Goal: Task Accomplishment & Management: Use online tool/utility

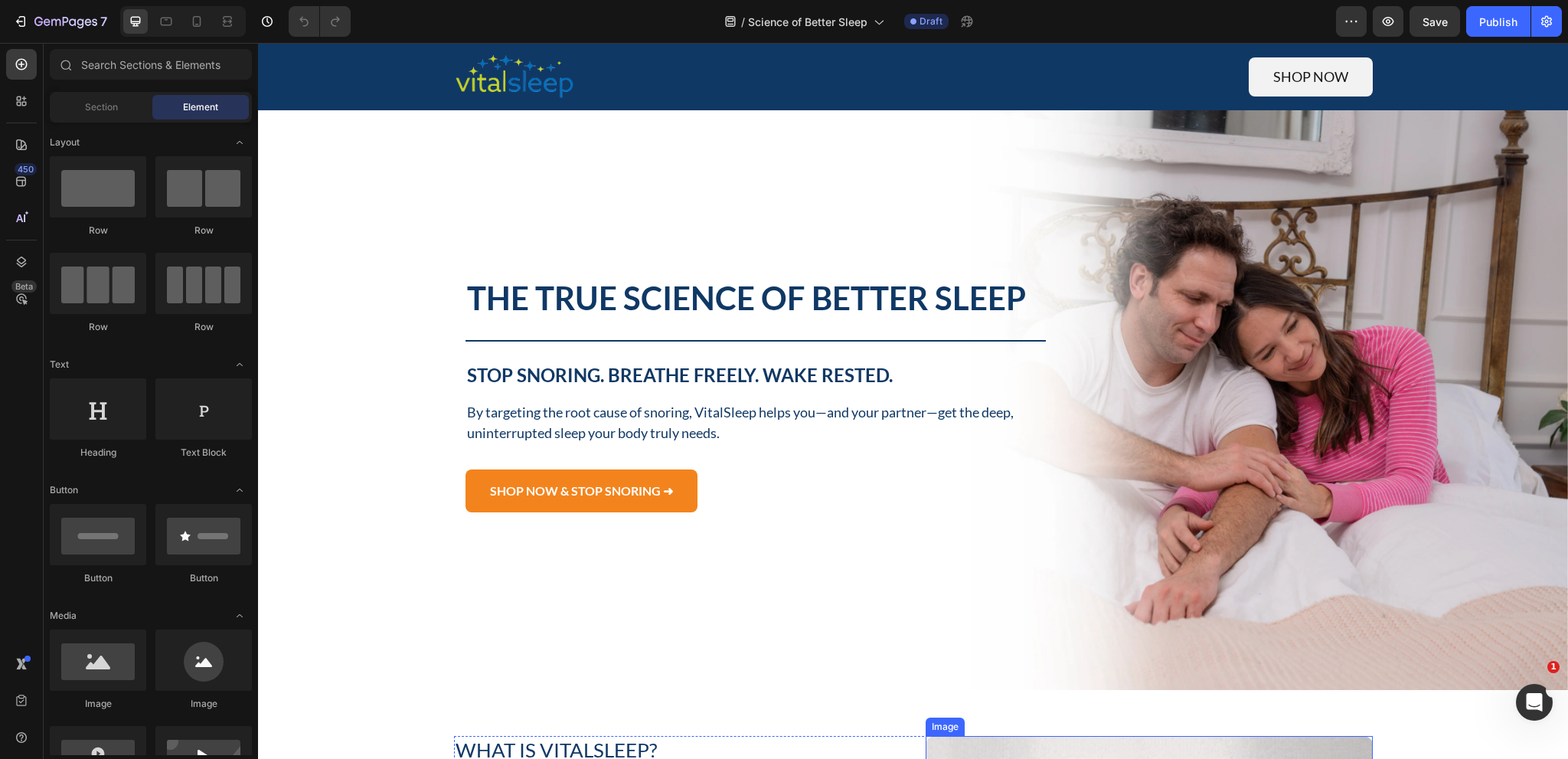
scroll to position [77, 0]
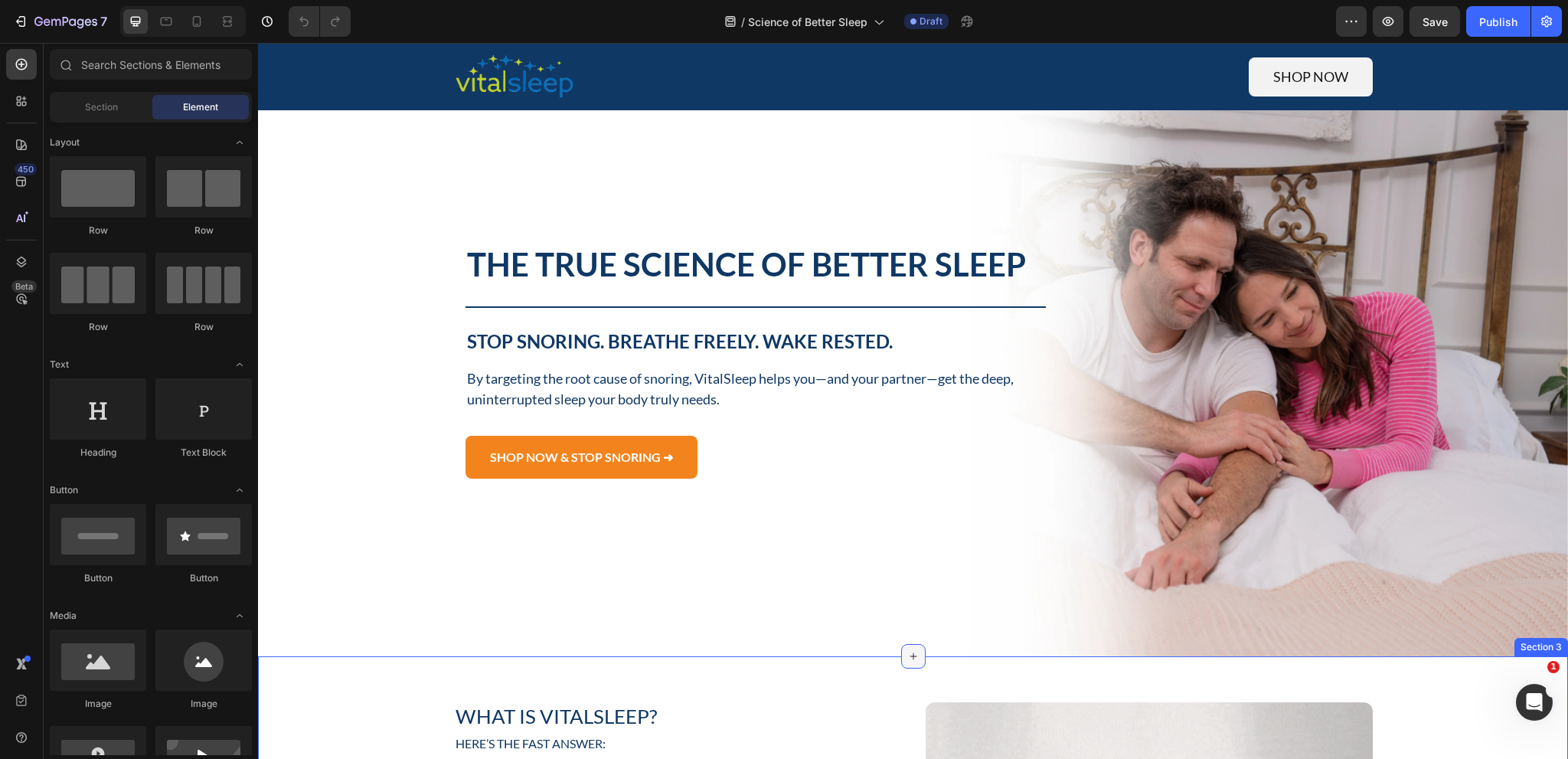
click at [908, 659] on div at bounding box center [913, 656] width 25 height 25
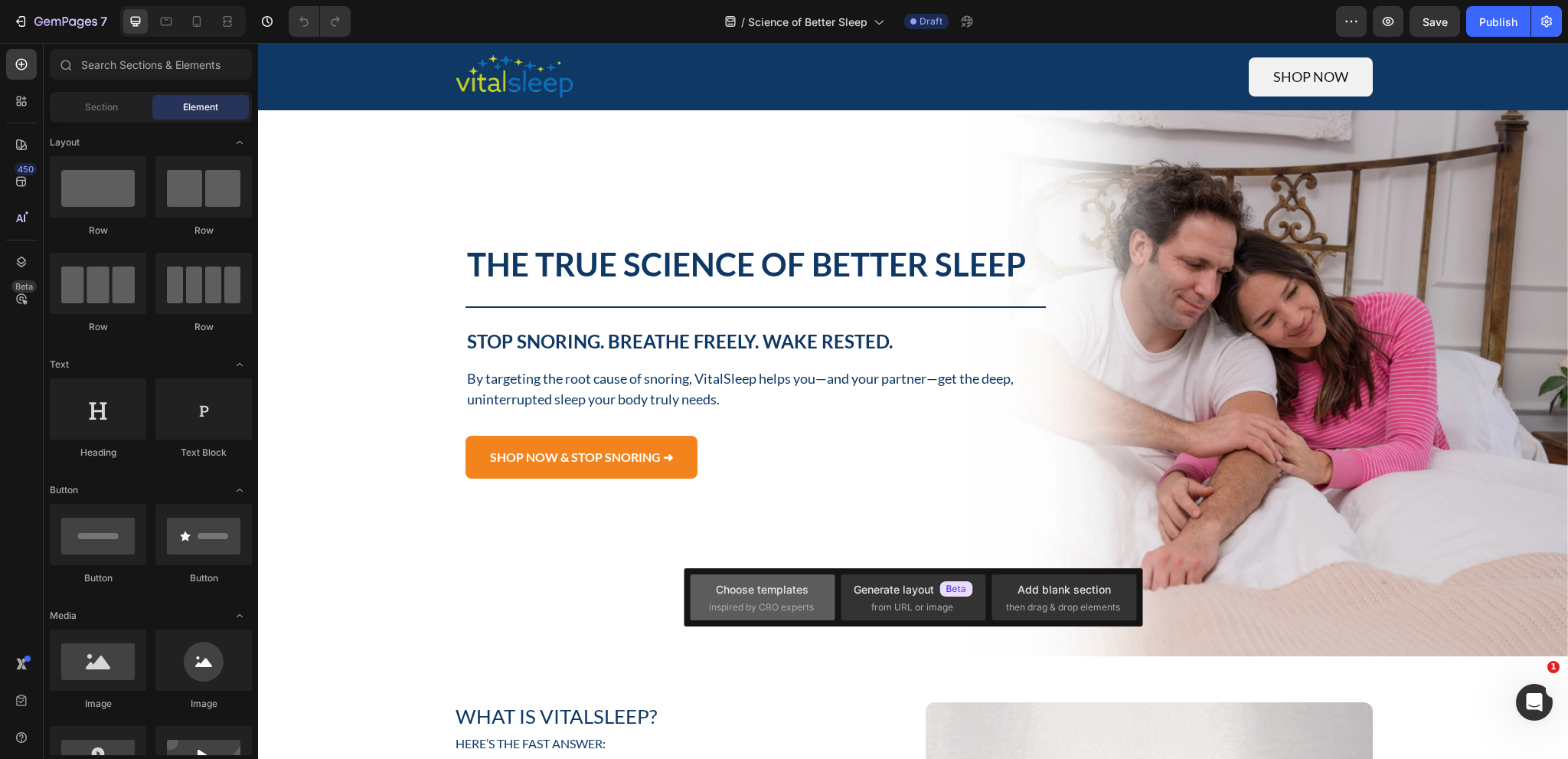
click at [810, 601] on span "inspired by CRO experts" at bounding box center [762, 607] width 105 height 14
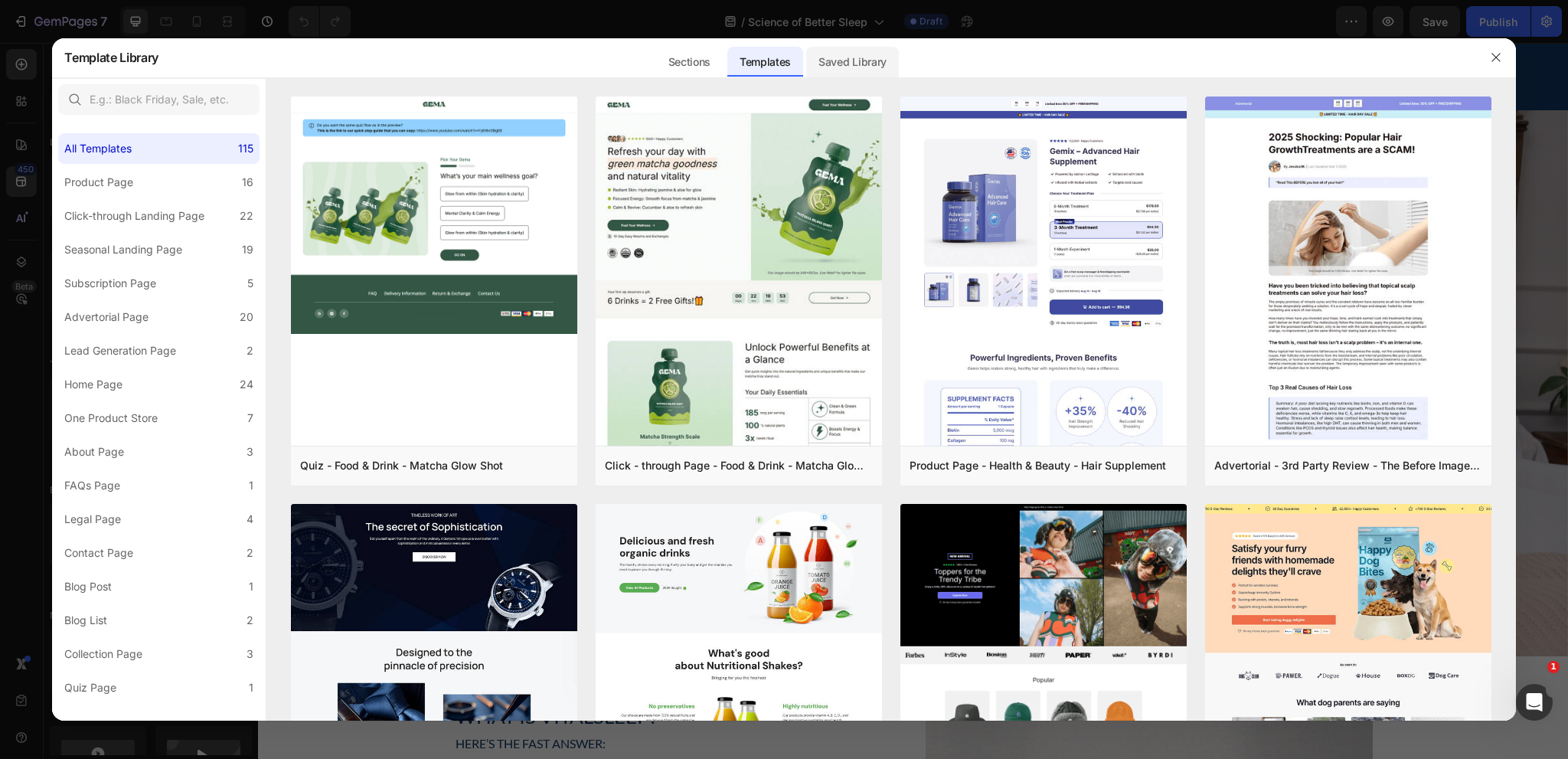
click at [858, 60] on div "Saved Library" at bounding box center [853, 62] width 92 height 30
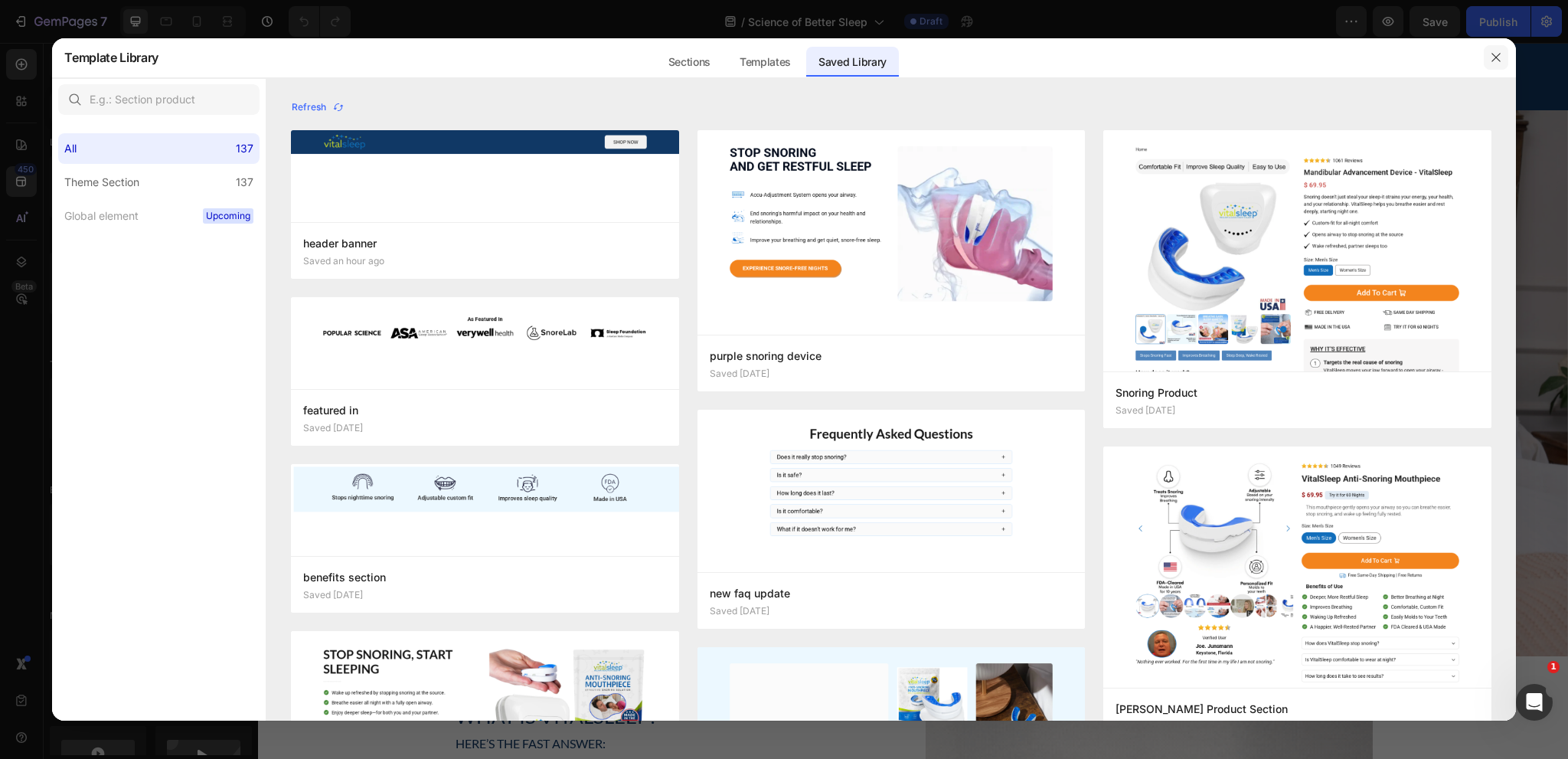
click at [1495, 62] on icon "button" at bounding box center [1495, 57] width 12 height 12
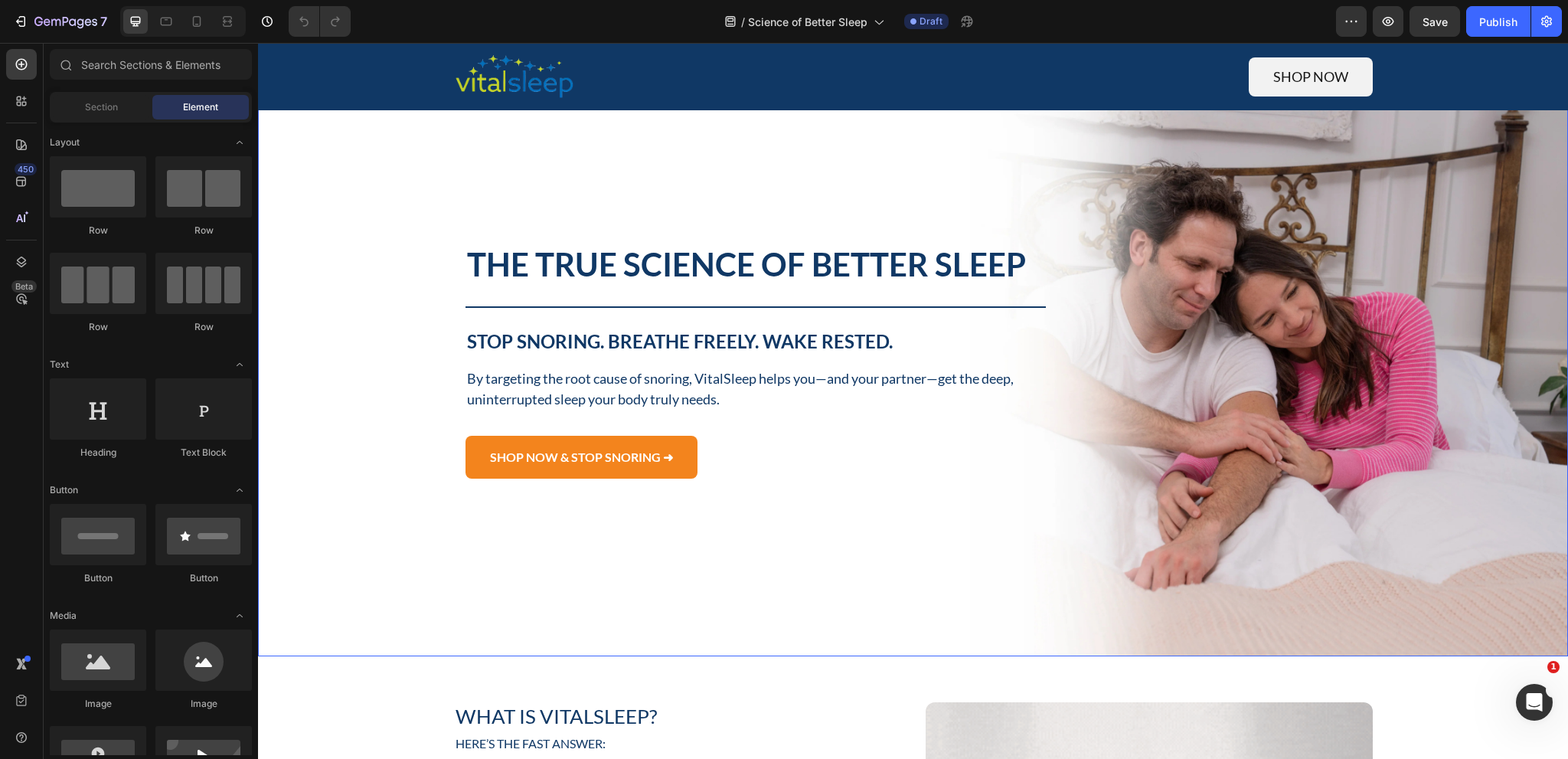
click at [1275, 147] on div "Background Image" at bounding box center [913, 361] width 1310 height 592
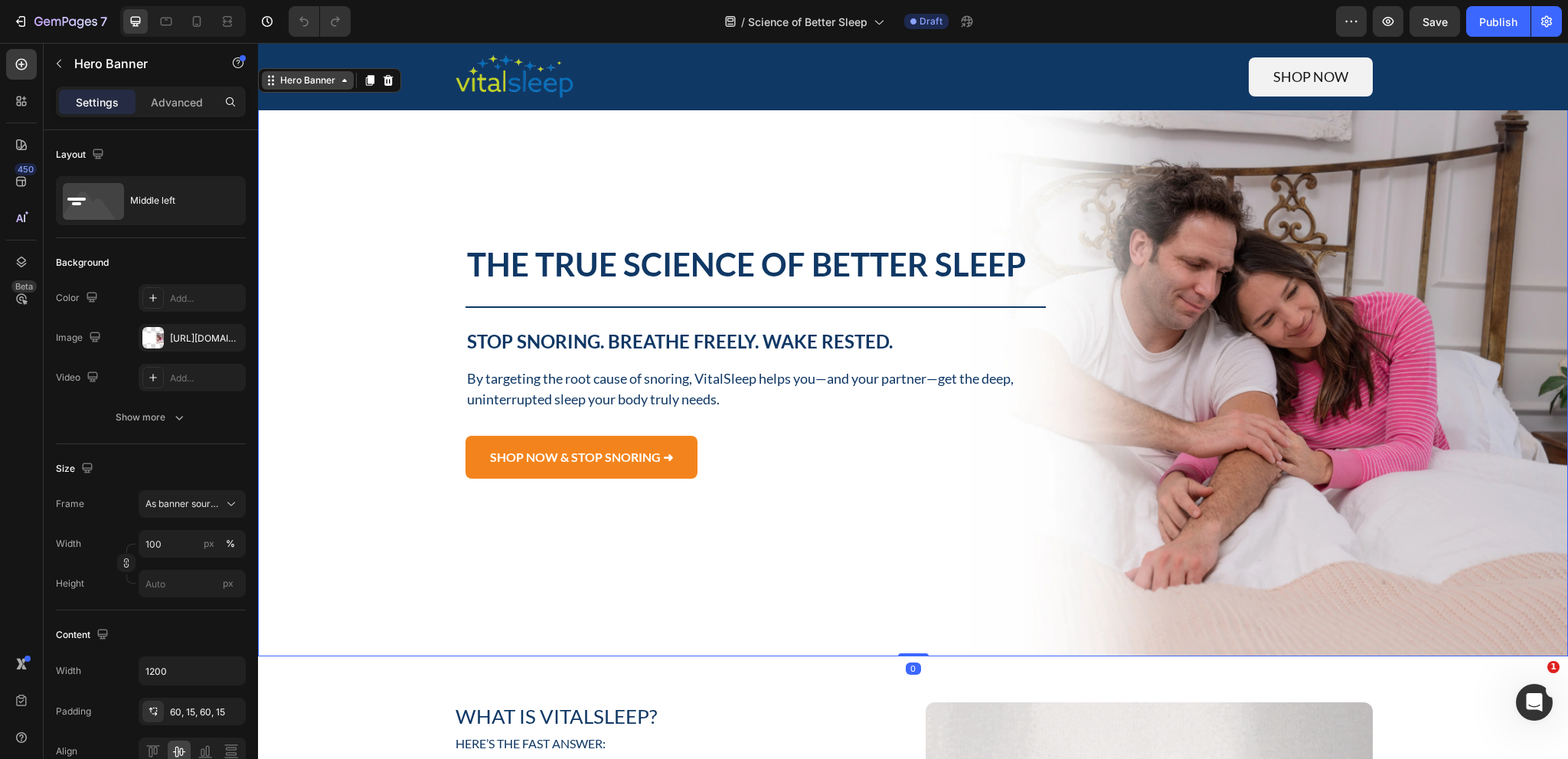
click at [331, 76] on div "Hero Banner" at bounding box center [308, 80] width 61 height 14
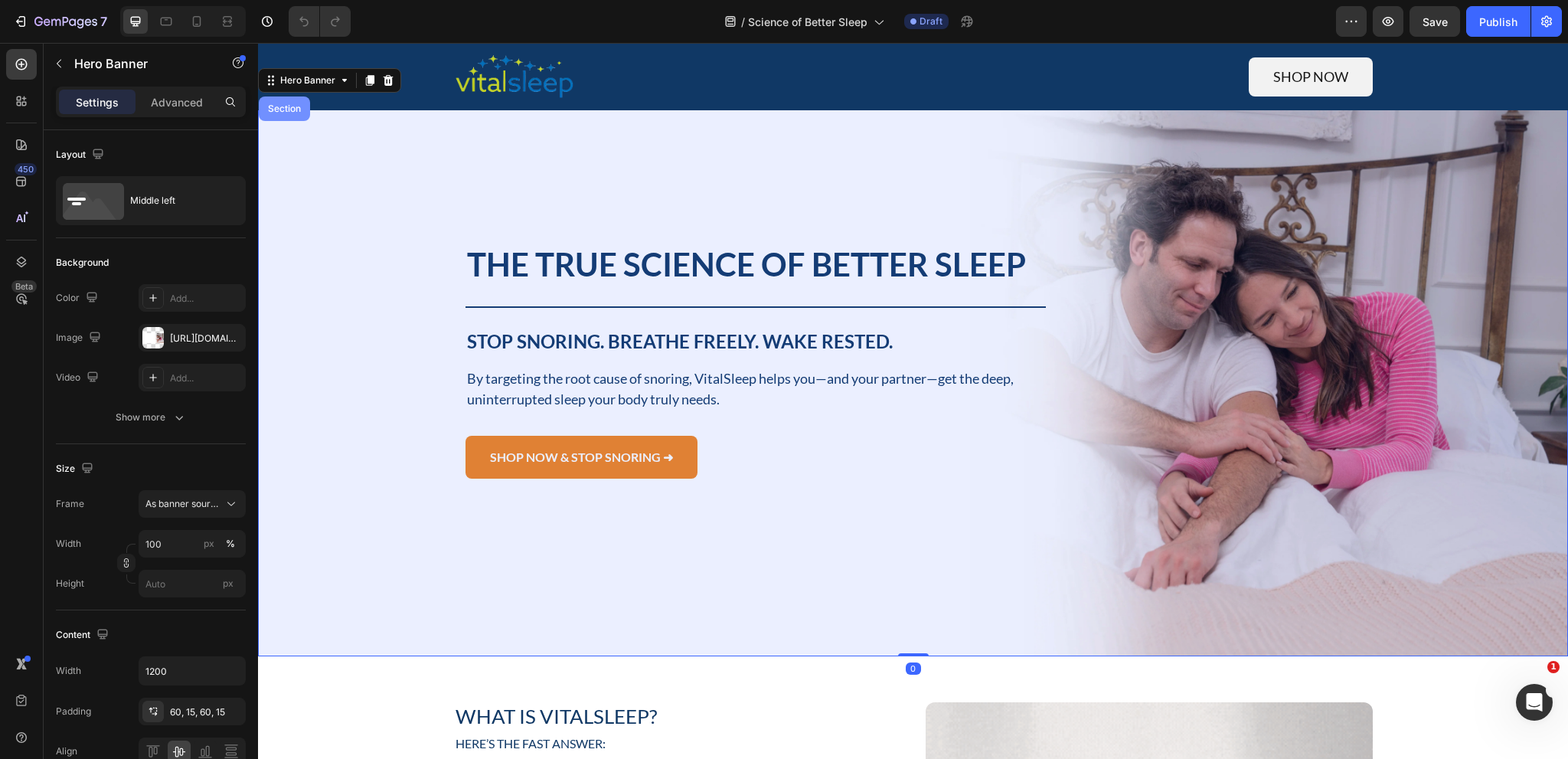
click at [296, 110] on div "Section" at bounding box center [284, 109] width 39 height 10
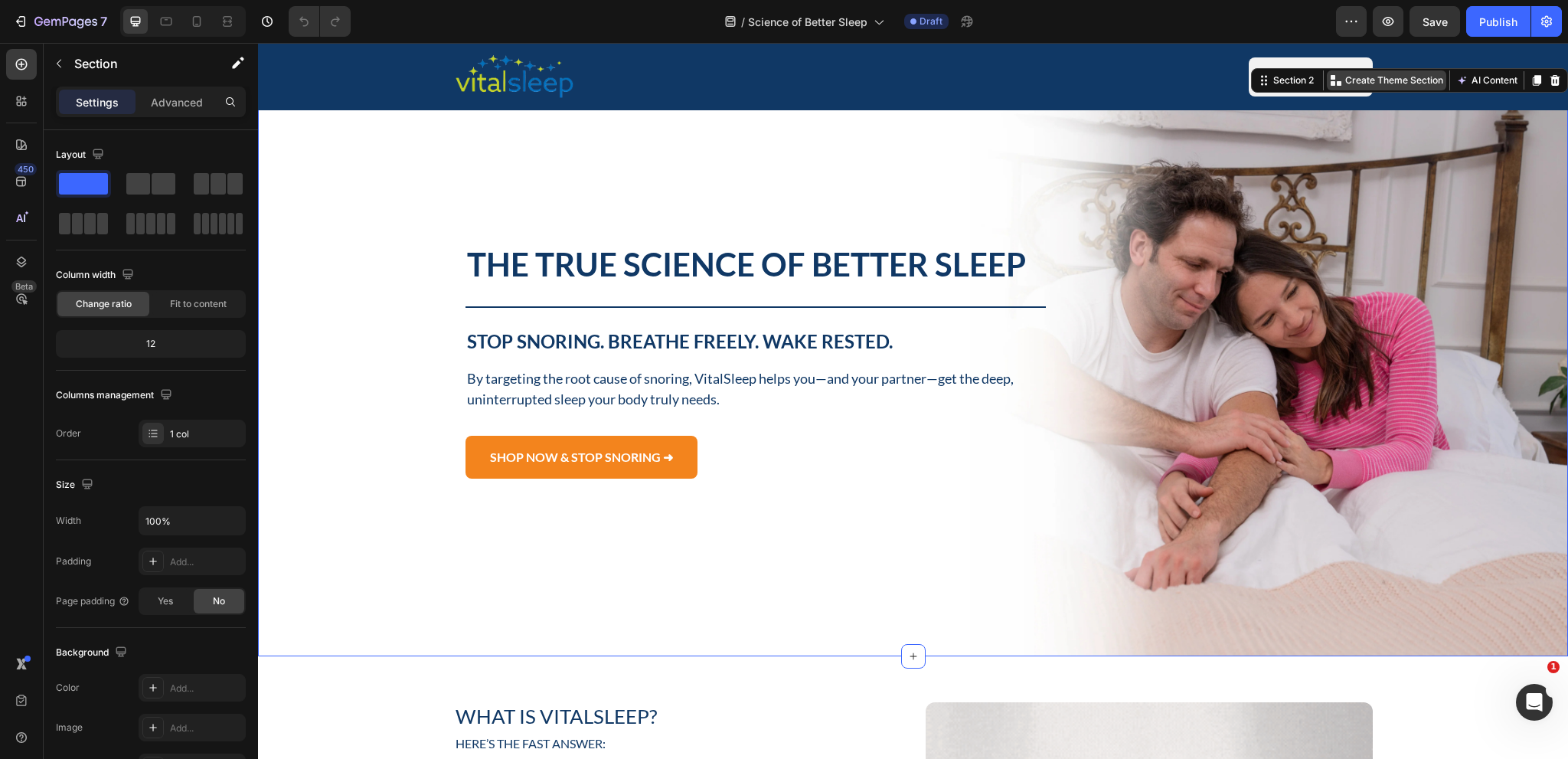
click at [1383, 85] on p "Create Theme Section" at bounding box center [1394, 80] width 98 height 14
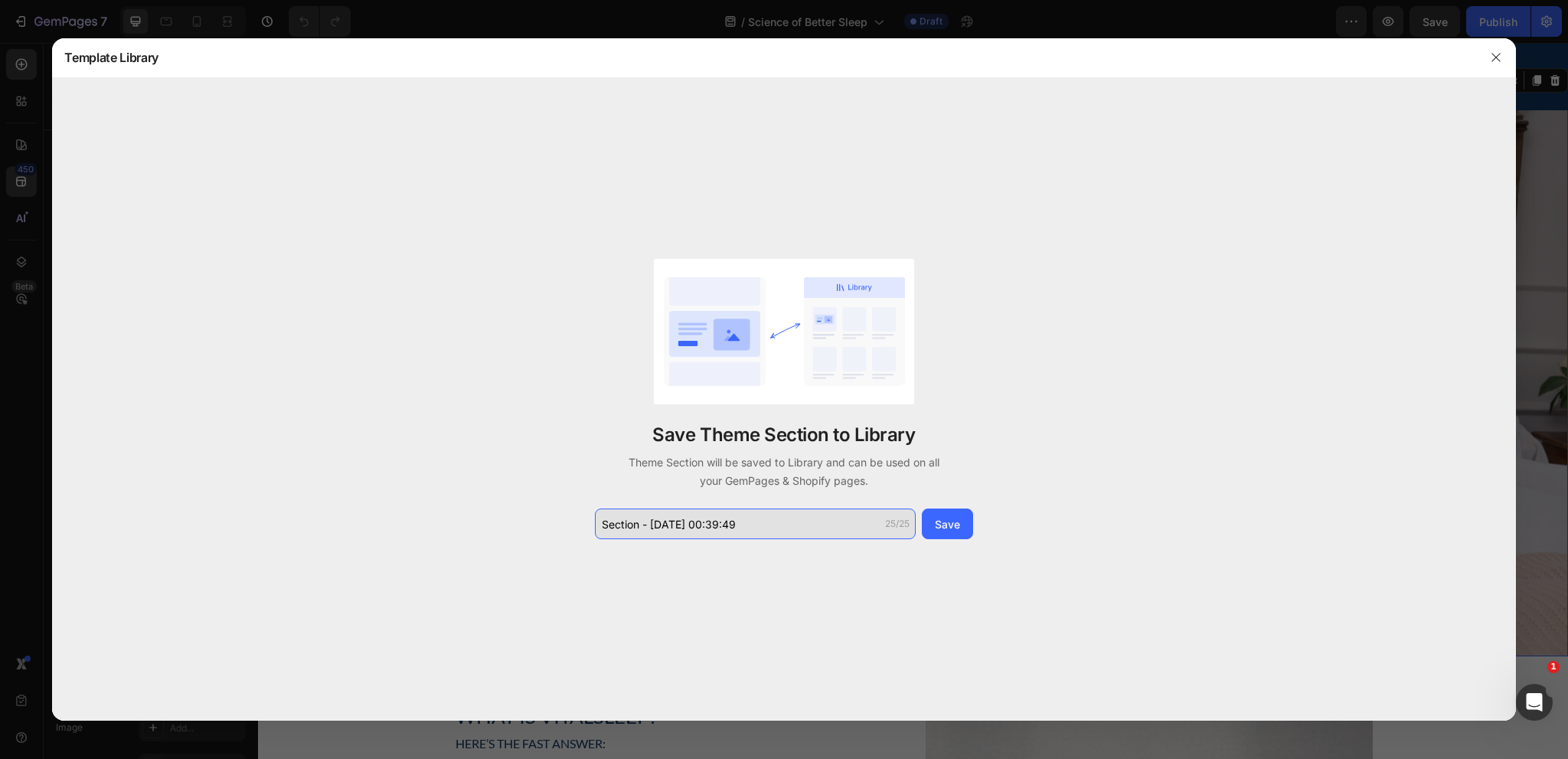
click at [754, 527] on input "Section - Sep 27 00:39:49" at bounding box center [755, 524] width 321 height 30
type input "Hero banner"
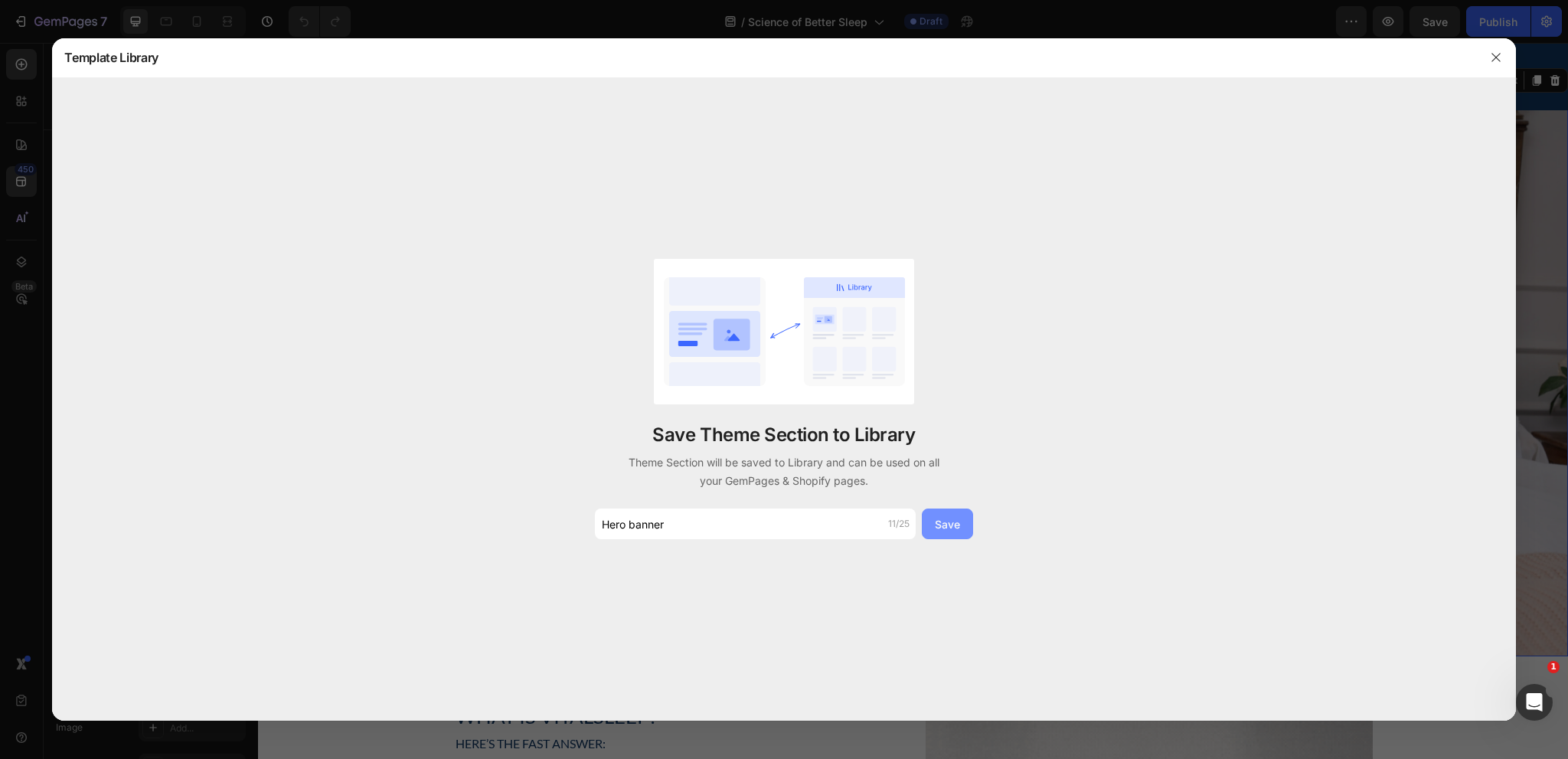
click at [937, 529] on div "Save" at bounding box center [947, 525] width 25 height 16
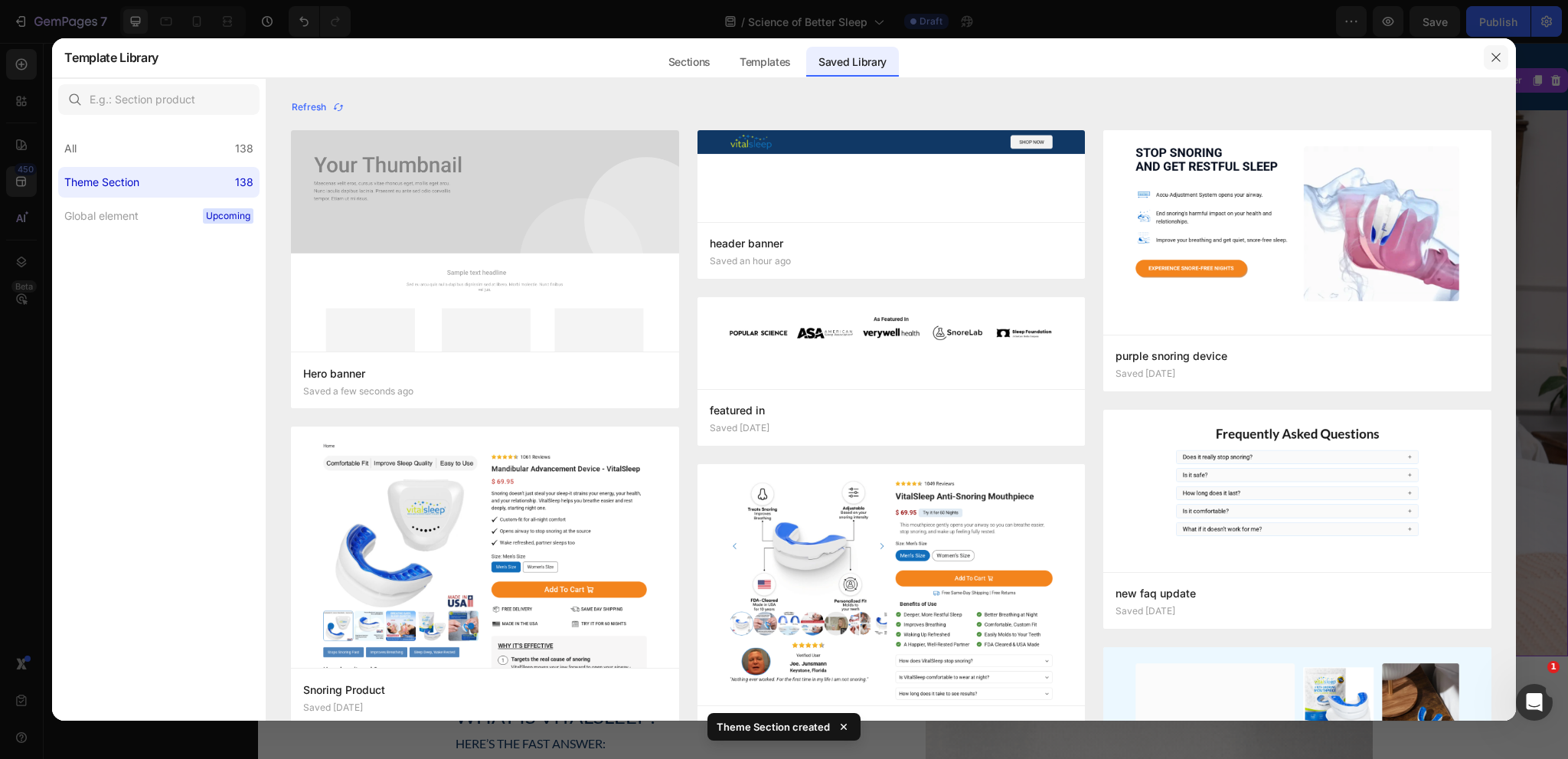
click at [1499, 57] on icon "button" at bounding box center [1495, 57] width 12 height 12
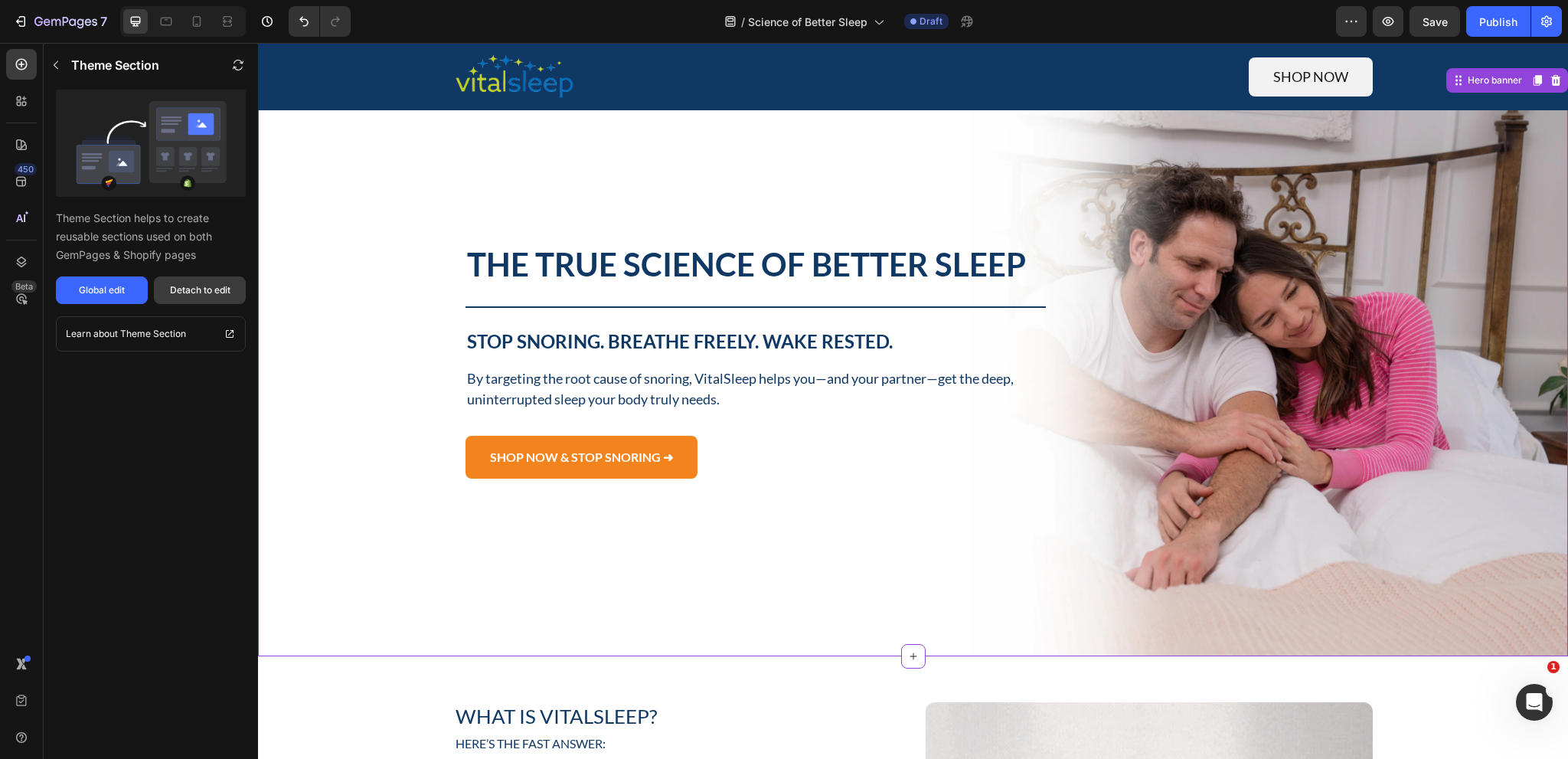
click at [219, 297] on div "Detach to edit" at bounding box center [200, 290] width 61 height 14
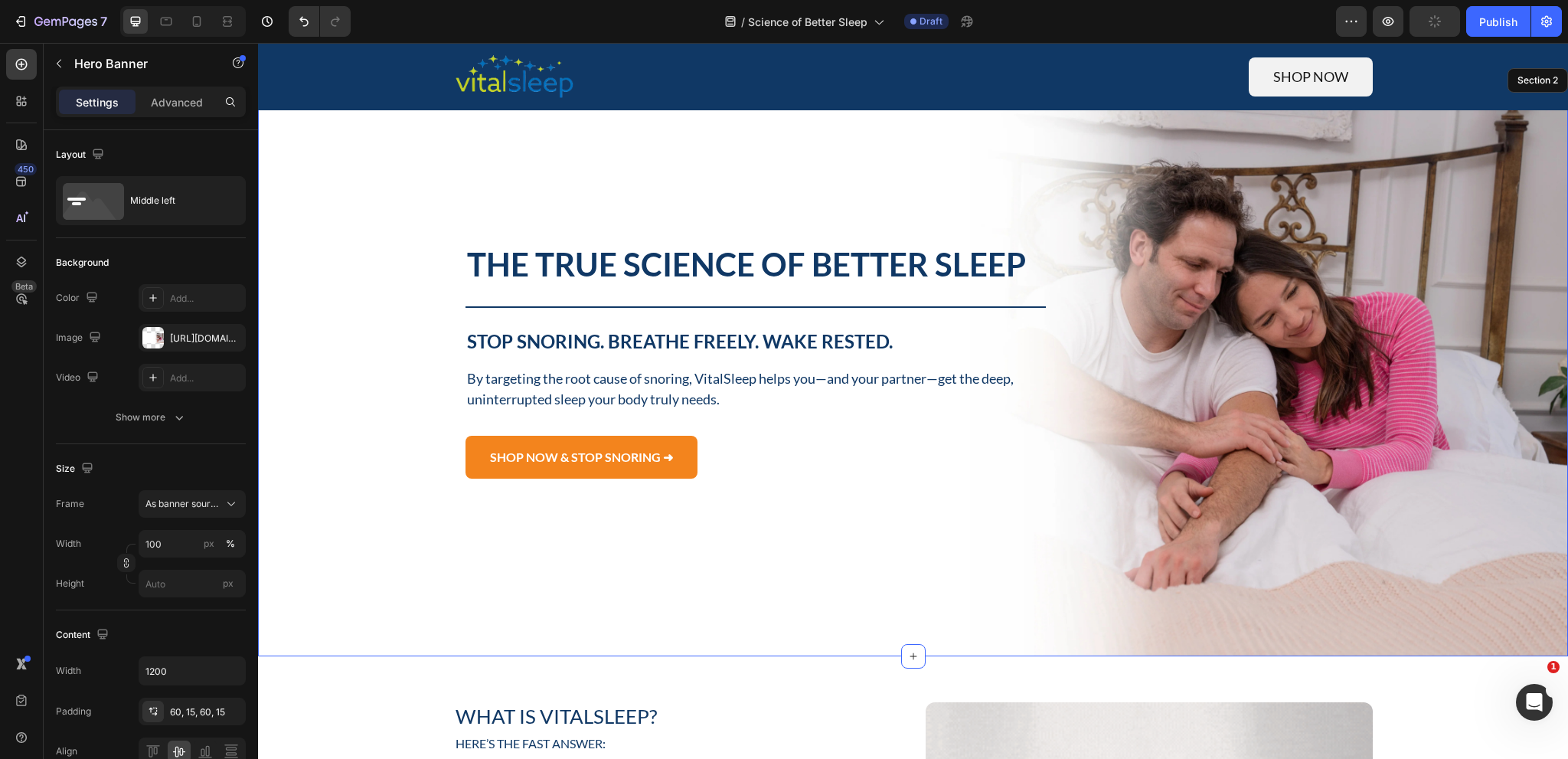
click at [1433, 159] on div "Background Image" at bounding box center [913, 361] width 1310 height 592
click at [324, 88] on div "Hero Banner" at bounding box center [308, 80] width 92 height 18
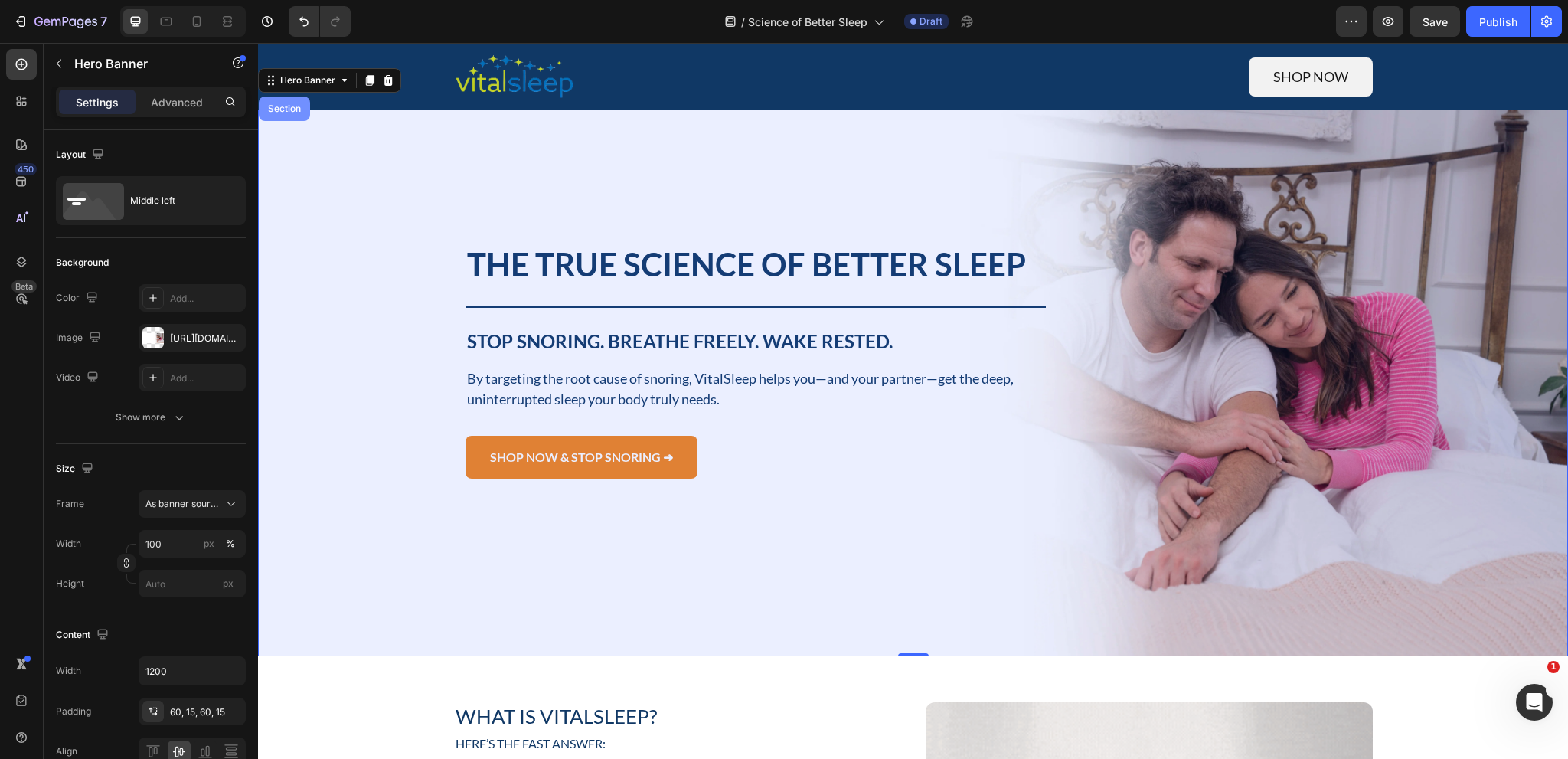
click at [294, 111] on div "Section" at bounding box center [284, 109] width 39 height 10
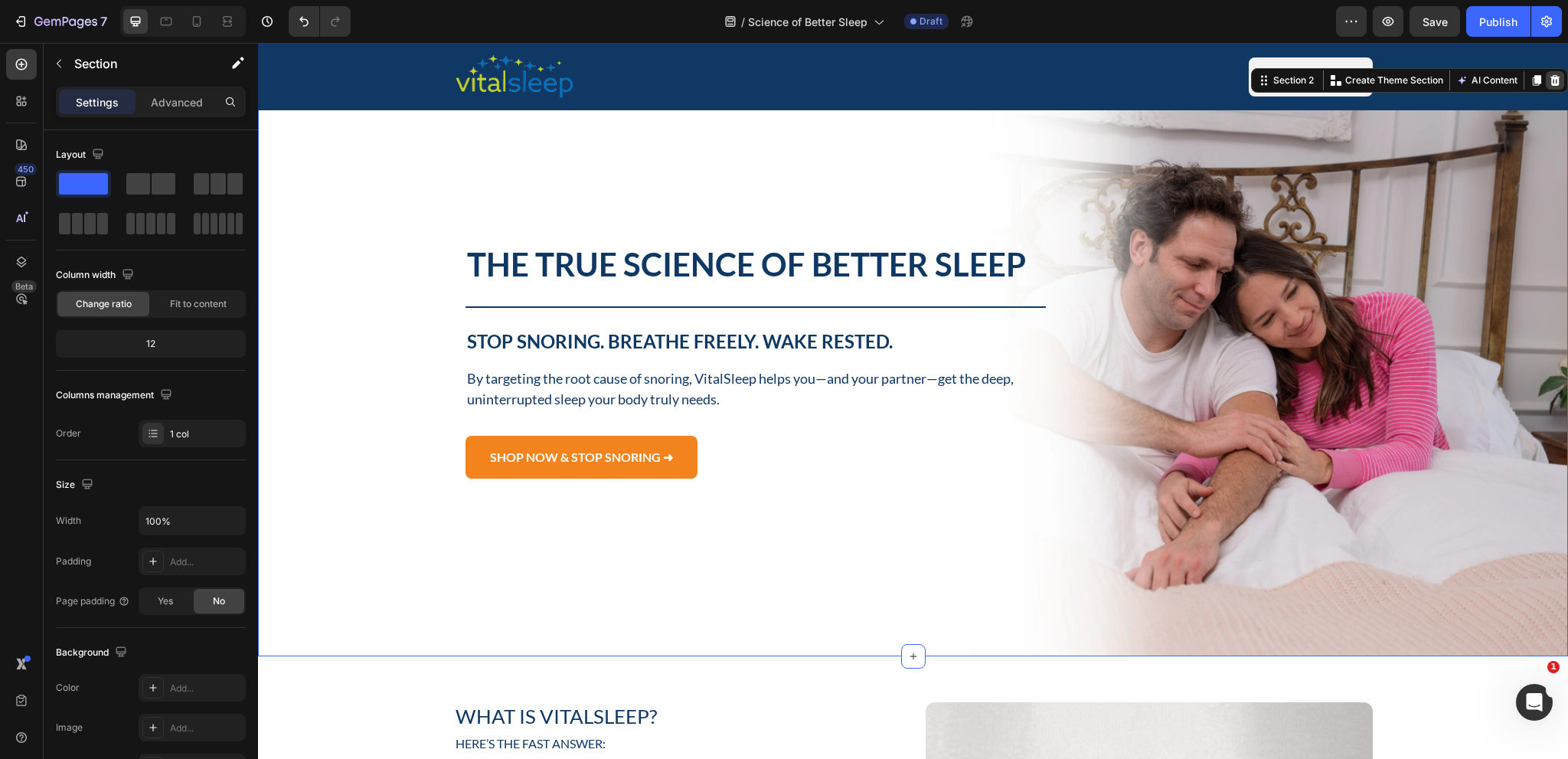
click at [1550, 85] on icon at bounding box center [1555, 80] width 10 height 10
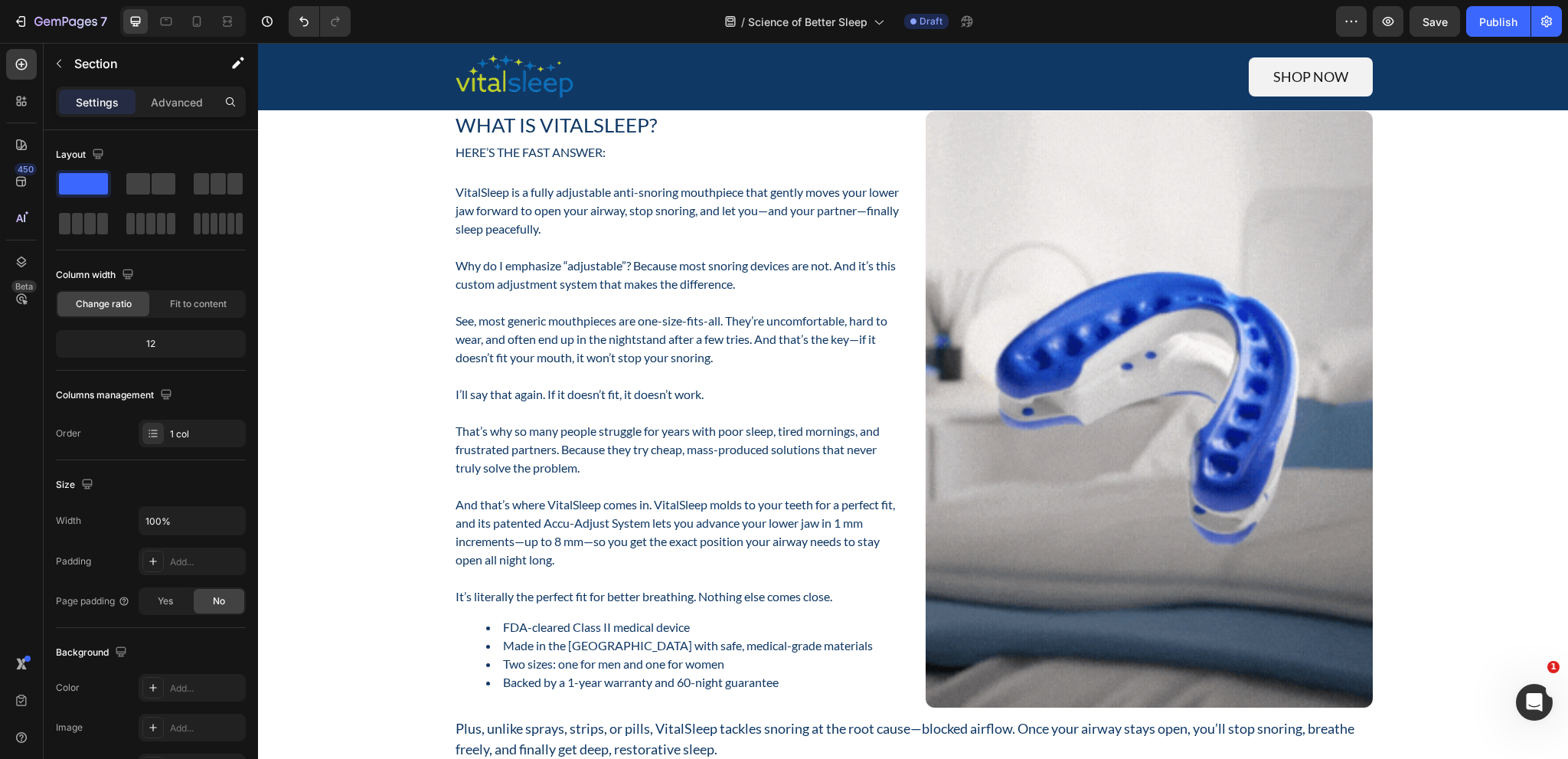
scroll to position [0, 0]
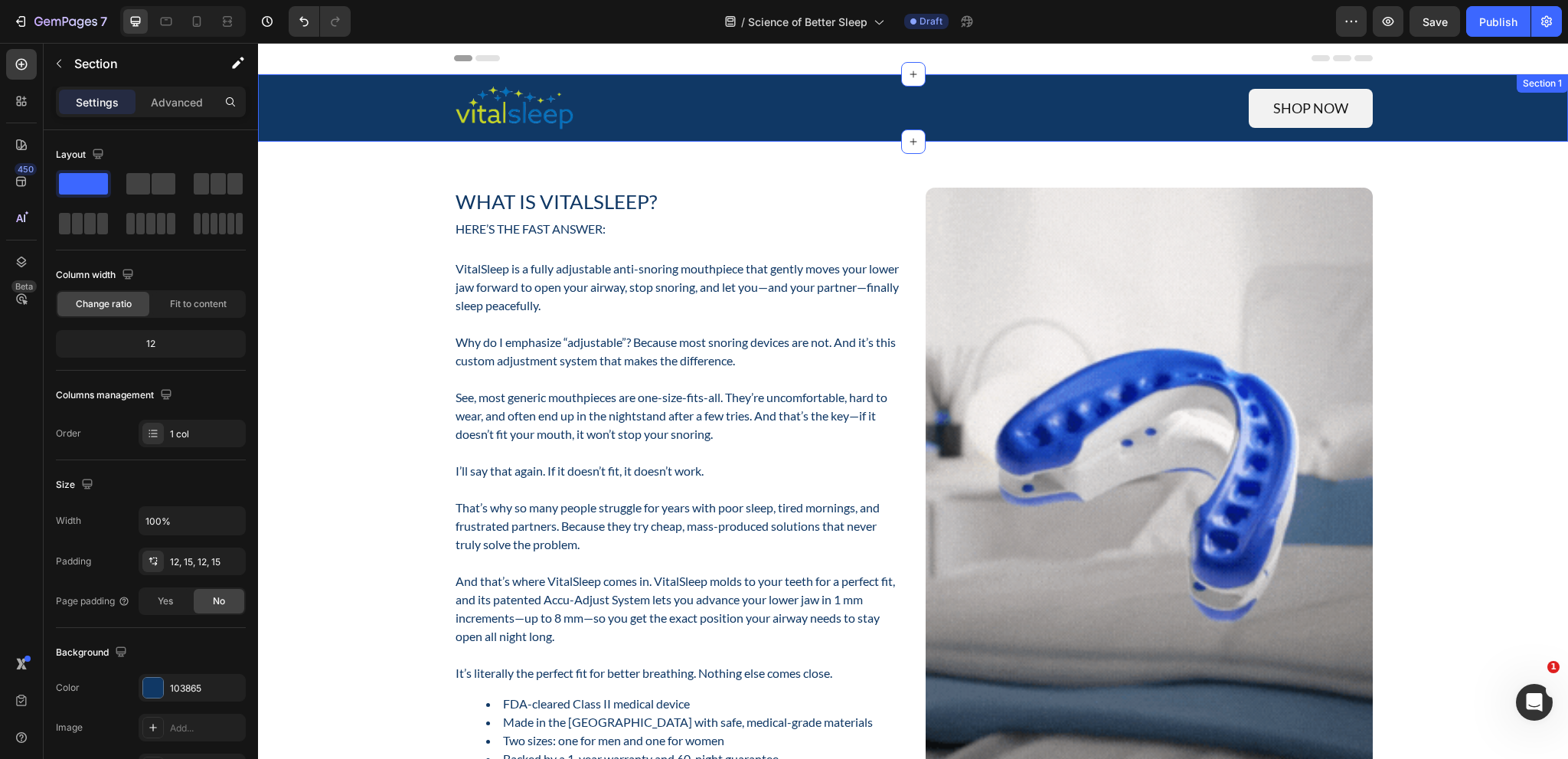
click at [1488, 99] on div "Image Shop now Button Row Section 1" at bounding box center [913, 108] width 1310 height 68
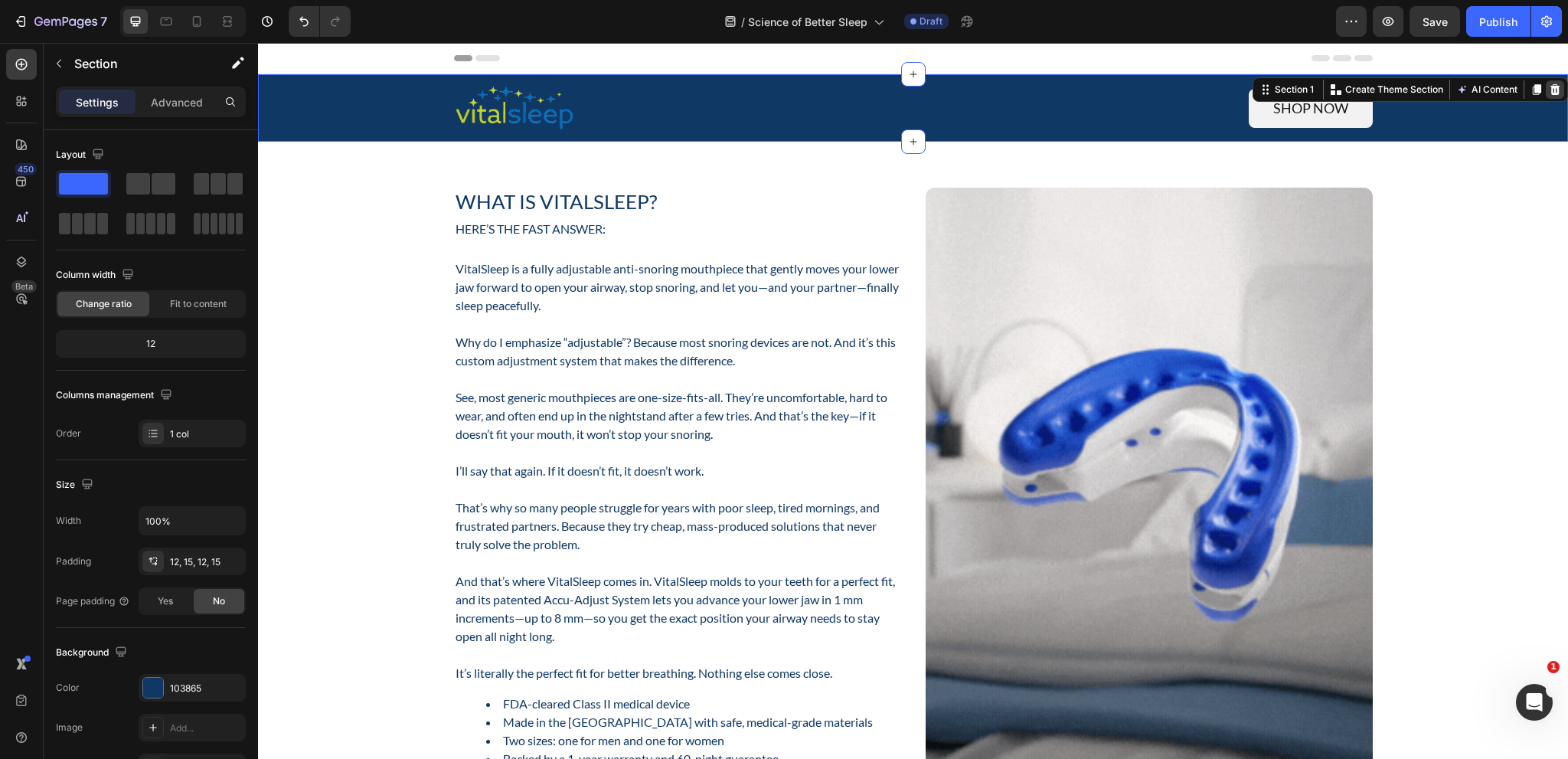
click at [1549, 87] on icon at bounding box center [1554, 89] width 12 height 12
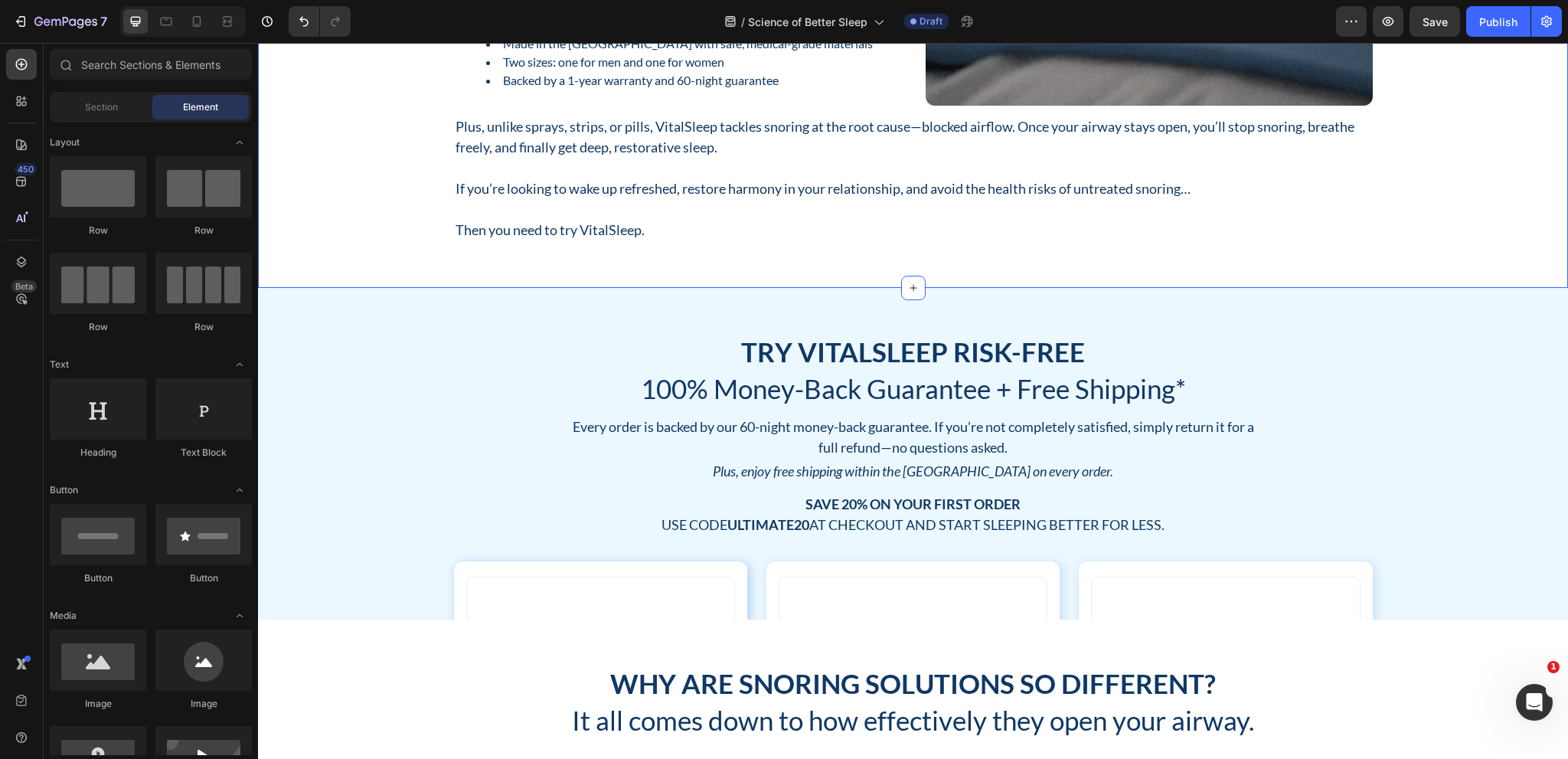
scroll to position [613, 0]
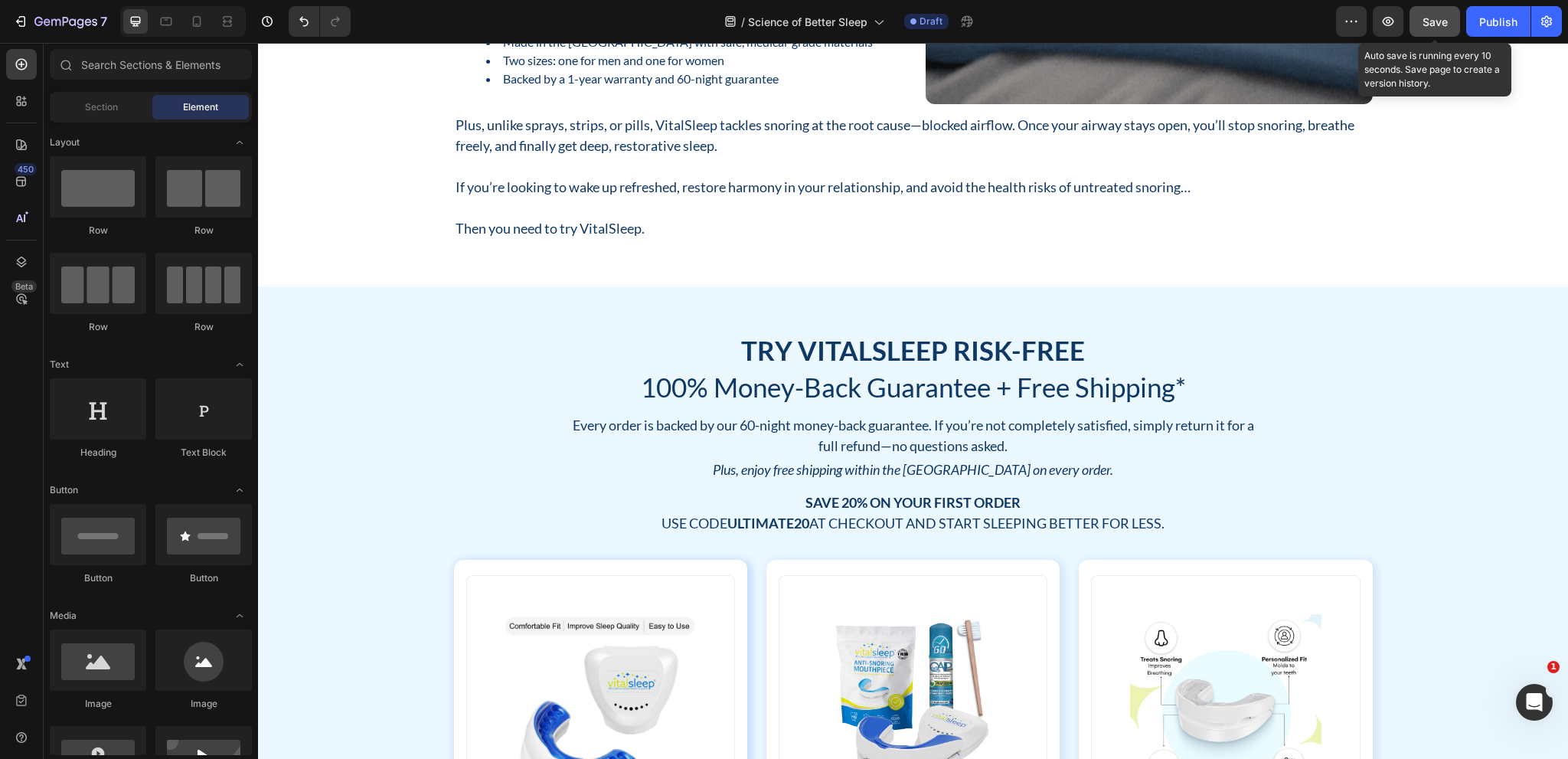
click at [1448, 16] on button "Save" at bounding box center [1434, 22] width 50 height 30
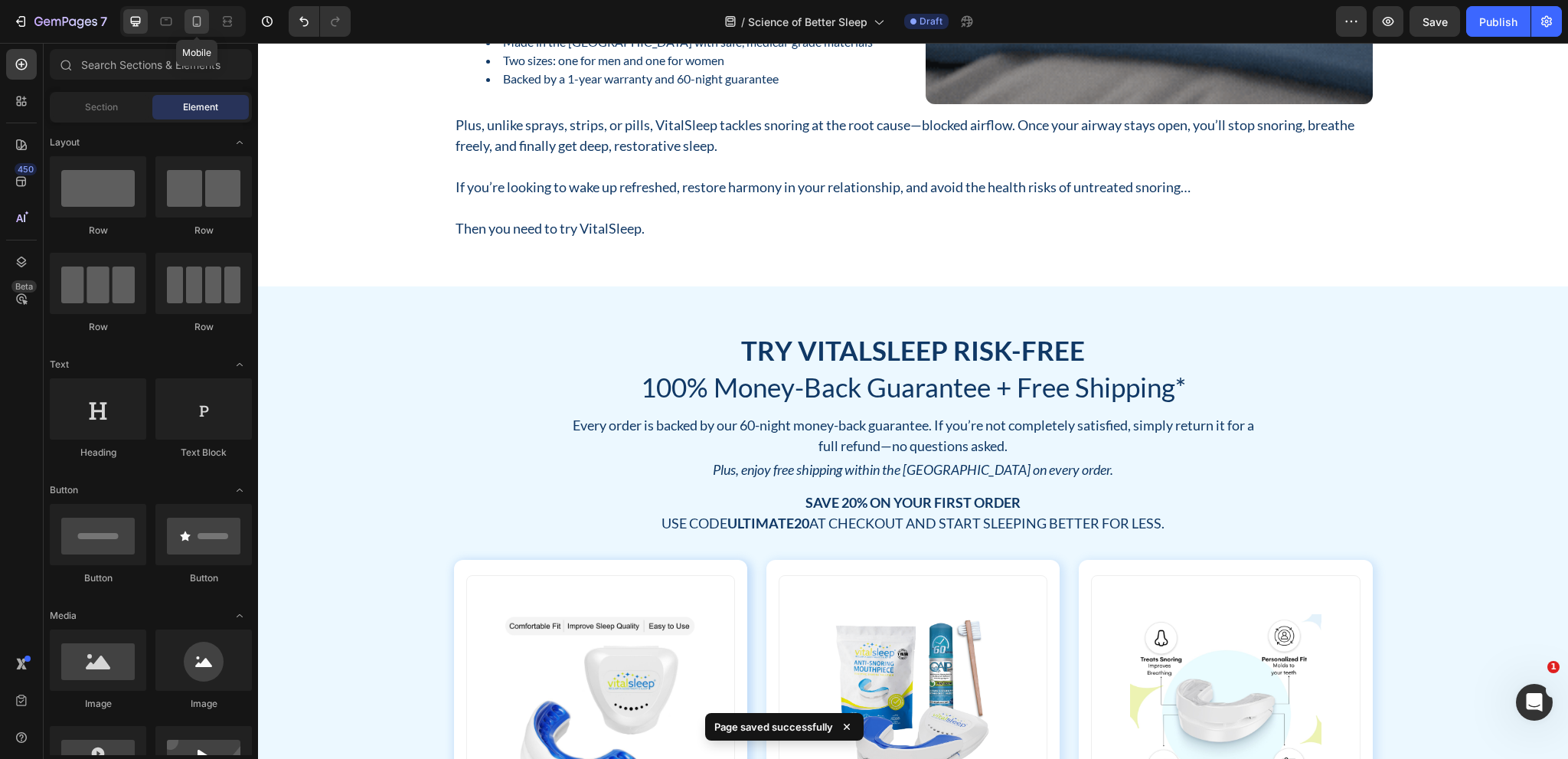
click at [200, 26] on icon at bounding box center [196, 21] width 15 height 15
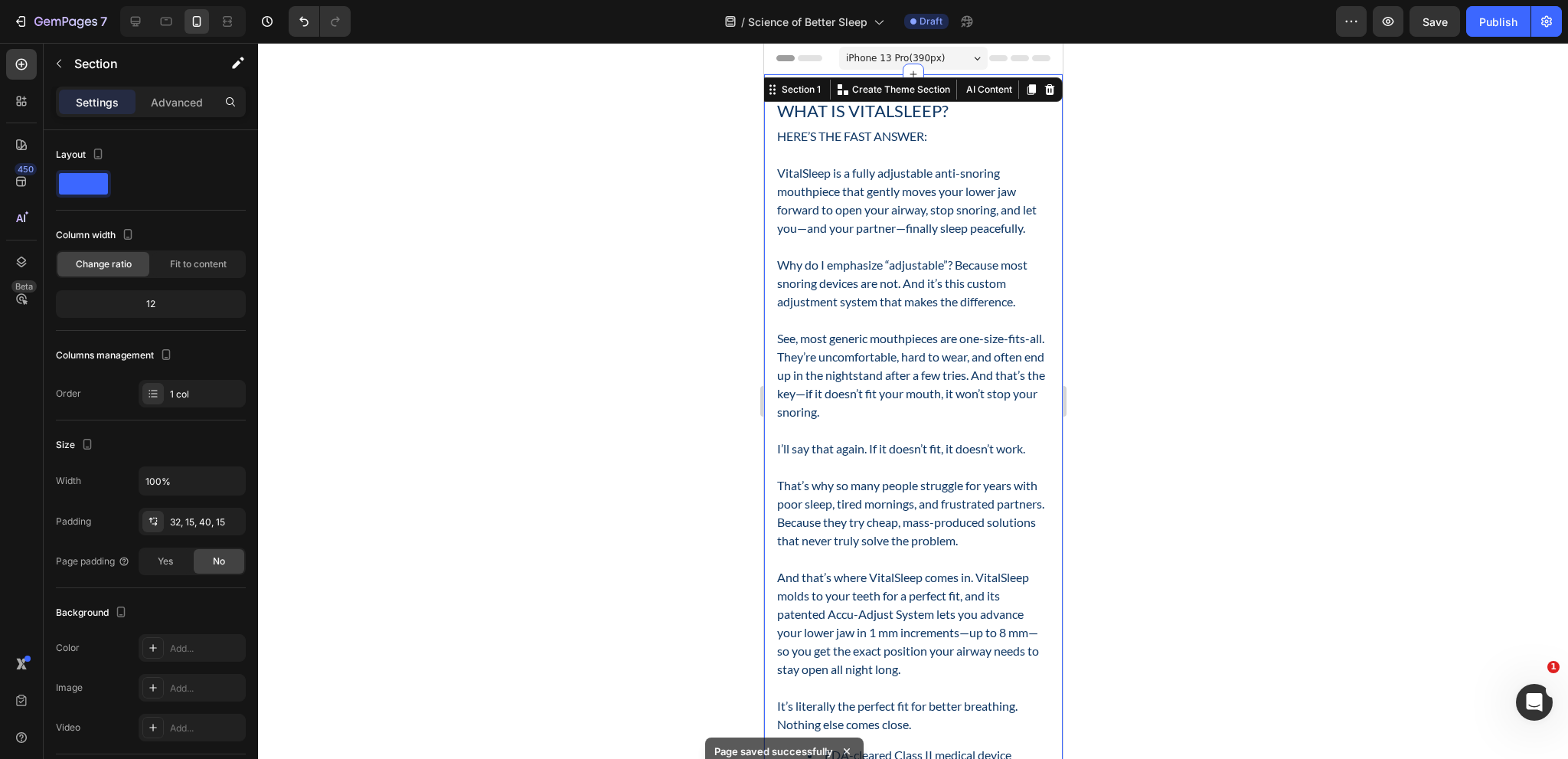
click at [190, 107] on p "Advanced" at bounding box center [176, 102] width 52 height 16
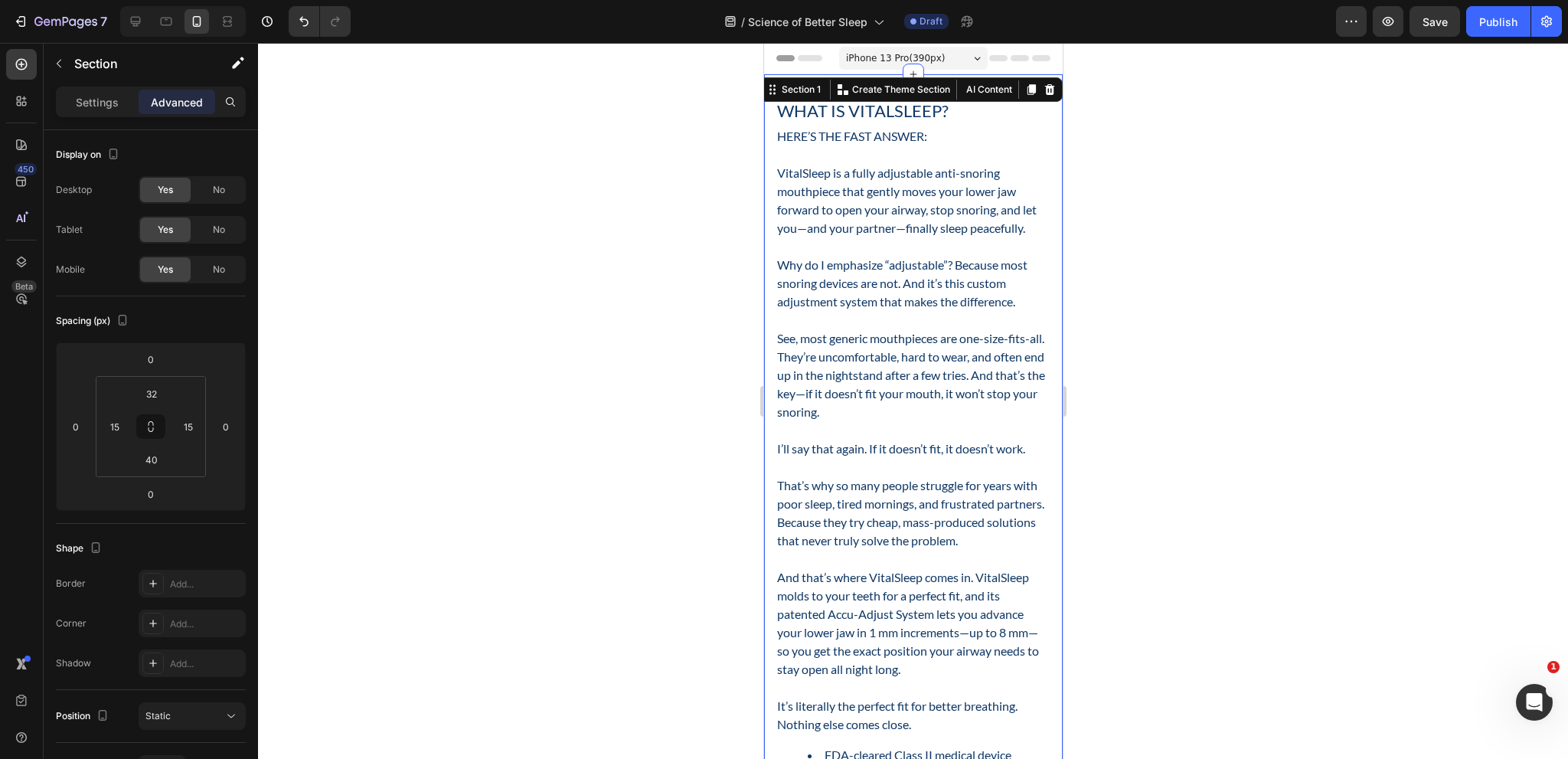
click at [1225, 250] on div at bounding box center [913, 401] width 1310 height 717
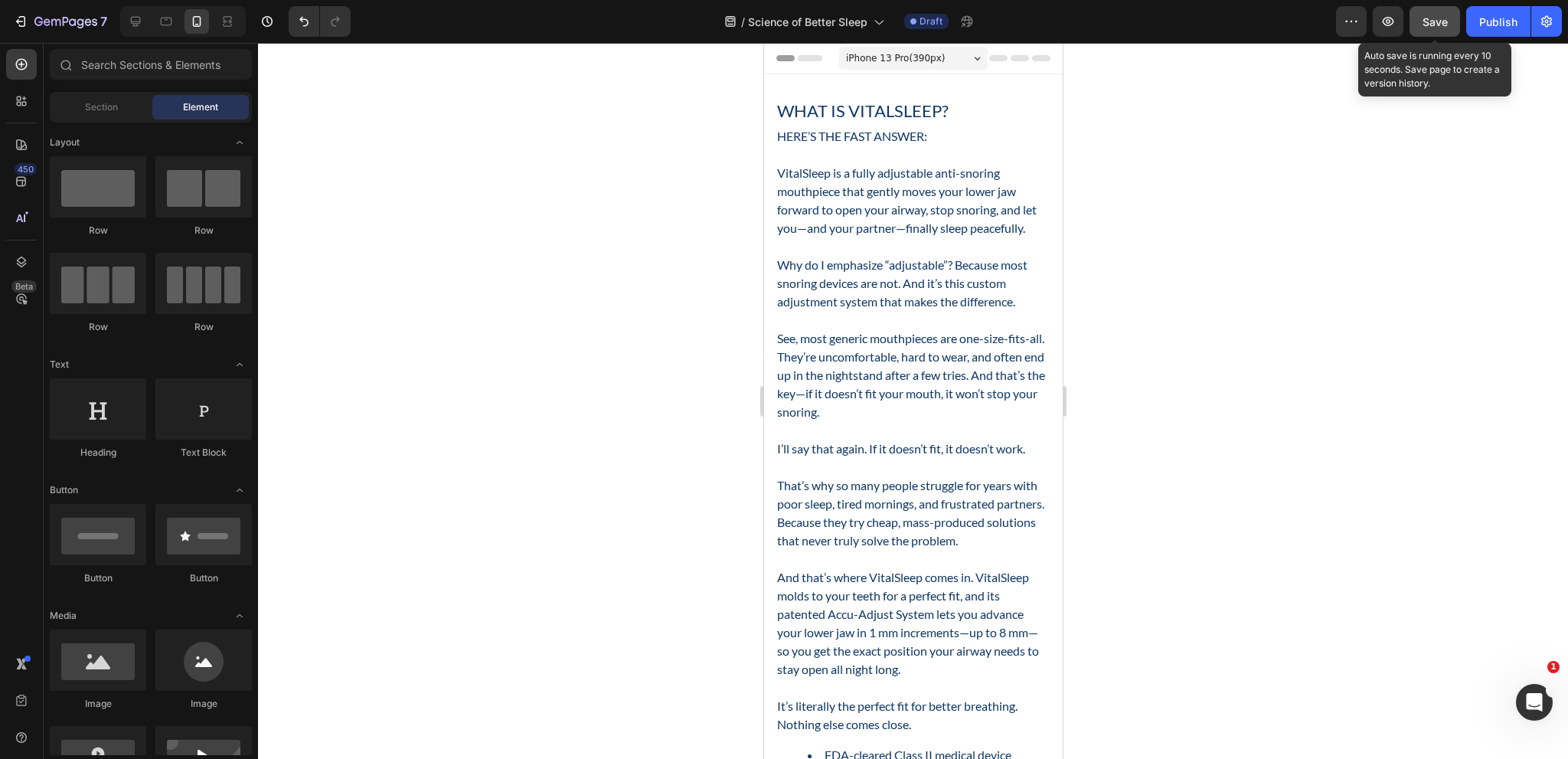
drag, startPoint x: 1444, startPoint y: 14, endPoint x: 1451, endPoint y: 29, distance: 16.6
click at [1446, 21] on span "Save" at bounding box center [1436, 22] width 25 height 13
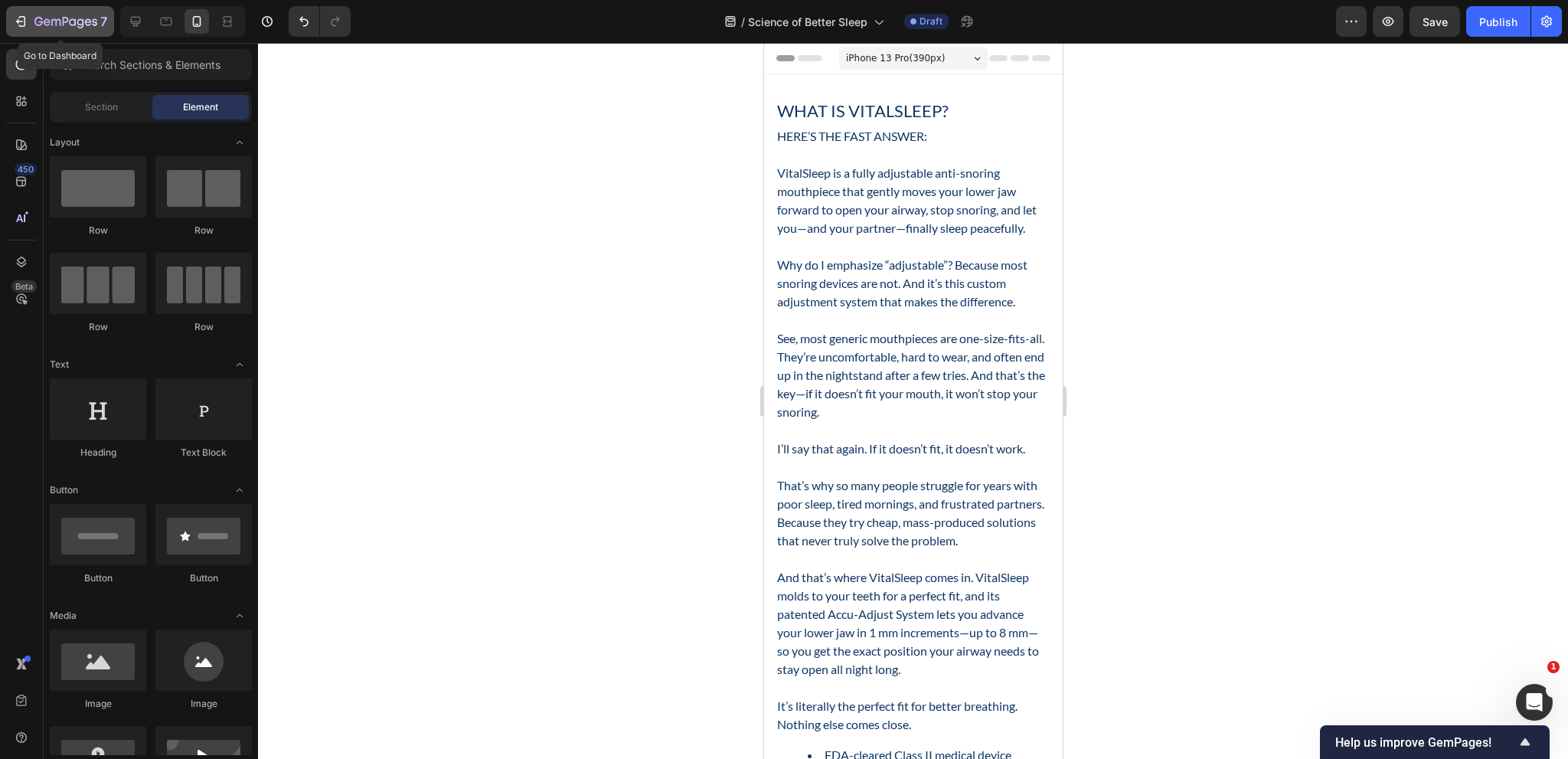
click at [104, 16] on p "7" at bounding box center [104, 21] width 7 height 18
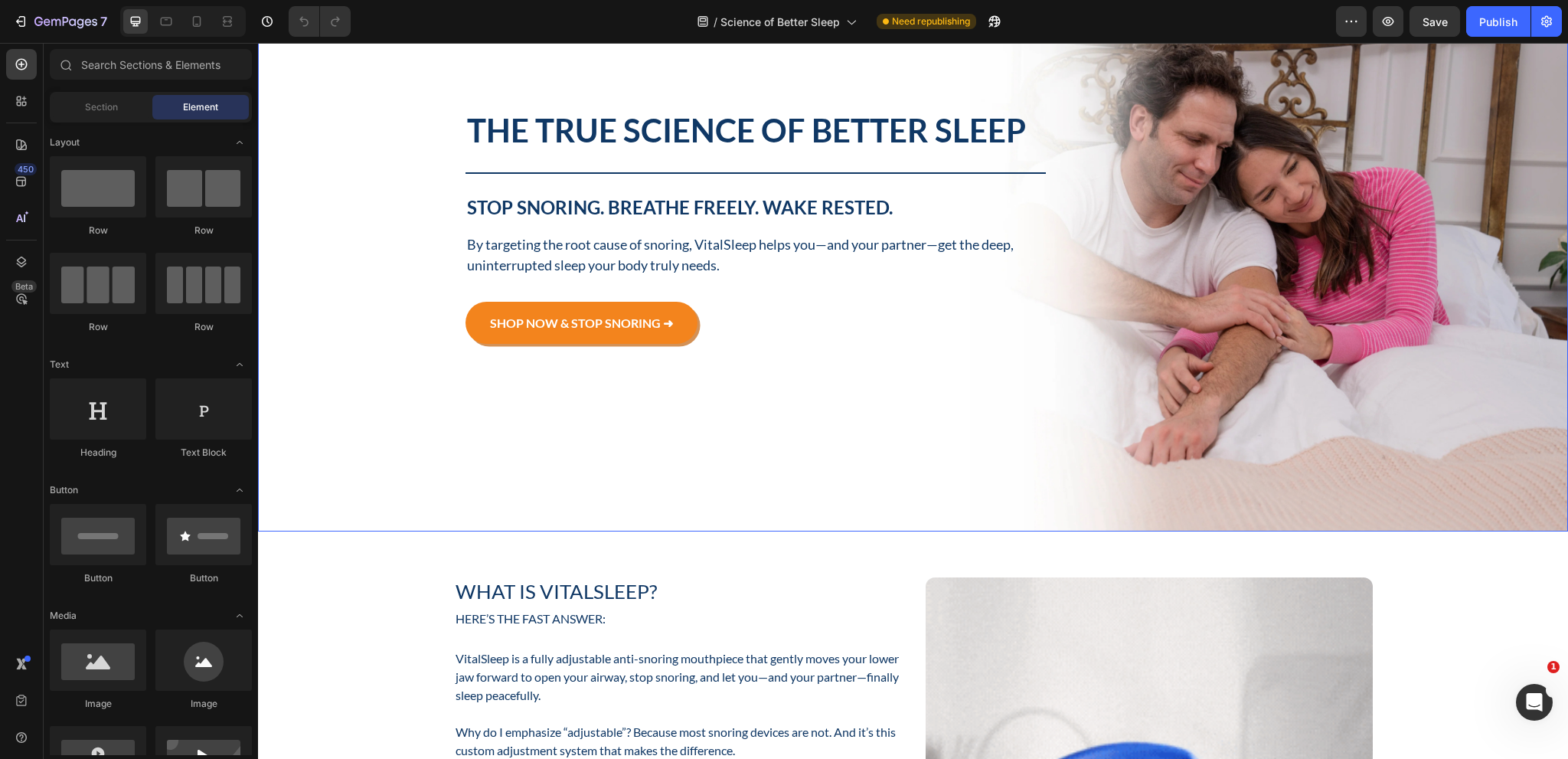
scroll to position [77, 0]
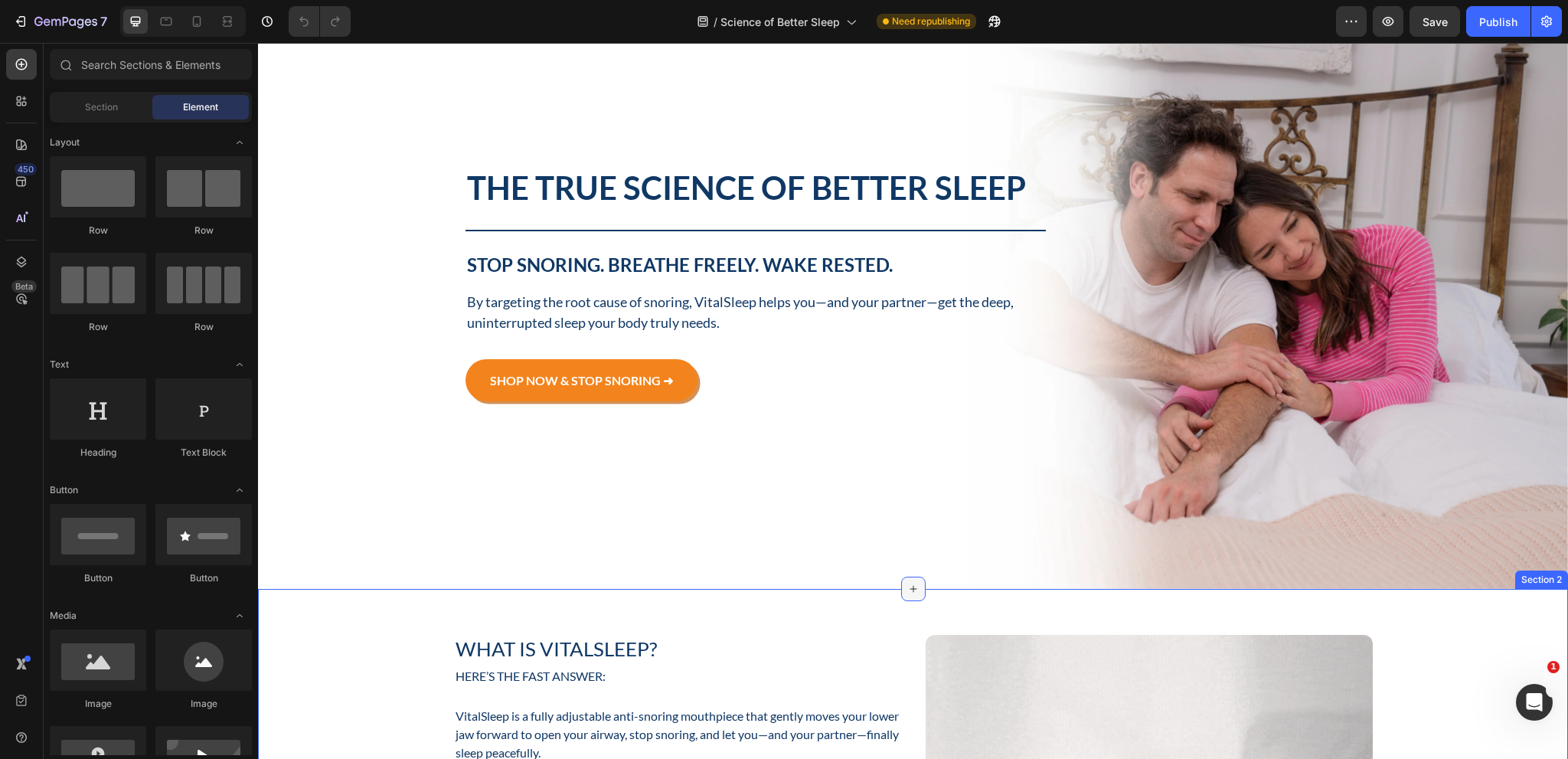
click at [907, 588] on icon at bounding box center [913, 588] width 12 height 12
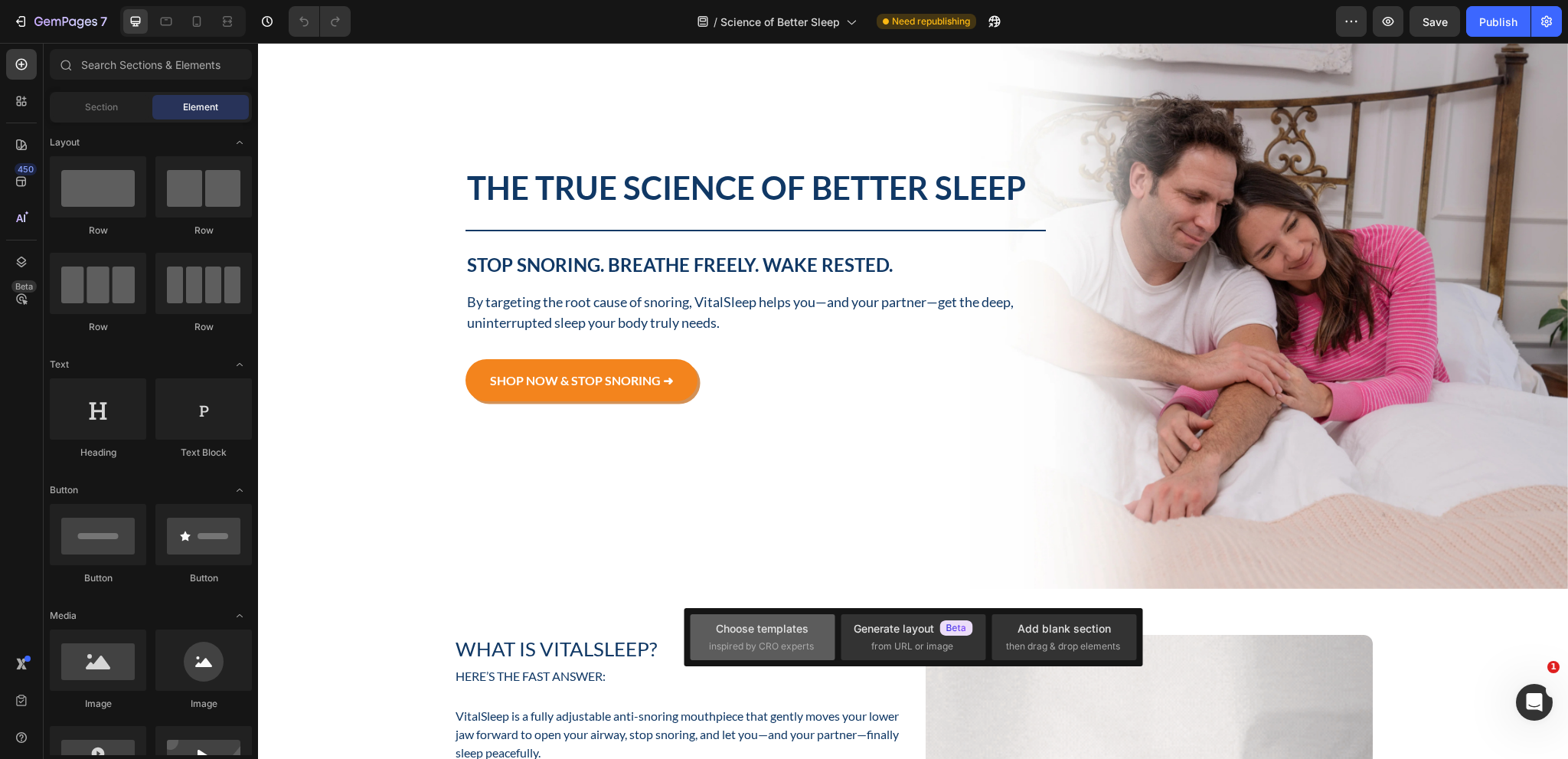
click at [781, 648] on span "inspired by CRO experts" at bounding box center [762, 646] width 105 height 14
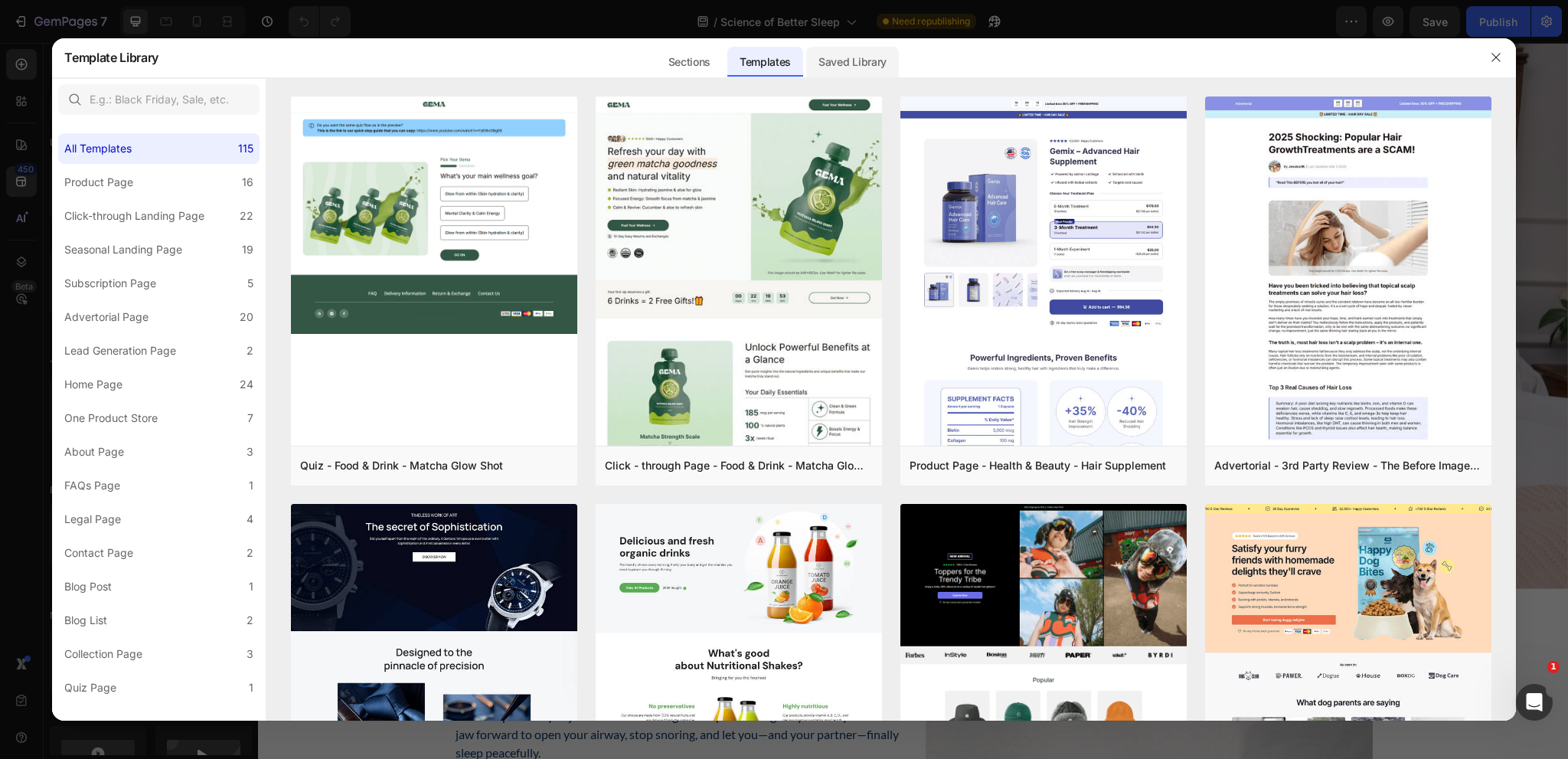
click at [874, 61] on div "Saved Library" at bounding box center [853, 62] width 92 height 30
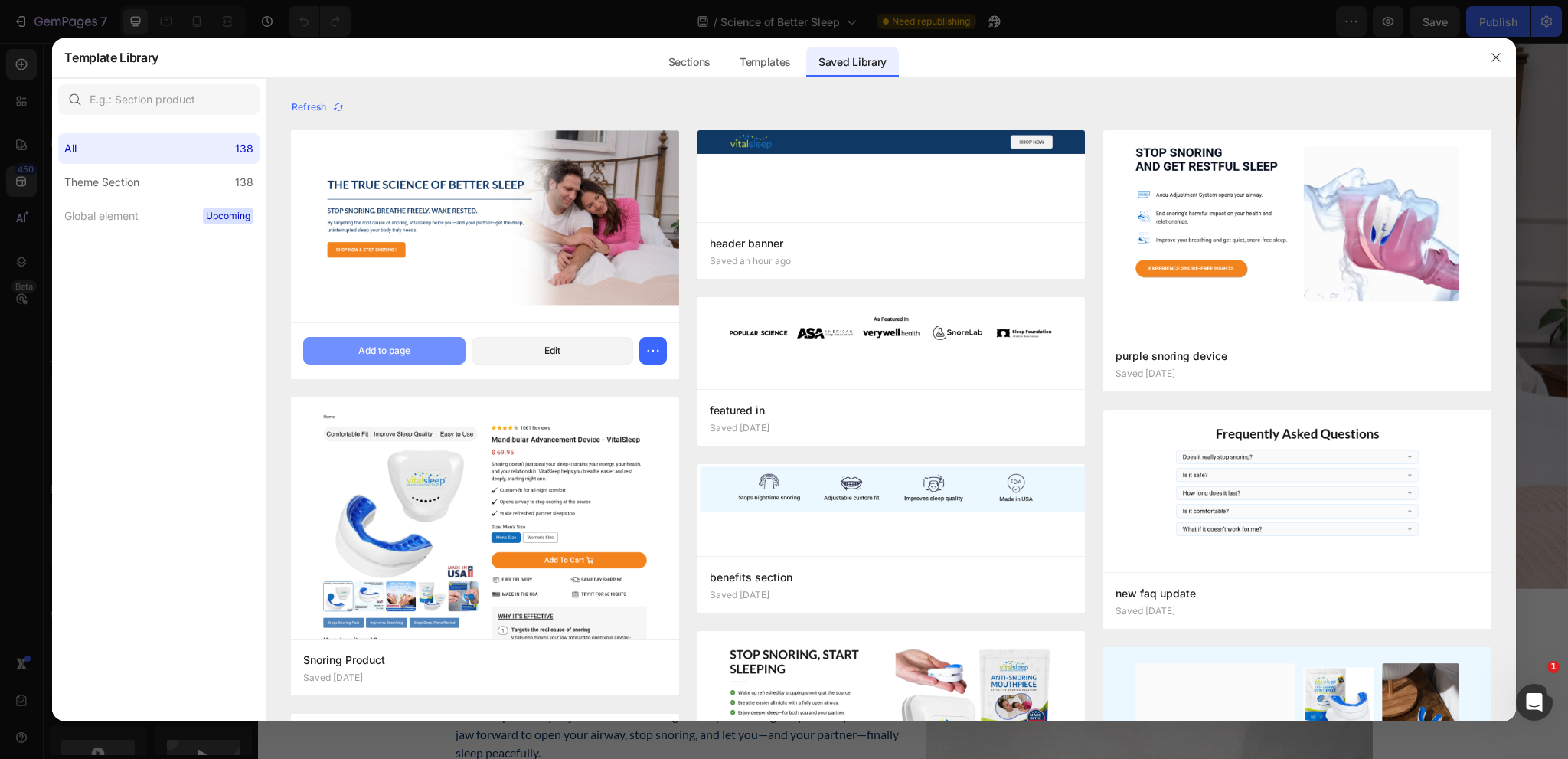
click at [418, 348] on button "Add to page" at bounding box center [384, 351] width 162 height 28
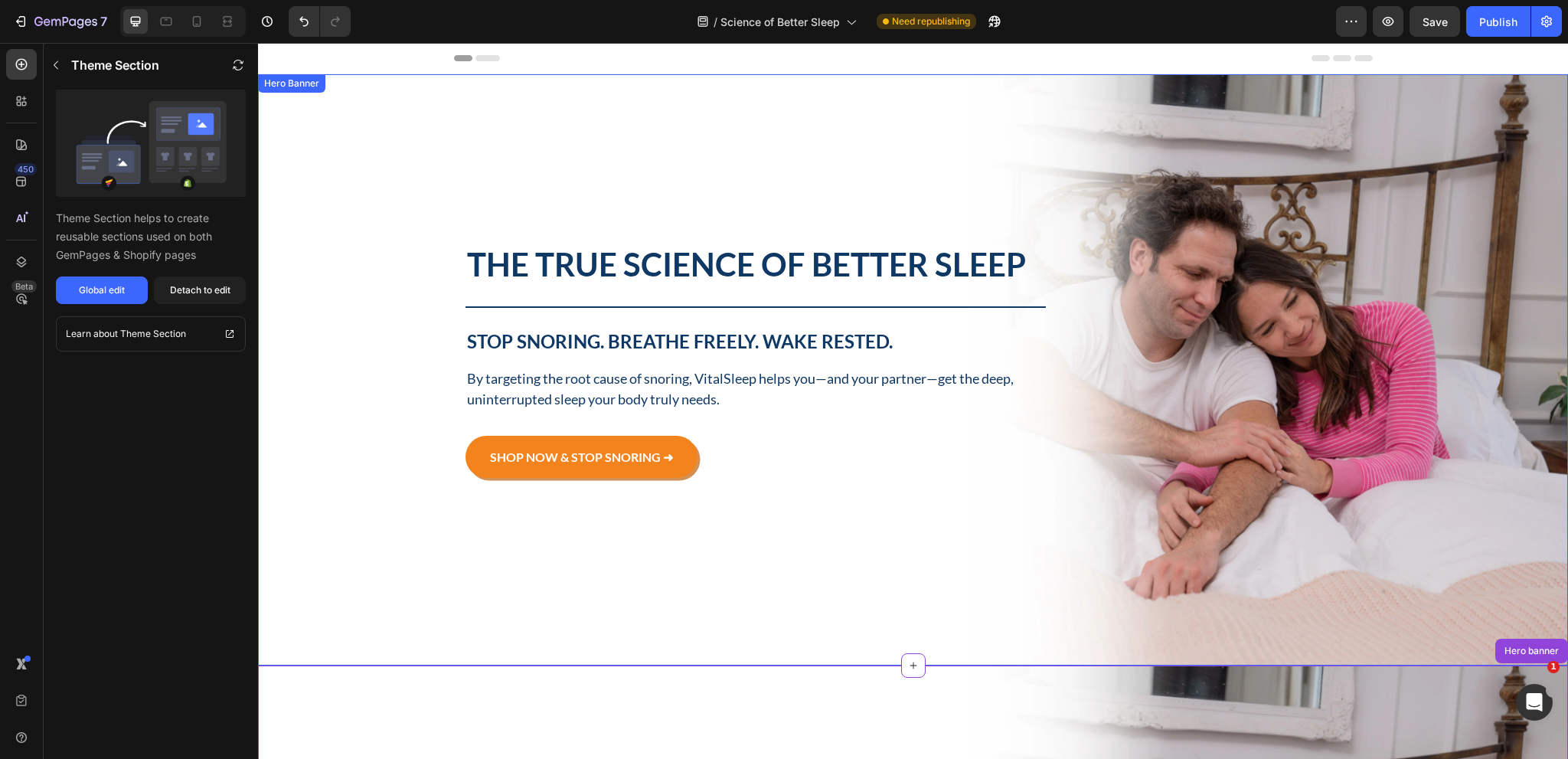
scroll to position [0, 0]
drag, startPoint x: 1158, startPoint y: 114, endPoint x: 907, endPoint y: 114, distance: 251.0
click at [1158, 114] on div "Background Image" at bounding box center [913, 370] width 1310 height 592
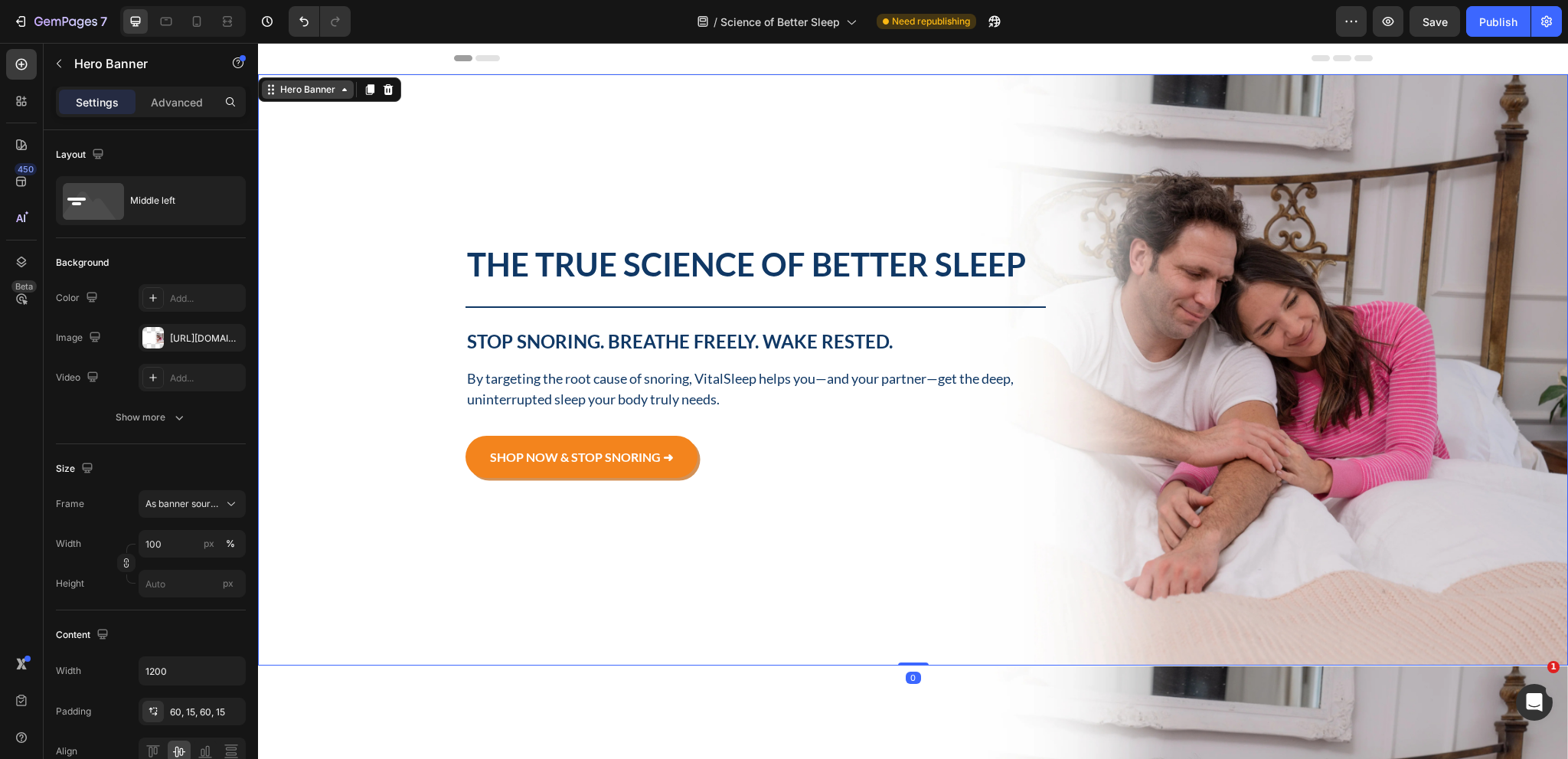
click at [343, 94] on icon at bounding box center [344, 89] width 12 height 12
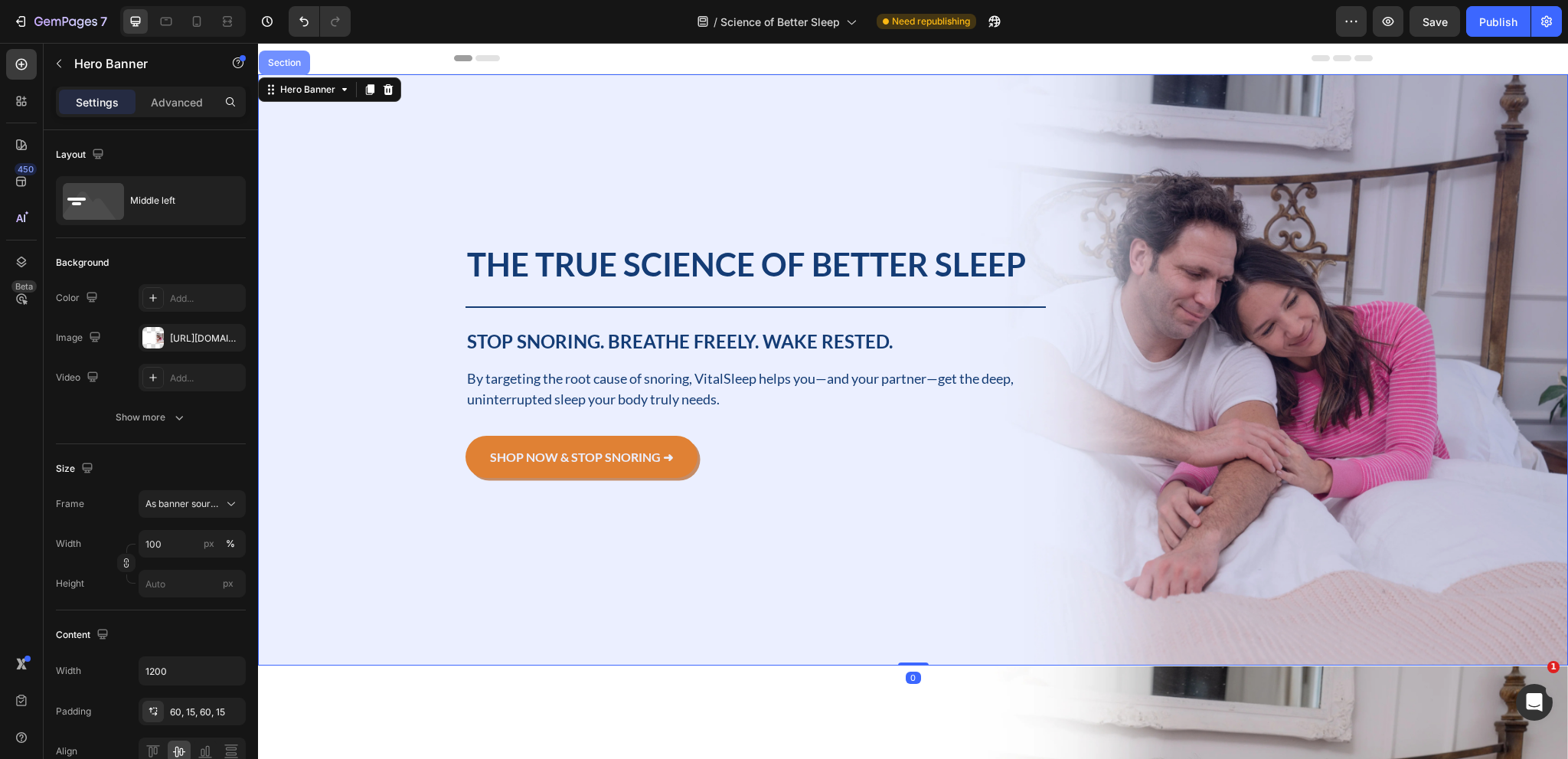
click at [291, 64] on div "Section" at bounding box center [284, 63] width 39 height 10
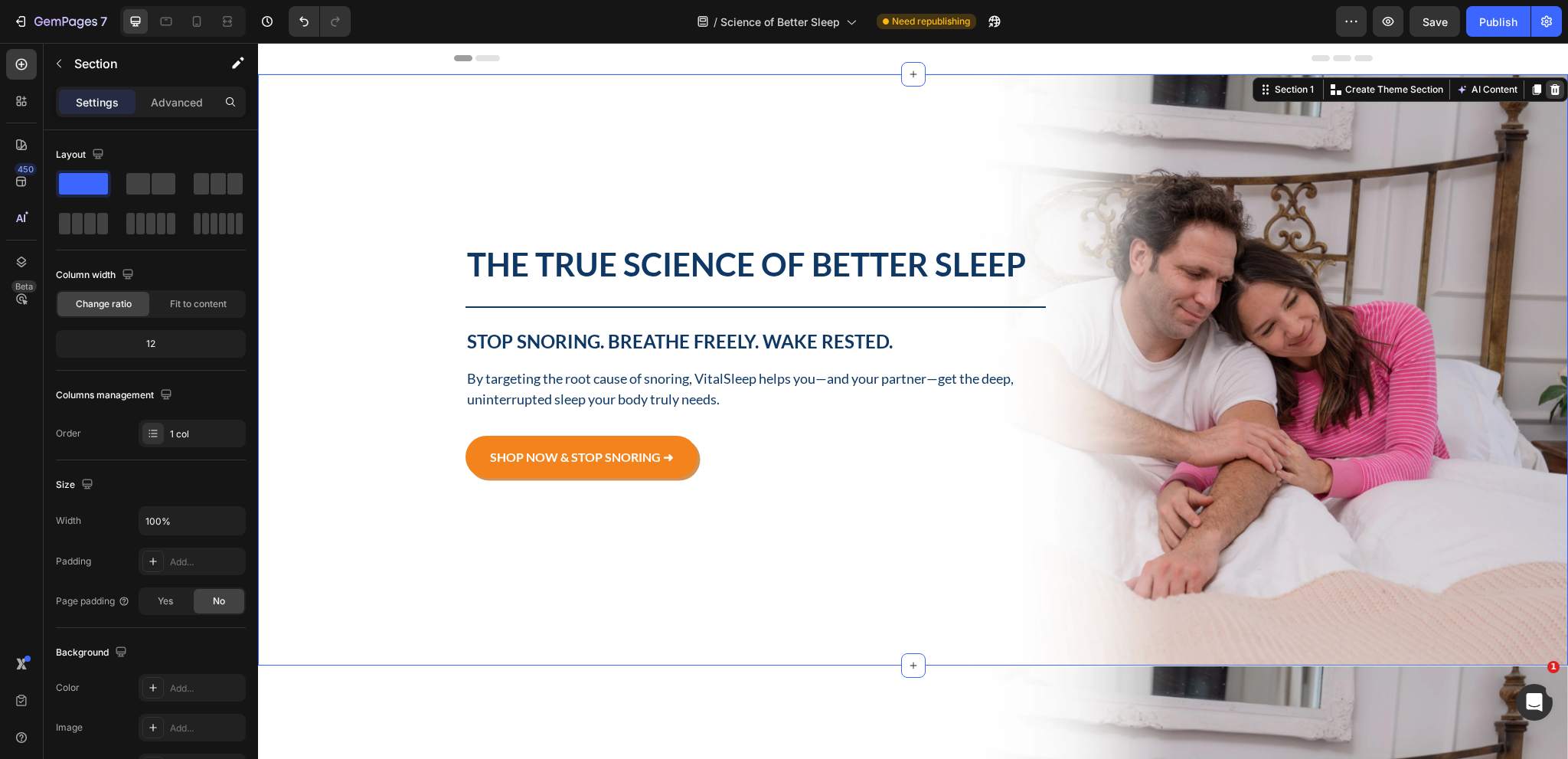
click at [1550, 85] on icon at bounding box center [1555, 89] width 10 height 10
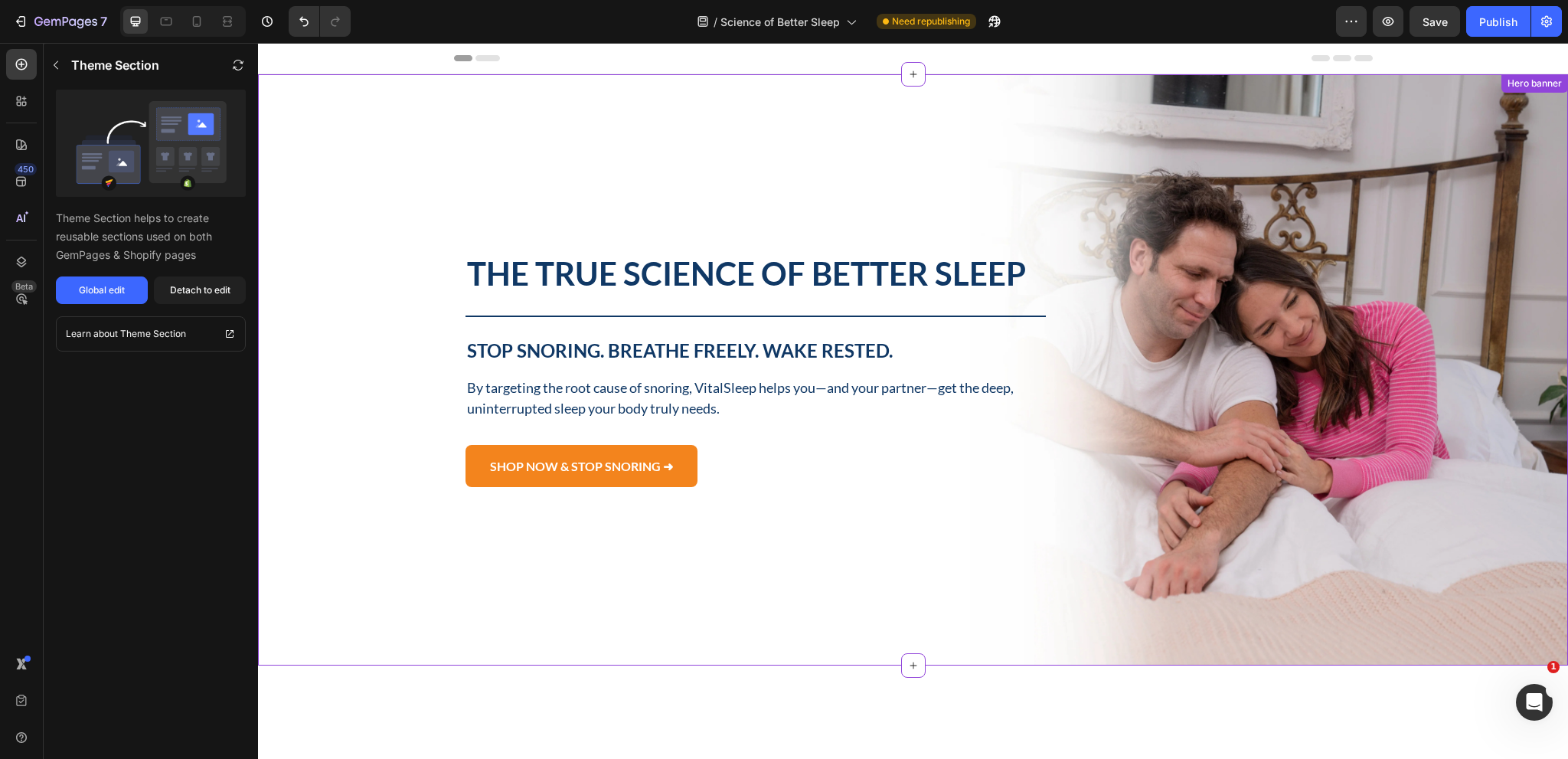
click at [686, 138] on div "Background Image" at bounding box center [913, 370] width 1310 height 592
click at [192, 285] on div "Detach to edit" at bounding box center [200, 290] width 61 height 14
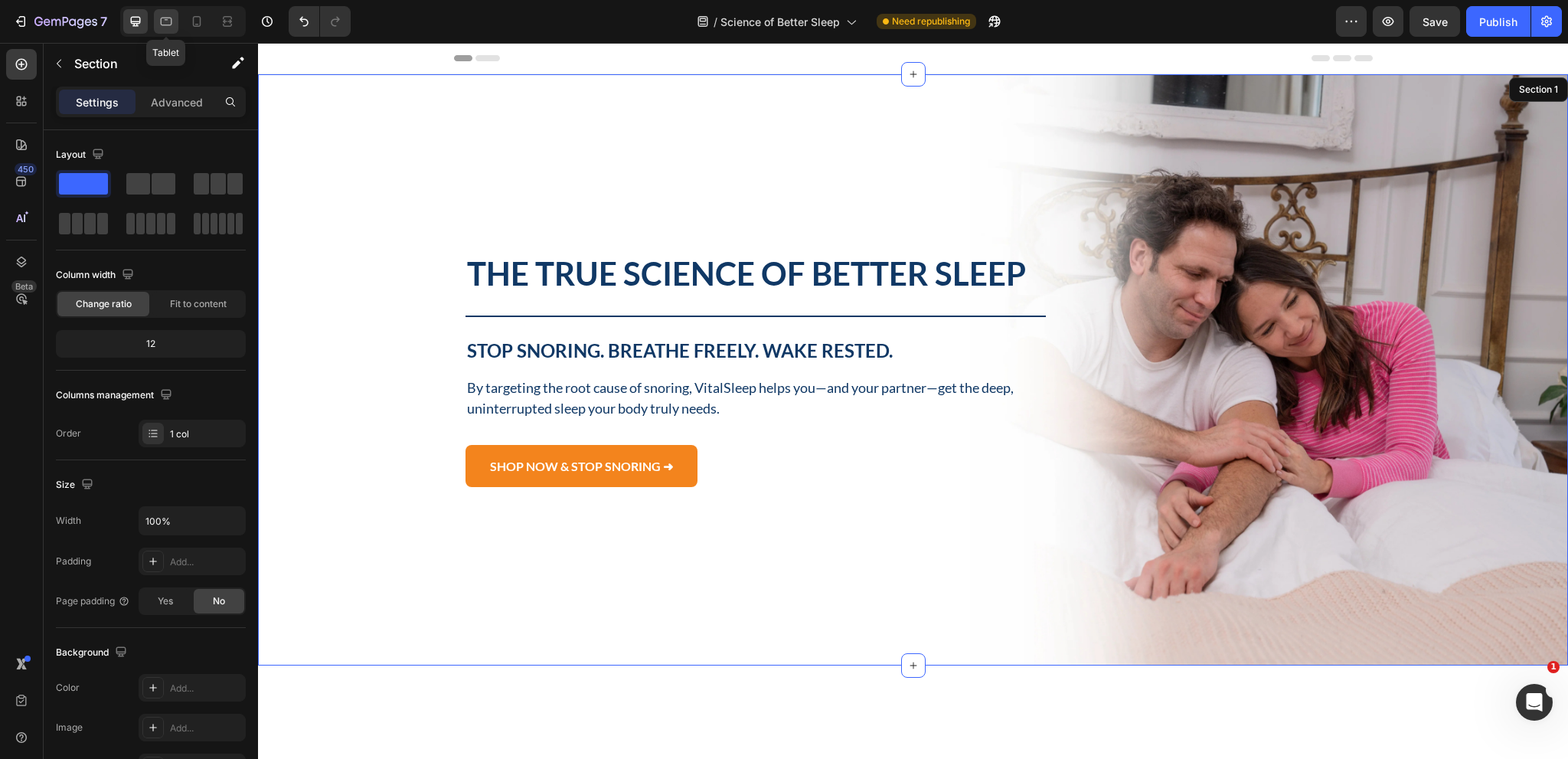
click at [161, 17] on icon at bounding box center [166, 21] width 15 height 15
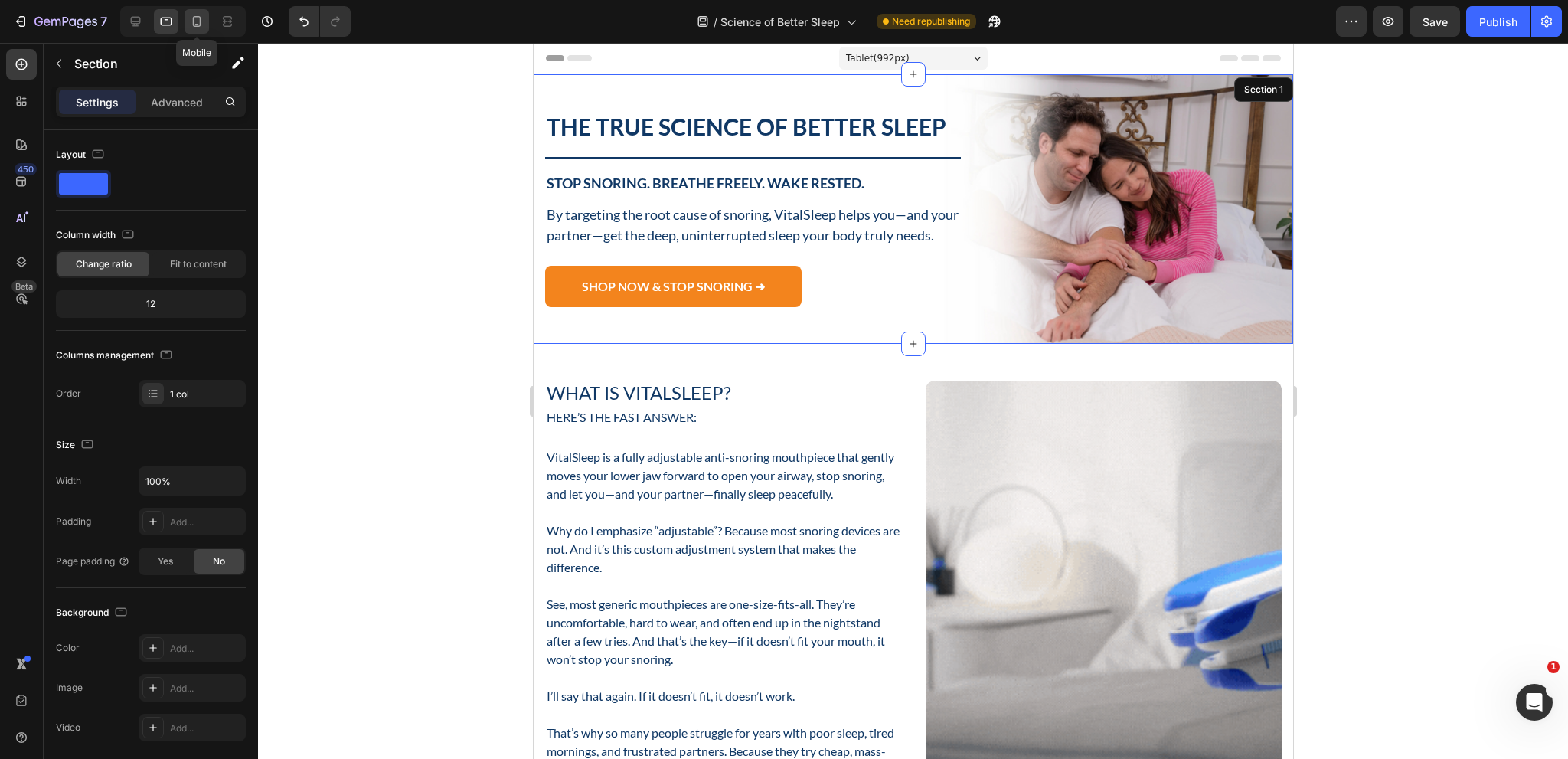
click at [198, 26] on icon at bounding box center [196, 21] width 15 height 15
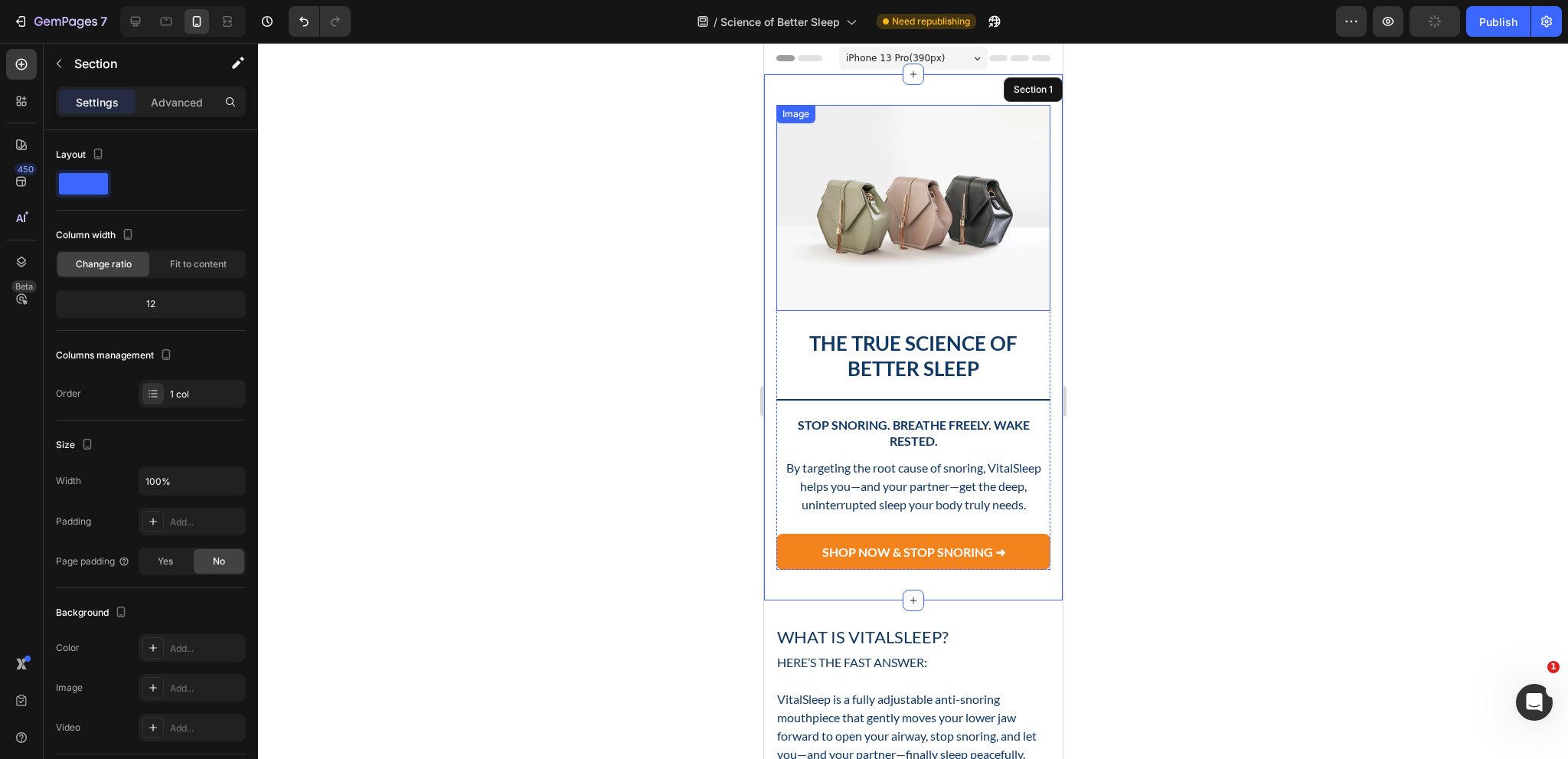
scroll to position [77, 0]
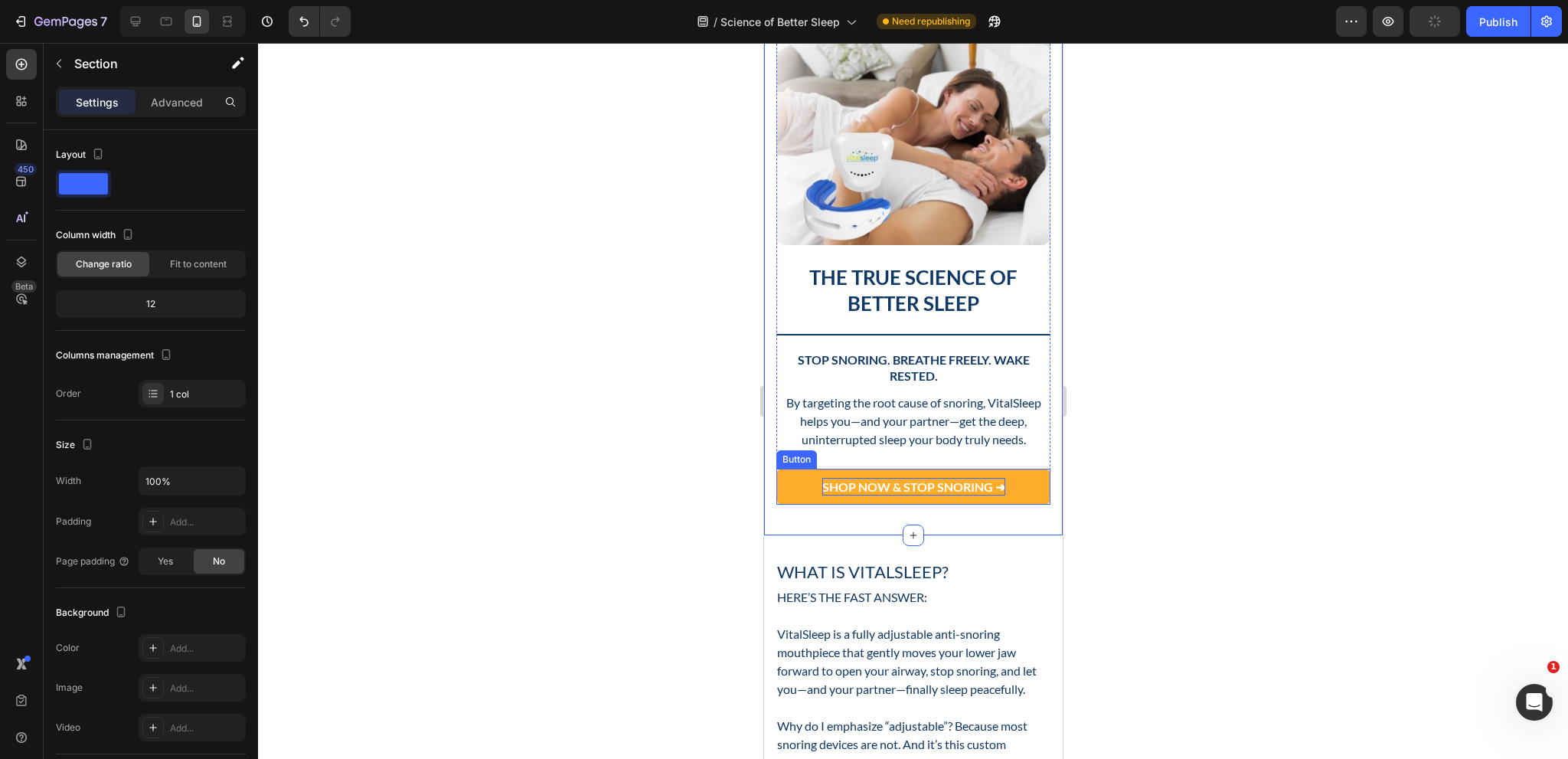
click at [944, 480] on span "SHOP NOW & STOP SNORING ➜" at bounding box center [913, 487] width 183 height 14
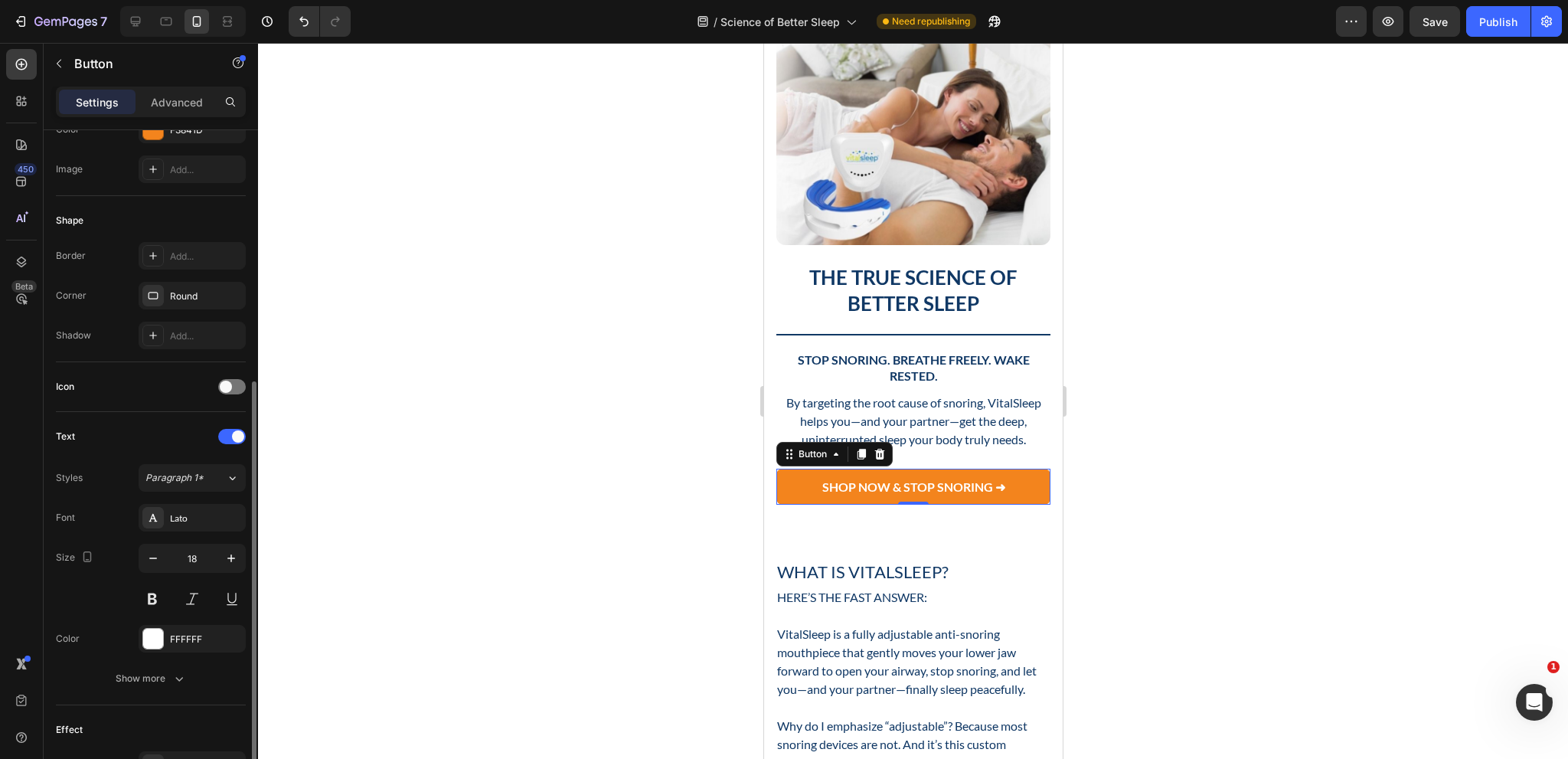
scroll to position [383, 0]
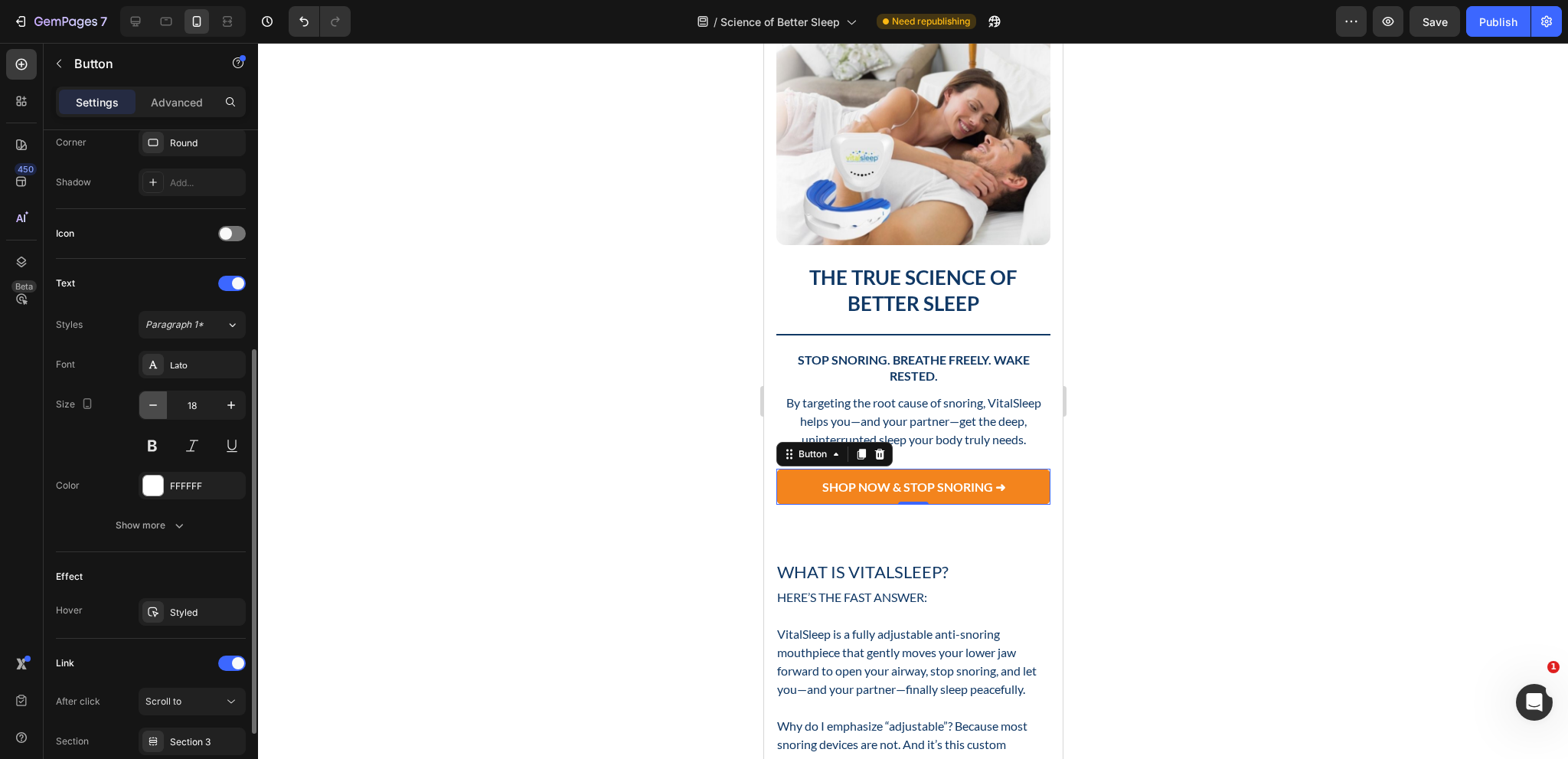
click at [150, 408] on icon "button" at bounding box center [153, 405] width 15 height 15
type input "16"
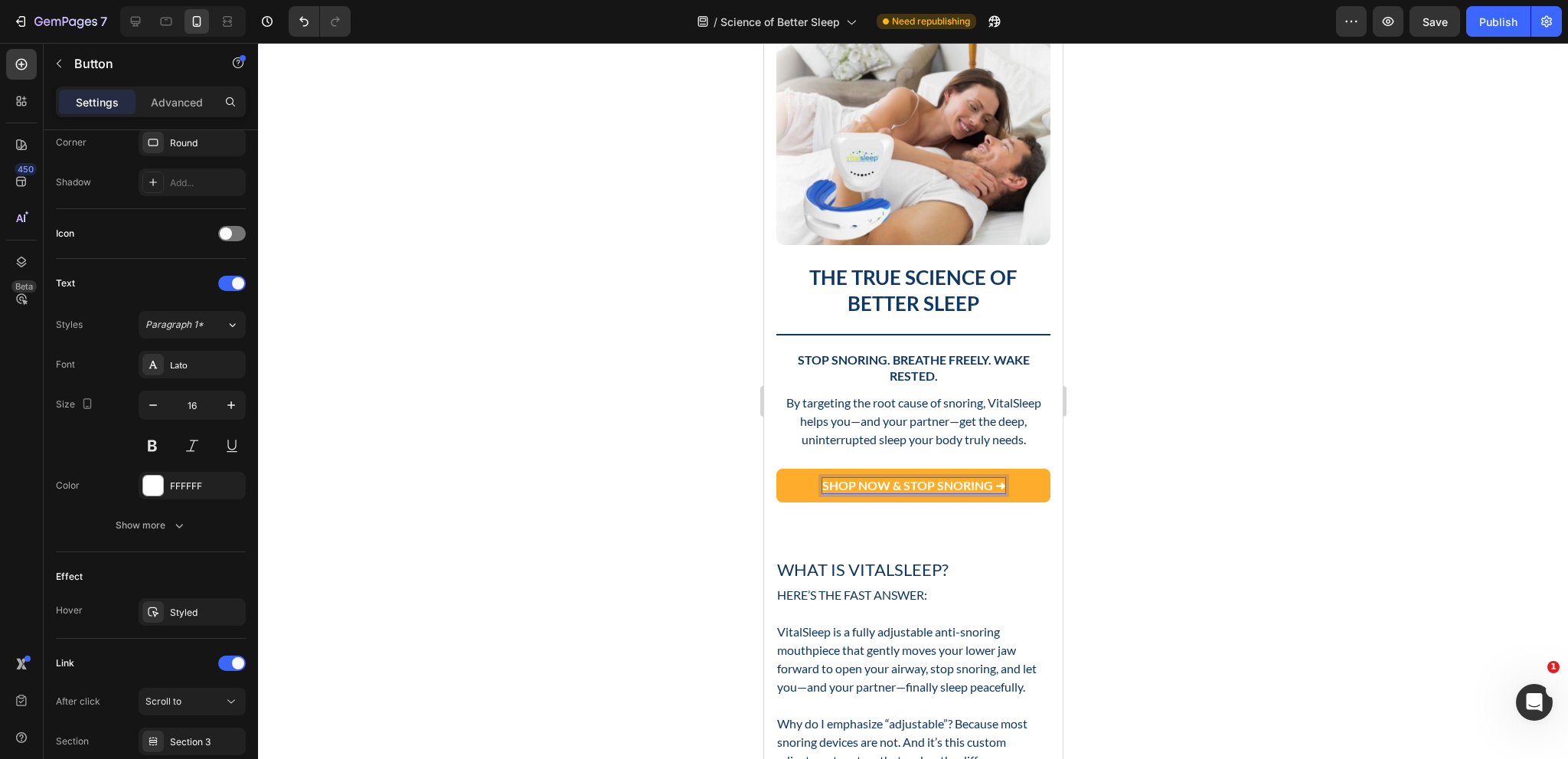
click at [892, 478] on span "SHOP NOW & STOP SNORING ➜" at bounding box center [913, 486] width 183 height 14
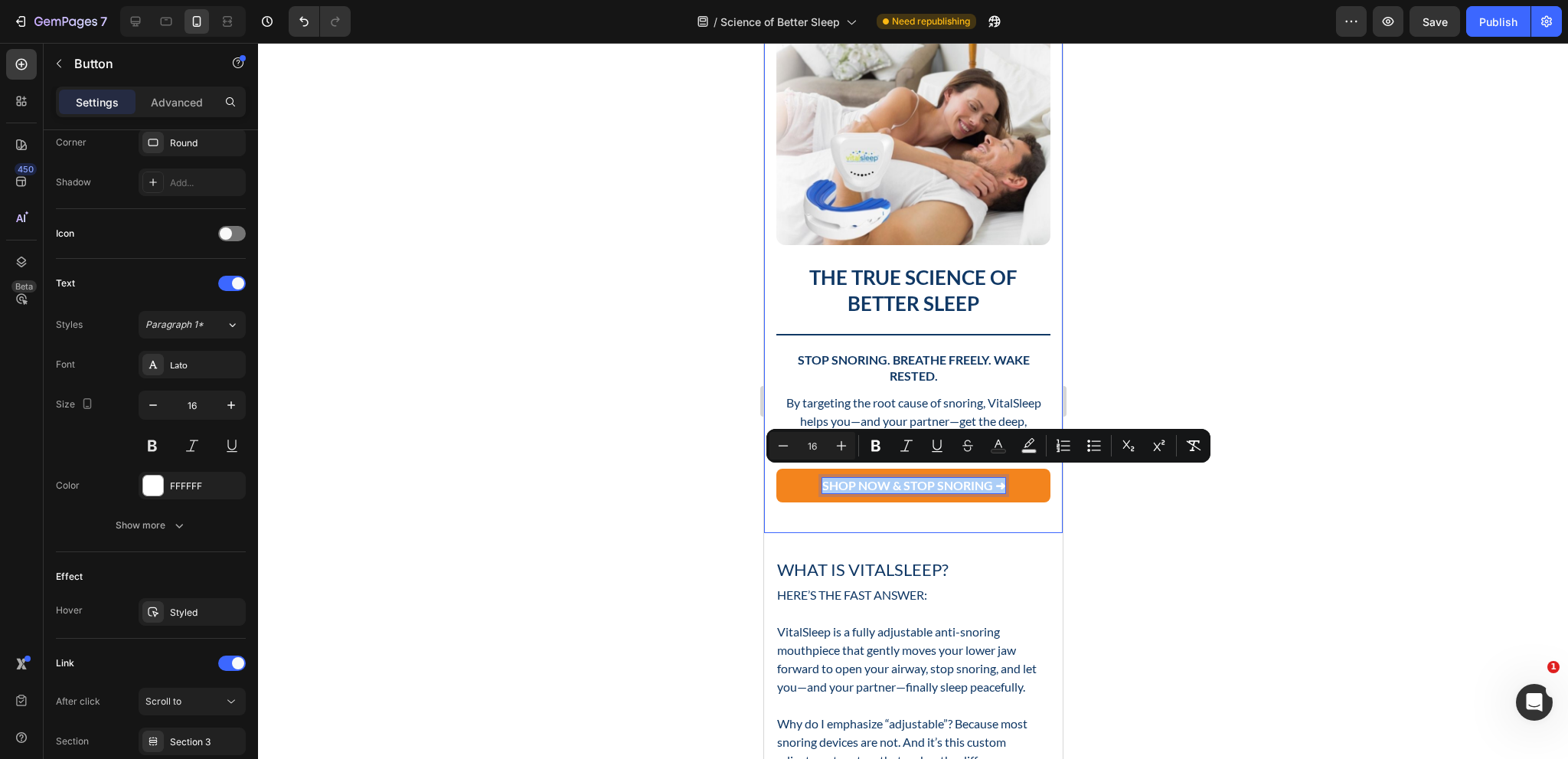
click at [1128, 520] on div at bounding box center [913, 401] width 1310 height 717
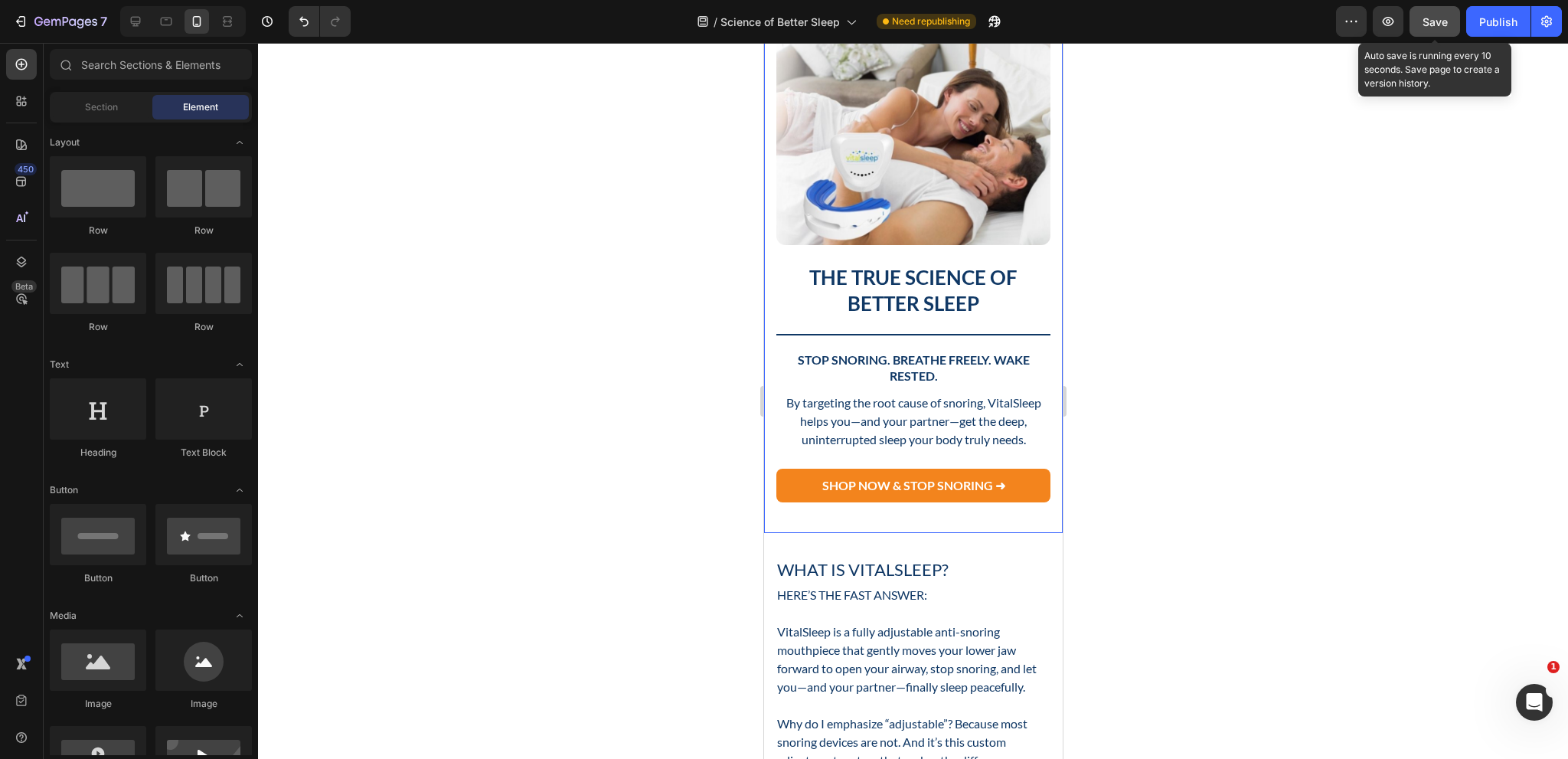
click at [1430, 30] on button "Save" at bounding box center [1434, 22] width 50 height 30
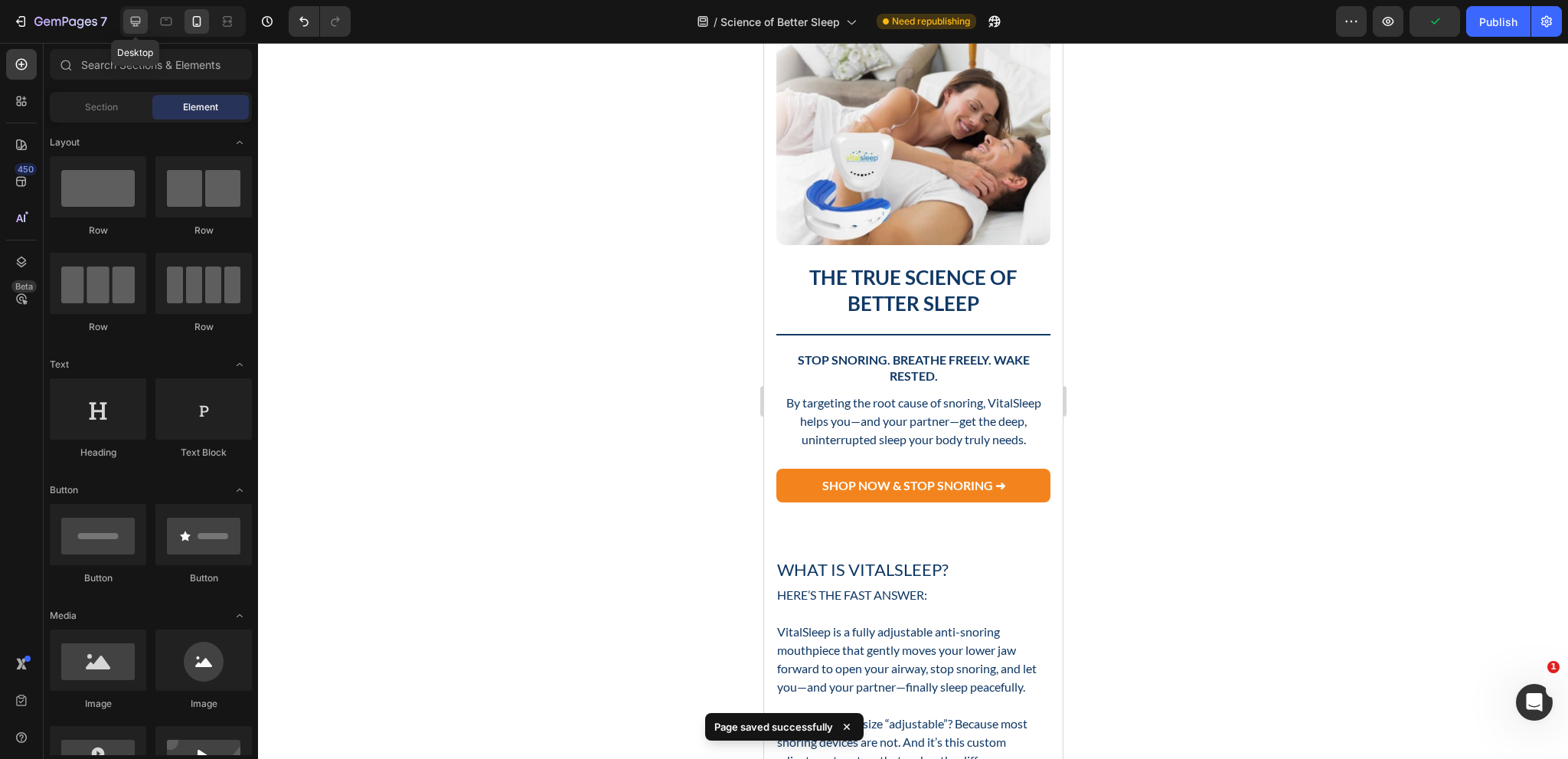
click at [139, 23] on icon at bounding box center [135, 22] width 10 height 10
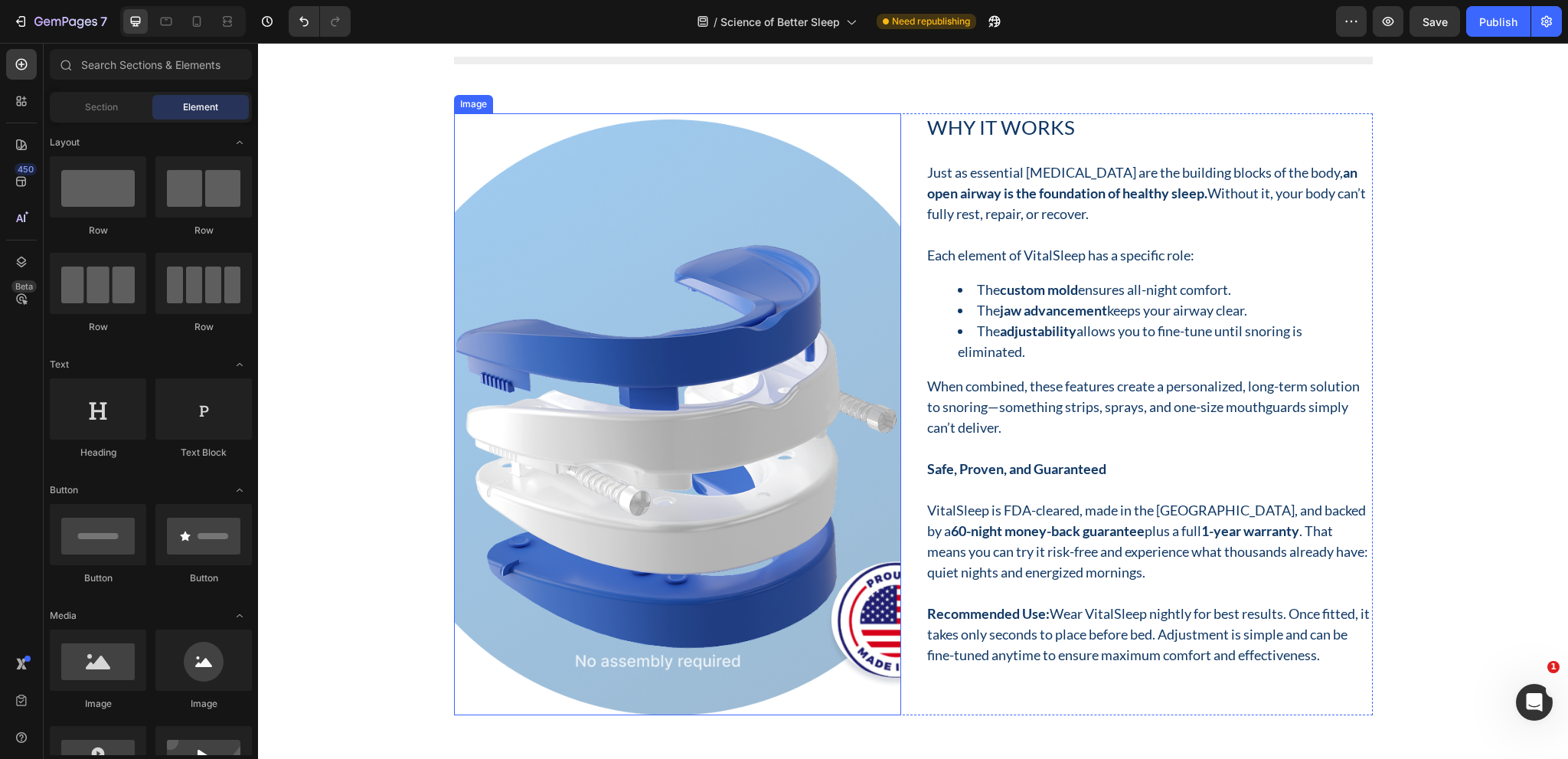
scroll to position [6282, 0]
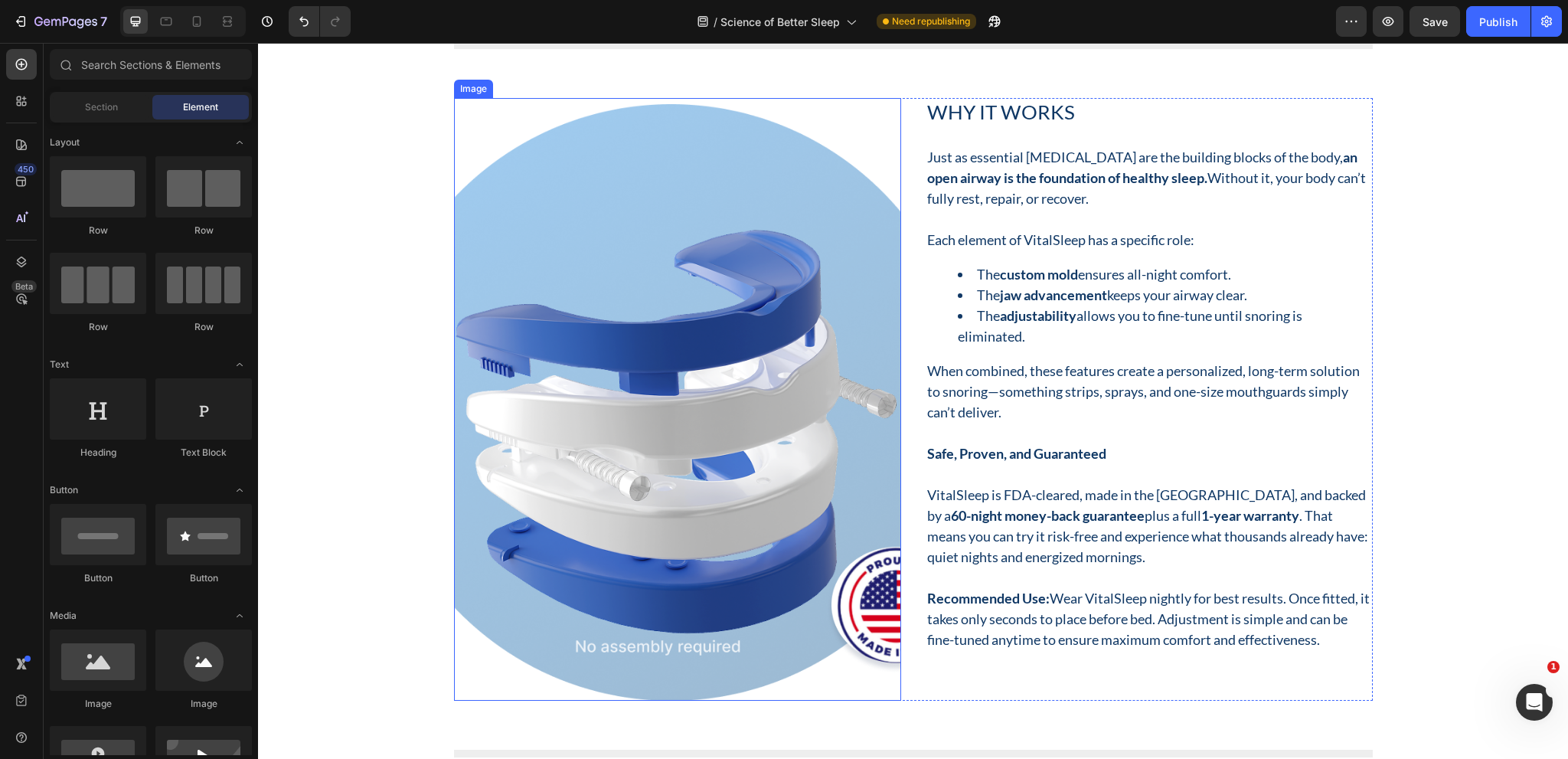
click at [700, 277] on img at bounding box center [677, 403] width 447 height 597
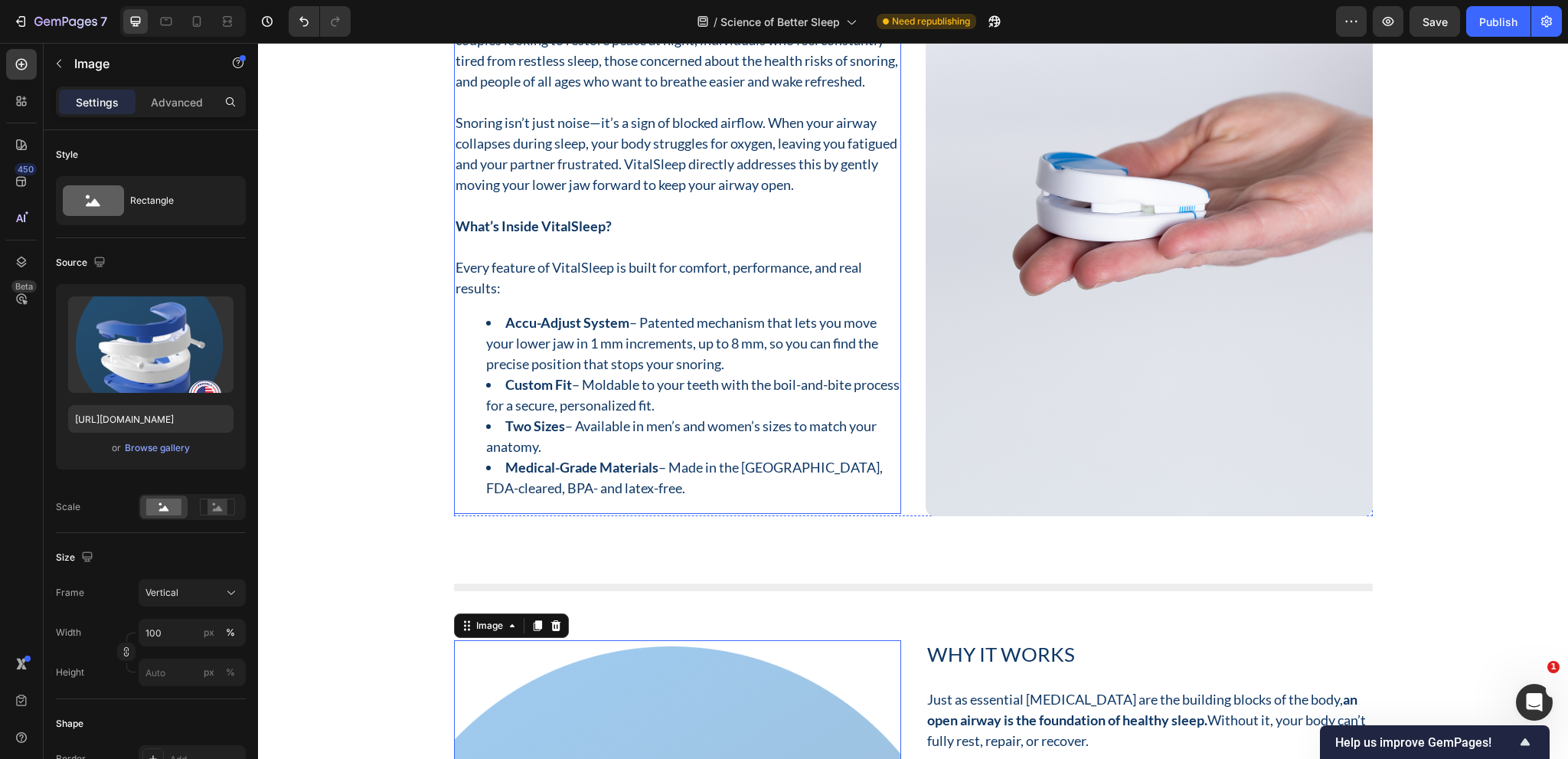
scroll to position [5593, 0]
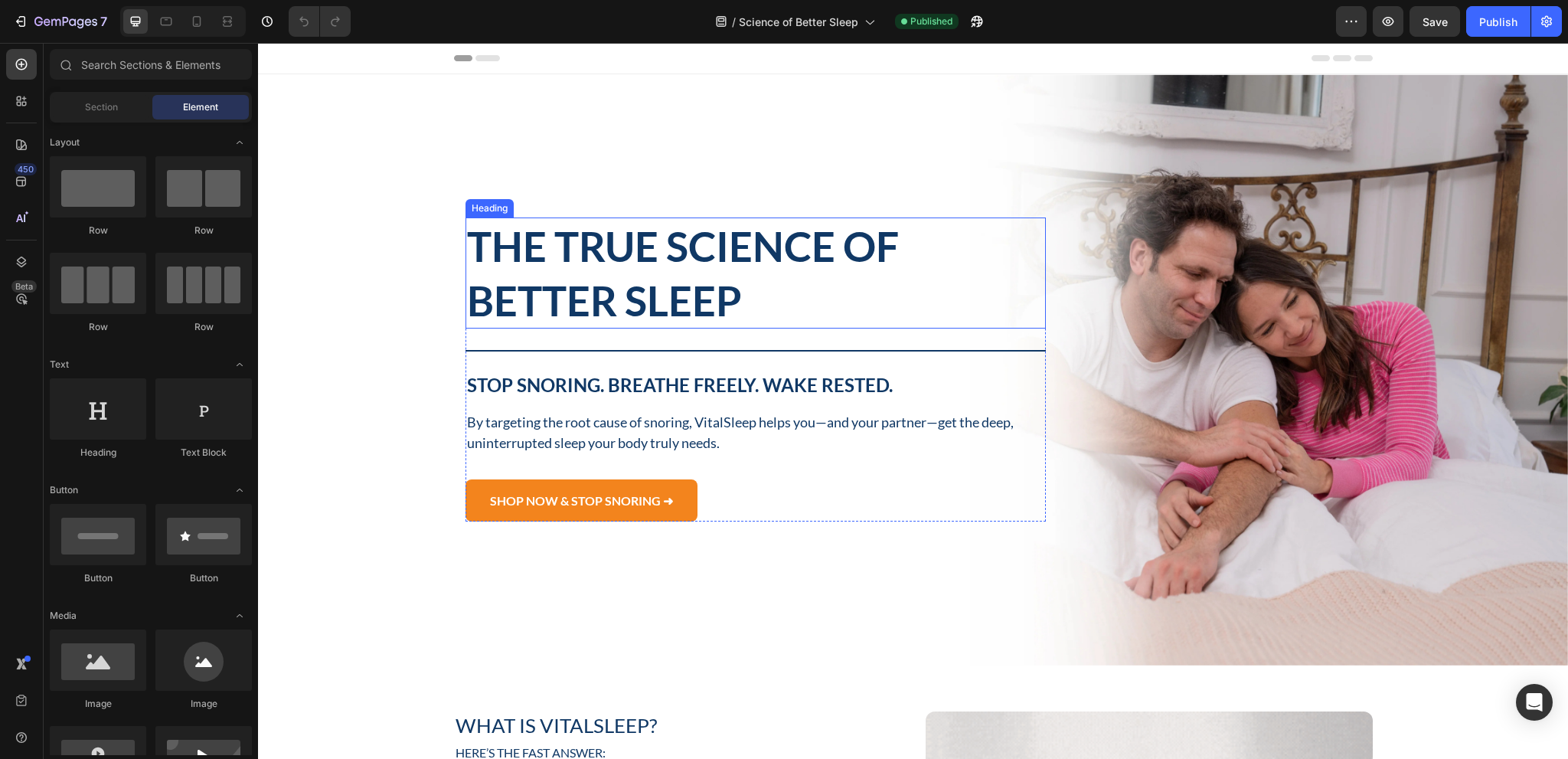
click at [720, 260] on span "The True Science of Better Sleep" at bounding box center [683, 273] width 432 height 104
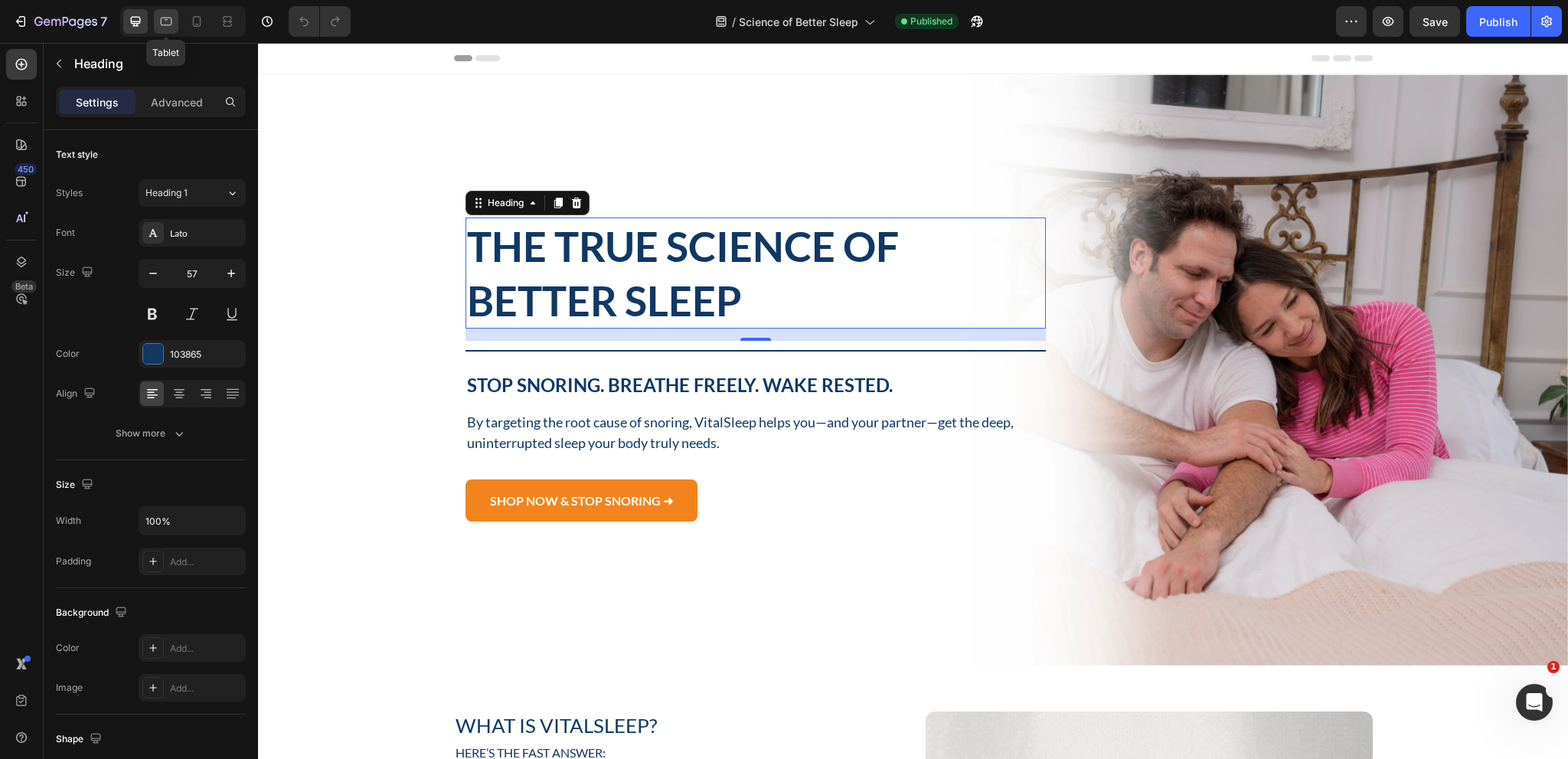
click at [172, 15] on icon at bounding box center [166, 21] width 15 height 15
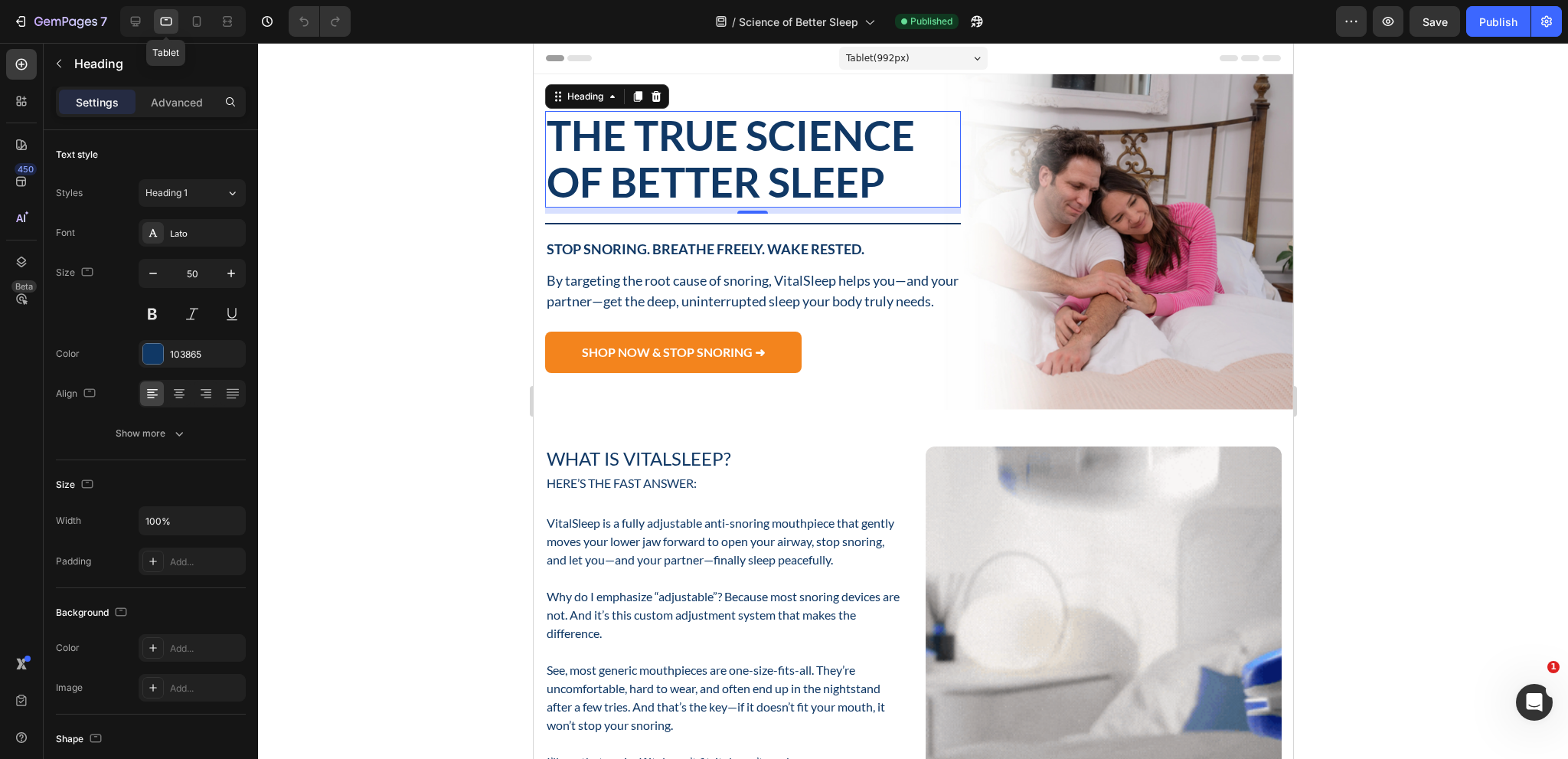
scroll to position [14, 0]
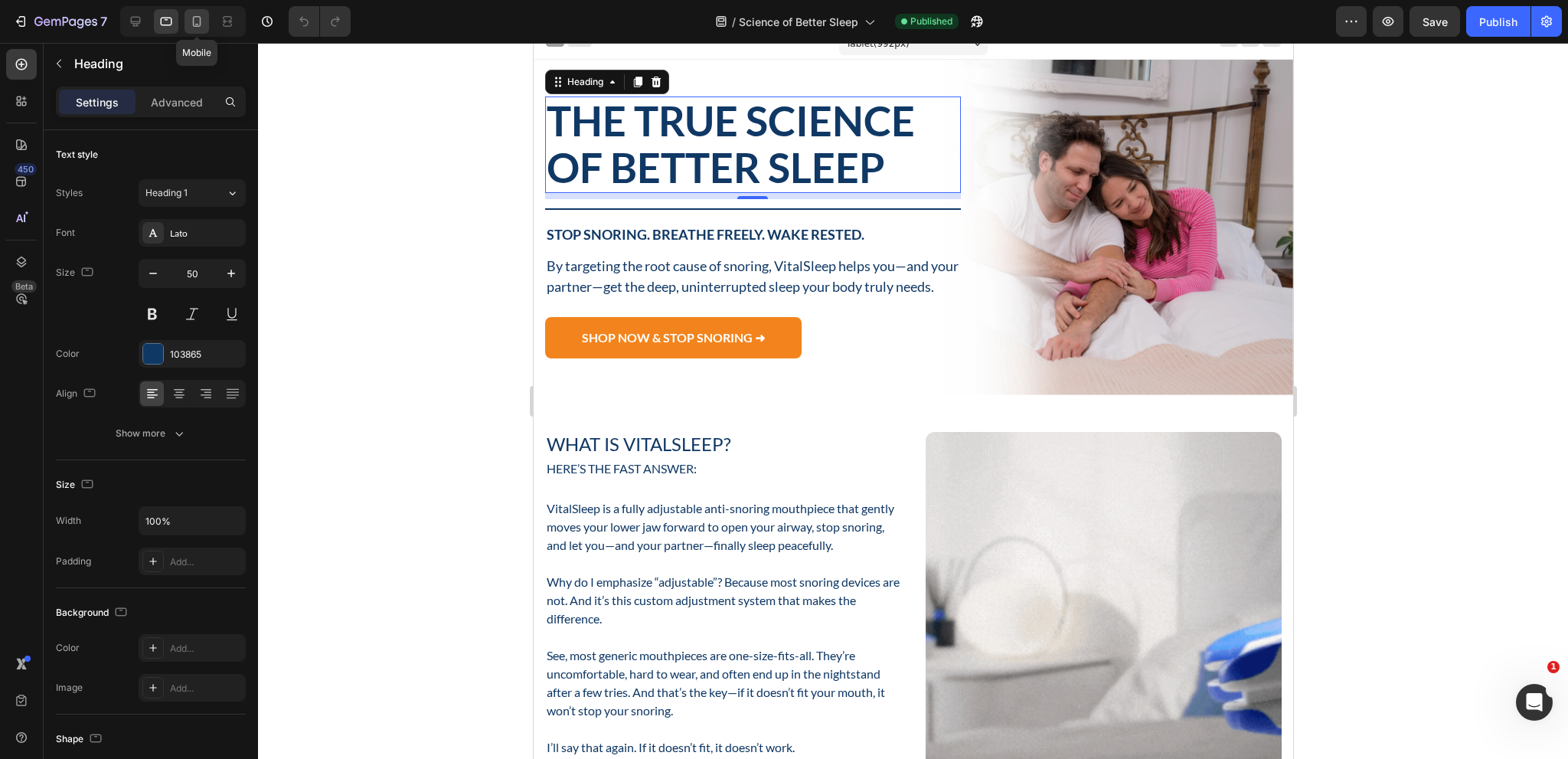
click at [198, 21] on icon at bounding box center [196, 21] width 15 height 15
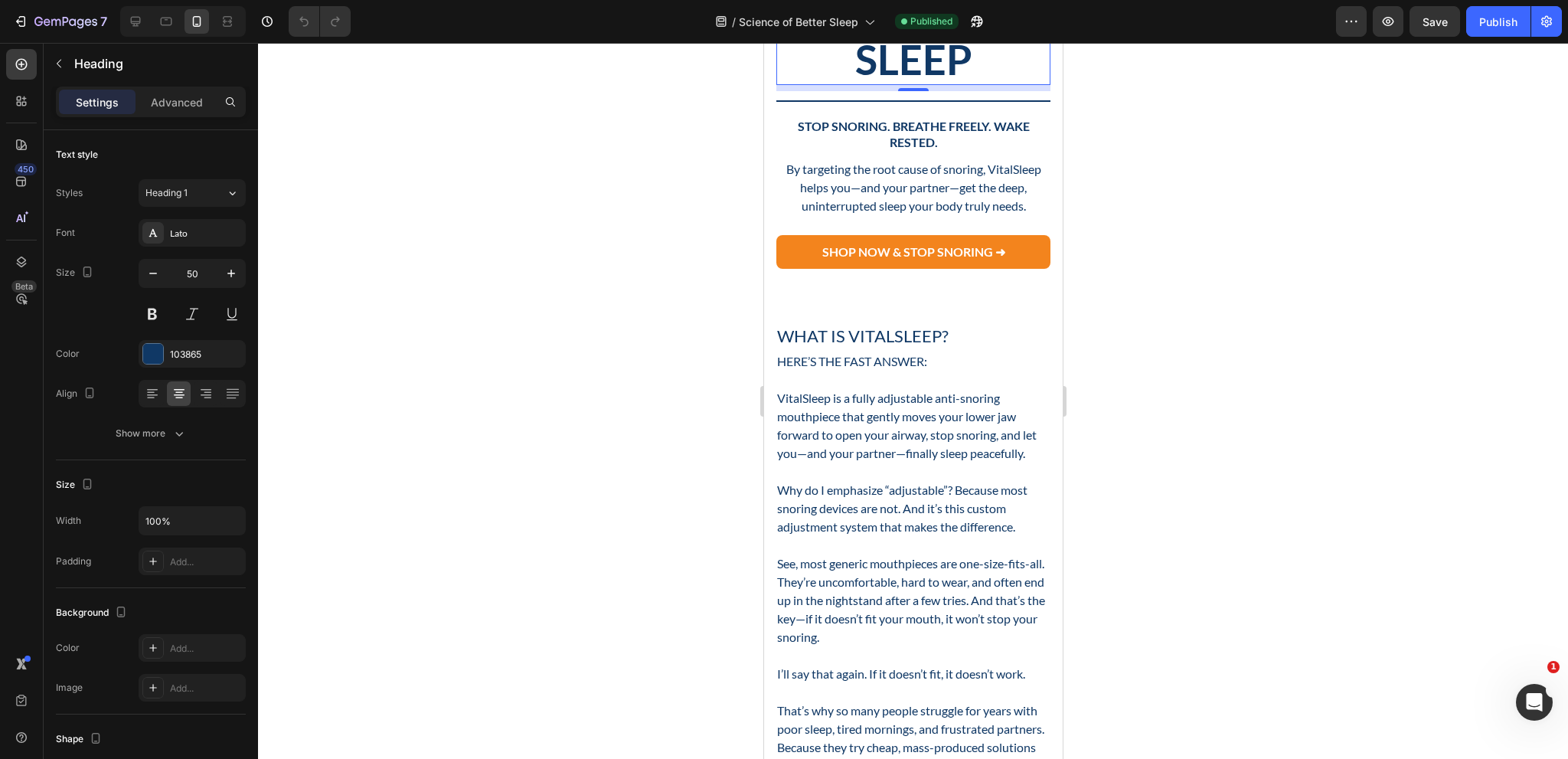
scroll to position [234, 0]
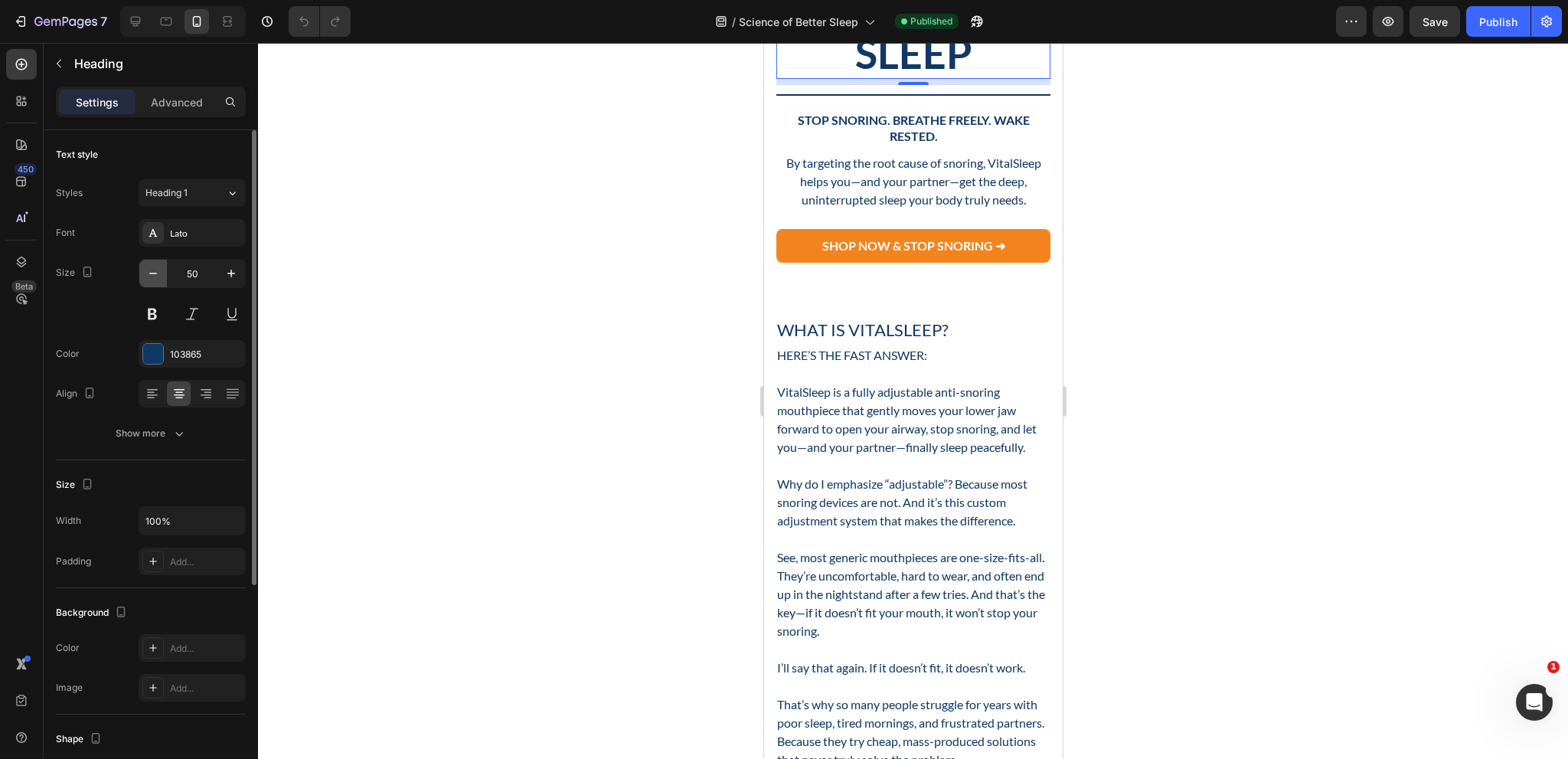
click at [152, 275] on icon "button" at bounding box center [153, 273] width 15 height 15
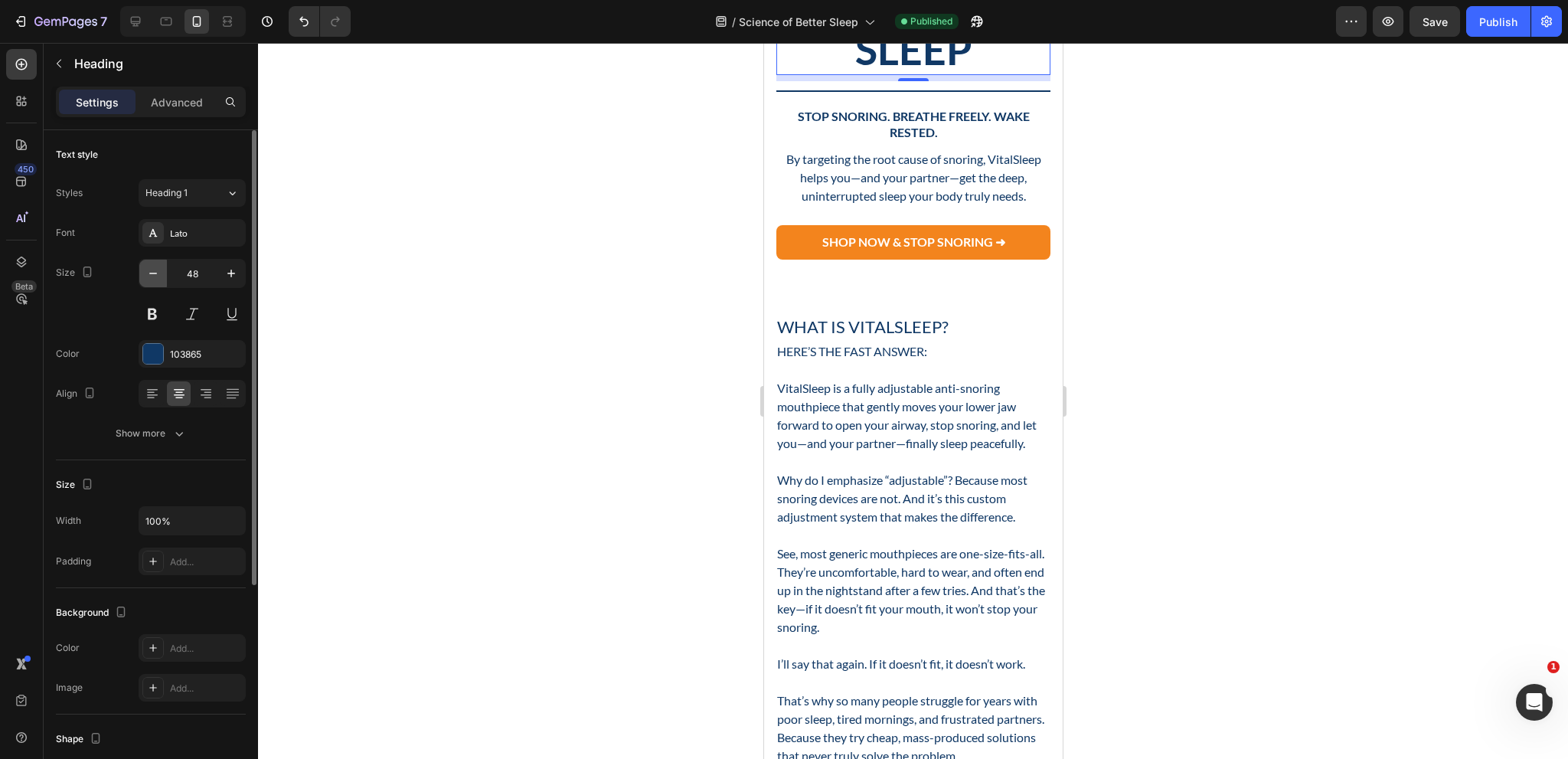
click at [152, 275] on icon "button" at bounding box center [153, 273] width 15 height 15
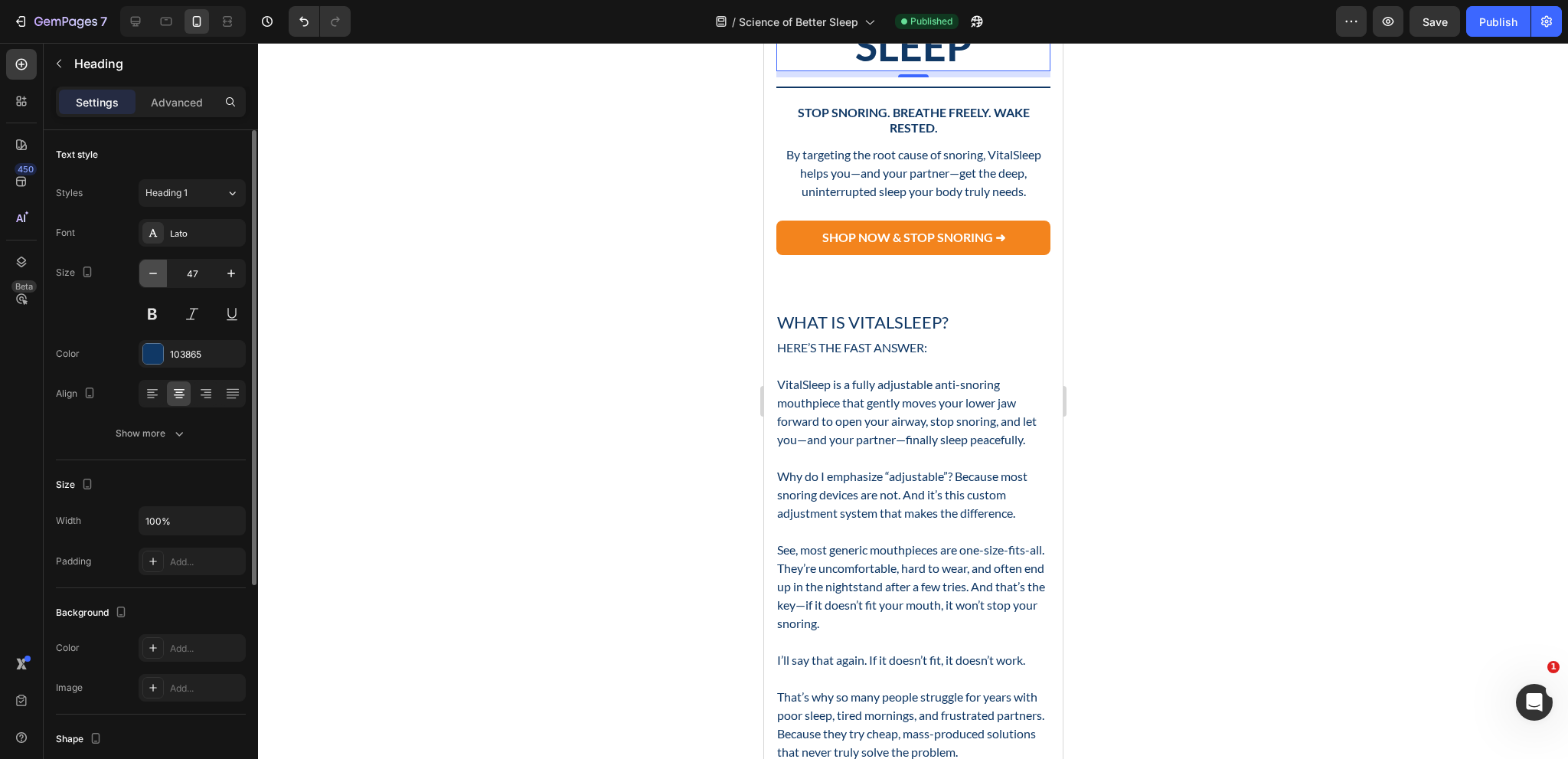
click at [152, 275] on icon "button" at bounding box center [153, 273] width 15 height 15
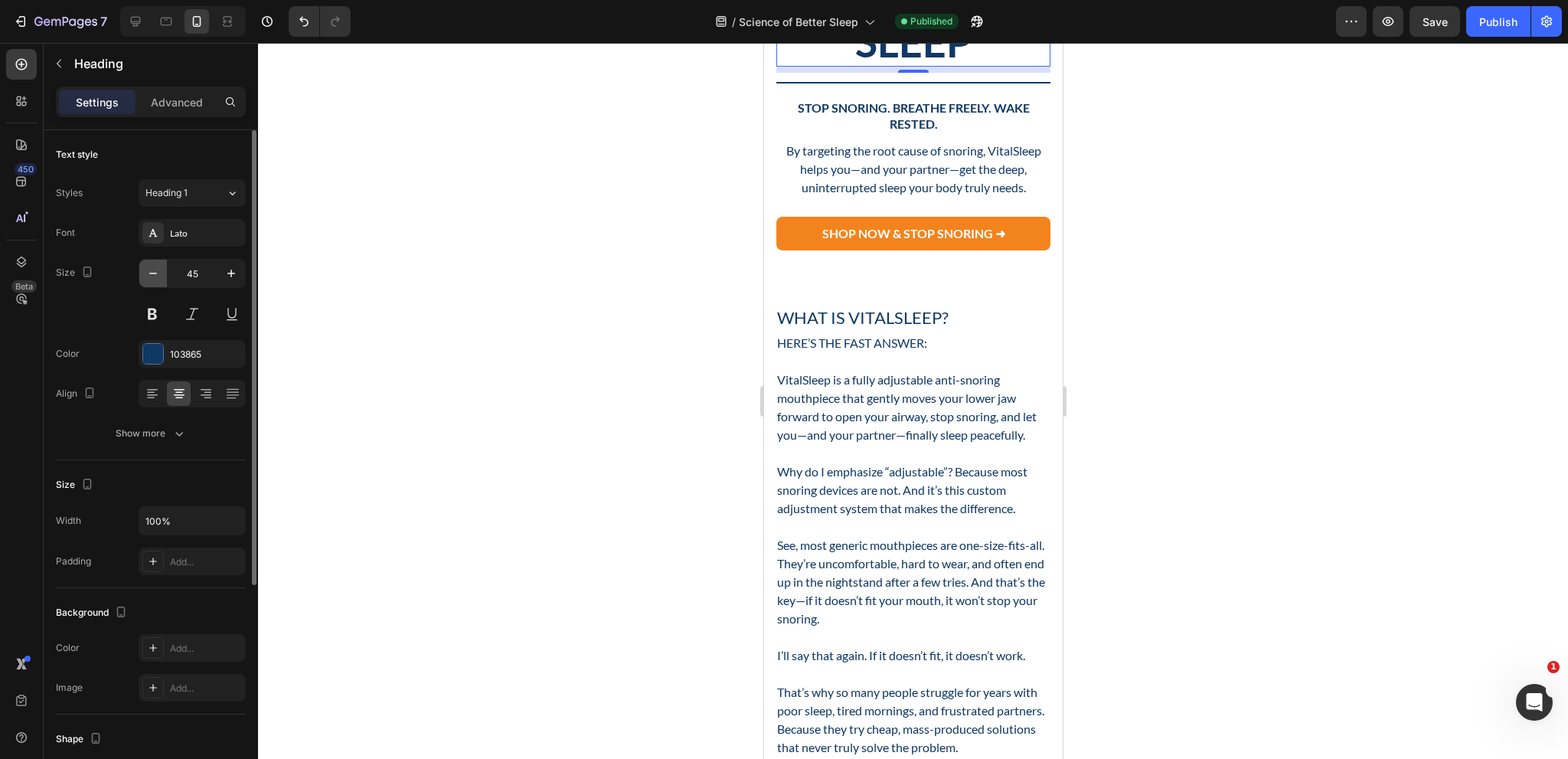
type input "44"
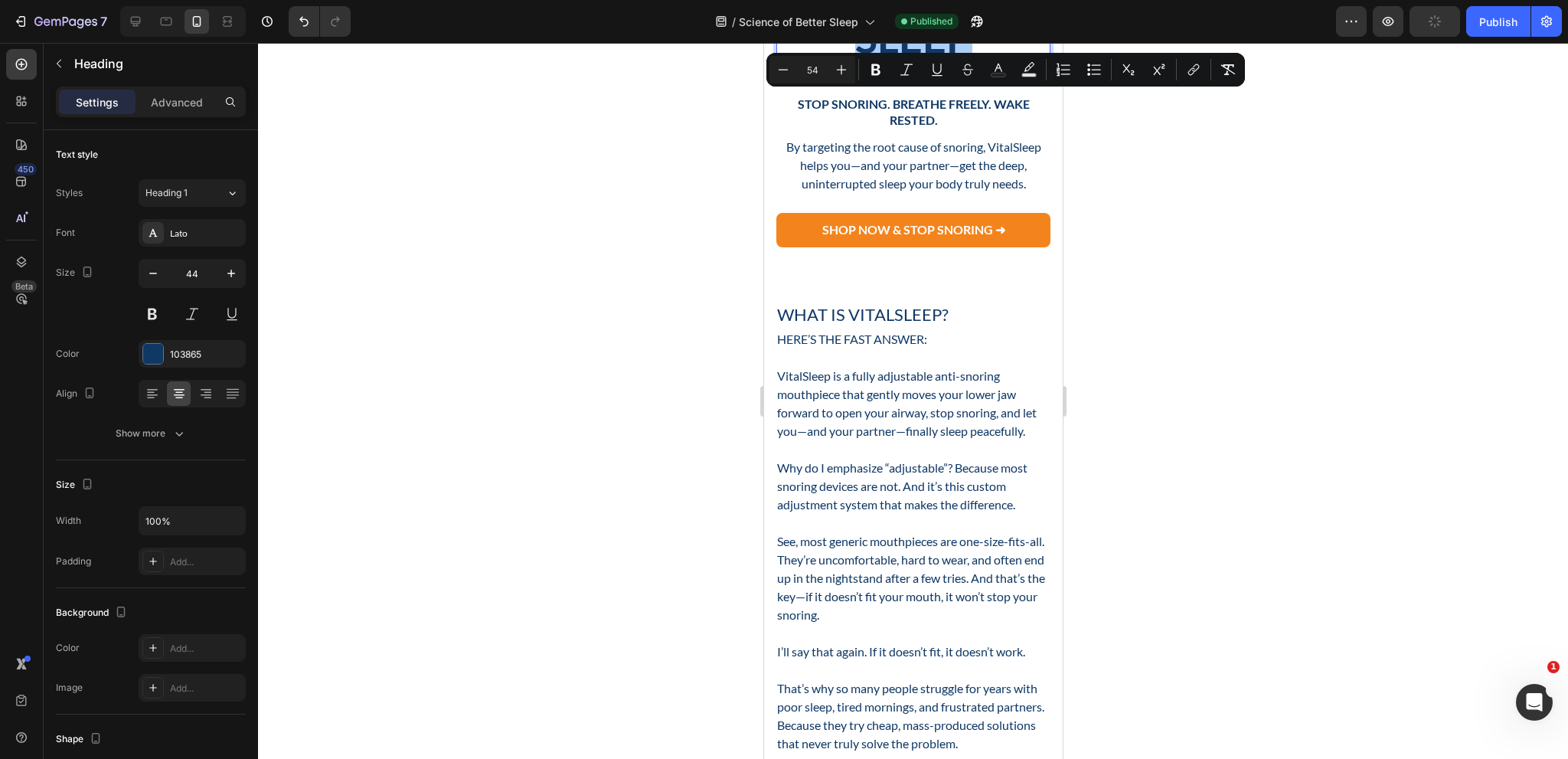
click at [817, 69] on input "54" at bounding box center [812, 69] width 30 height 18
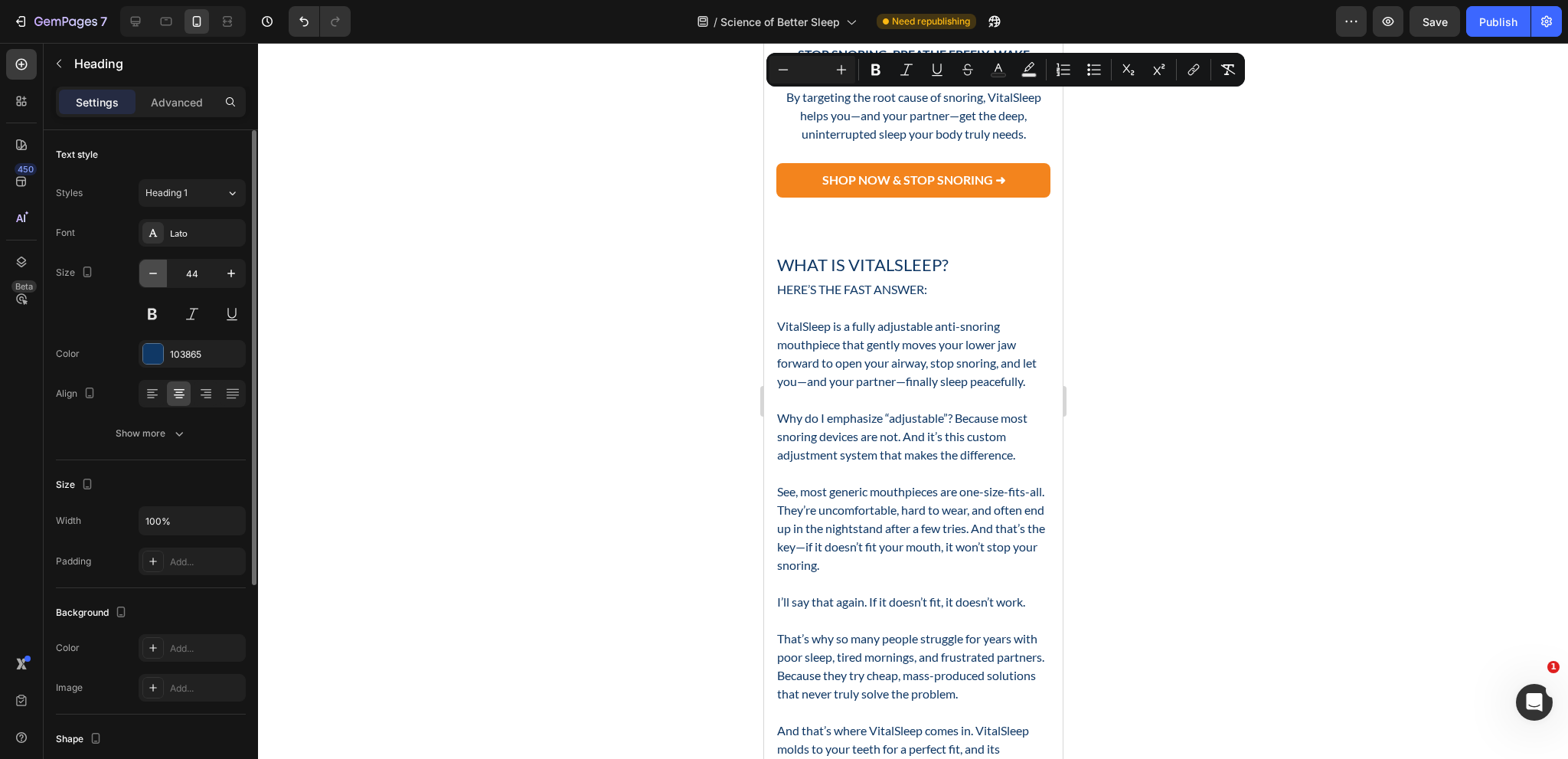
click at [159, 281] on button "button" at bounding box center [153, 273] width 28 height 28
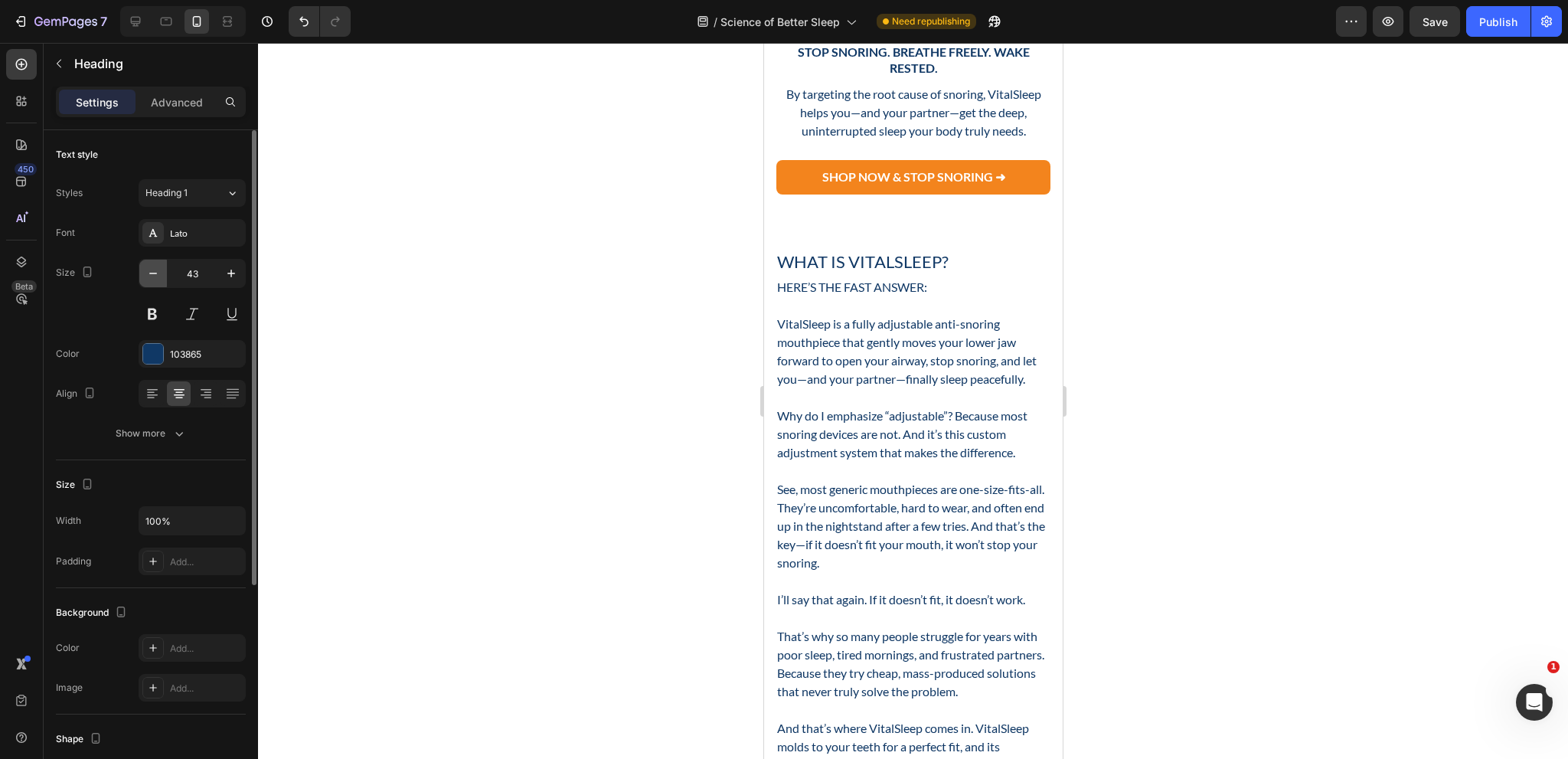
click at [159, 281] on button "button" at bounding box center [153, 273] width 28 height 28
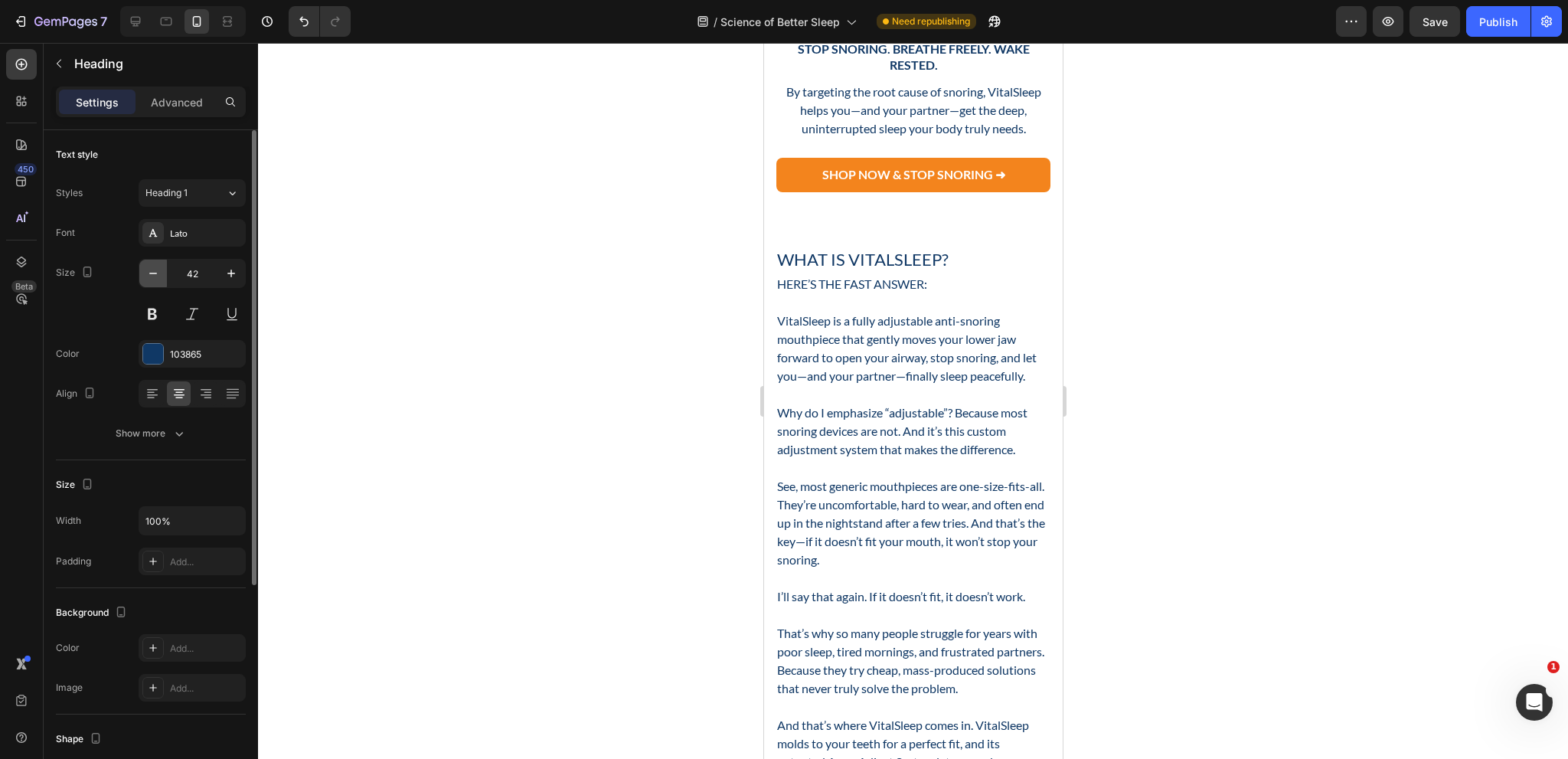
click at [159, 281] on button "button" at bounding box center [153, 273] width 28 height 28
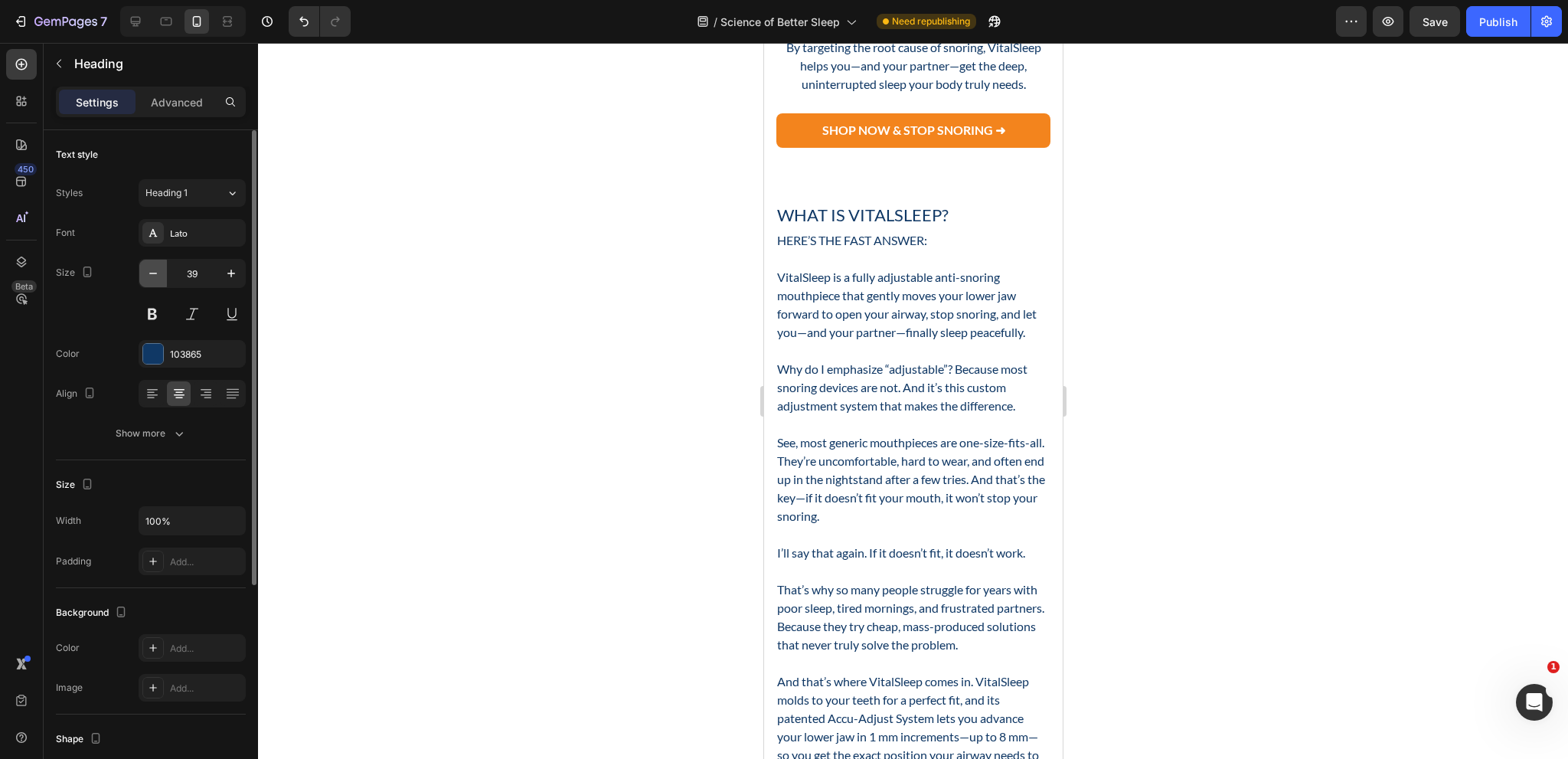
click at [159, 281] on button "button" at bounding box center [153, 273] width 28 height 28
click at [159, 278] on icon "button" at bounding box center [153, 273] width 15 height 15
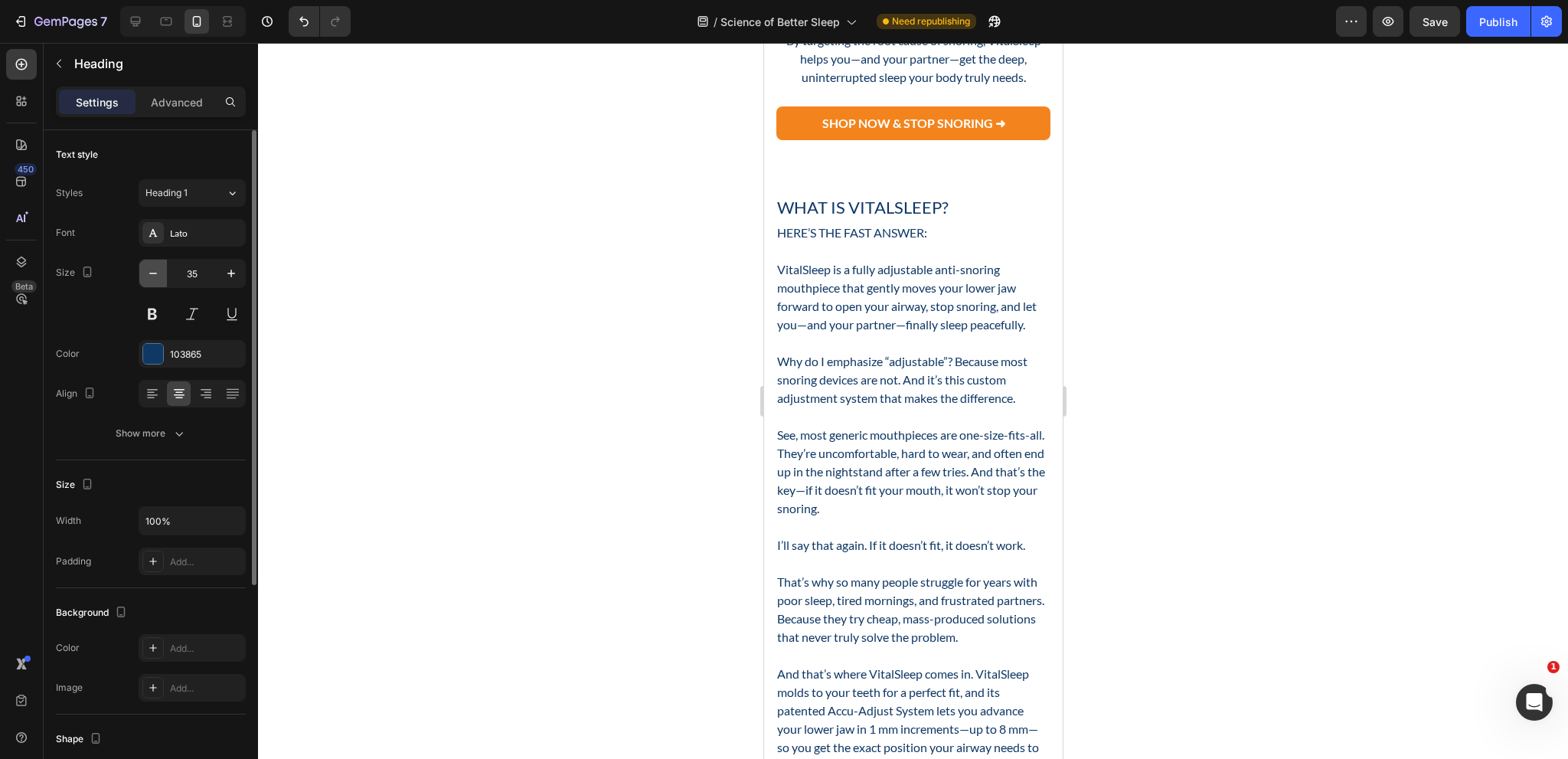
click at [159, 278] on icon "button" at bounding box center [153, 273] width 15 height 15
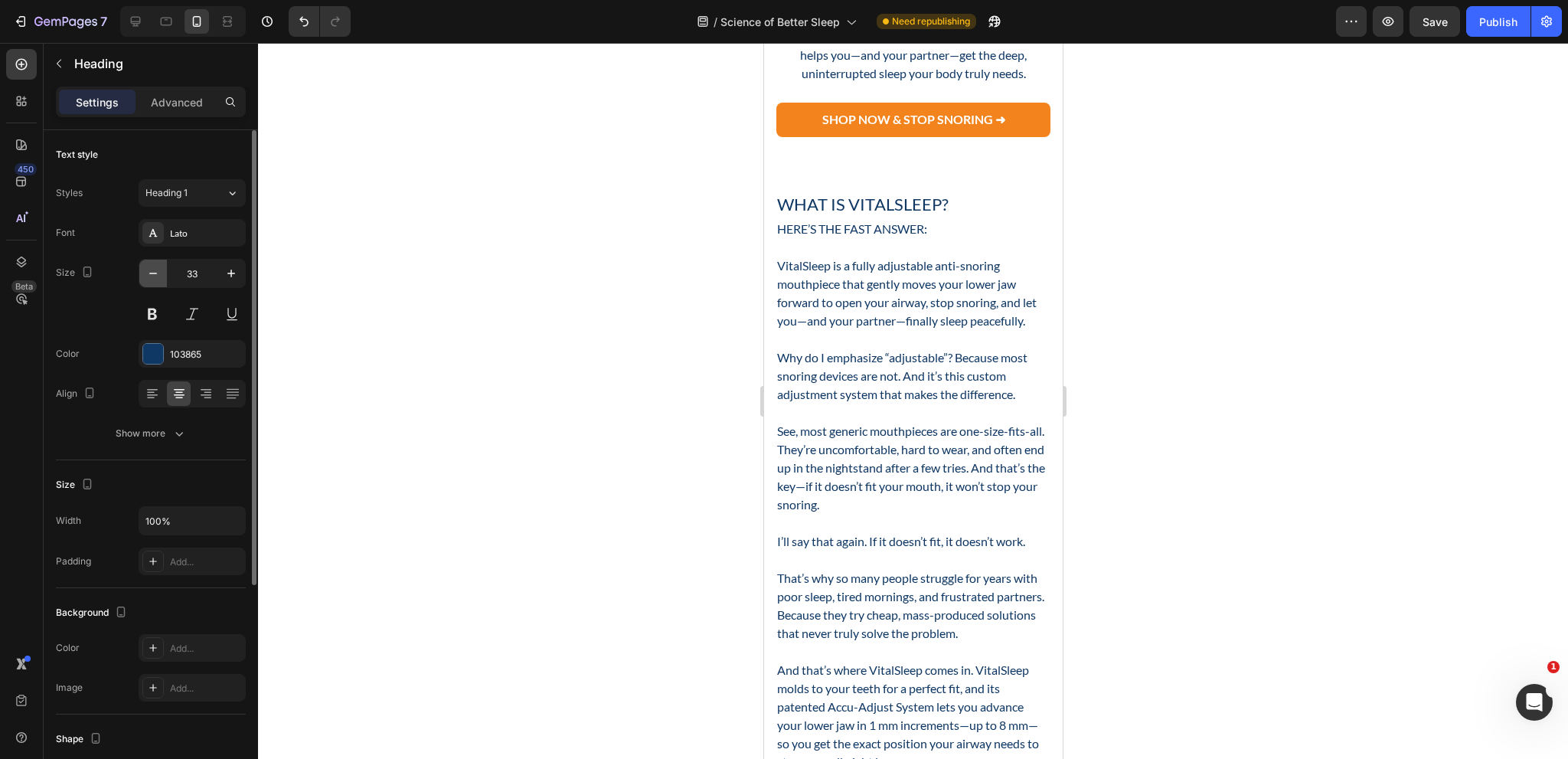
click at [159, 278] on icon "button" at bounding box center [153, 273] width 15 height 15
type input "32"
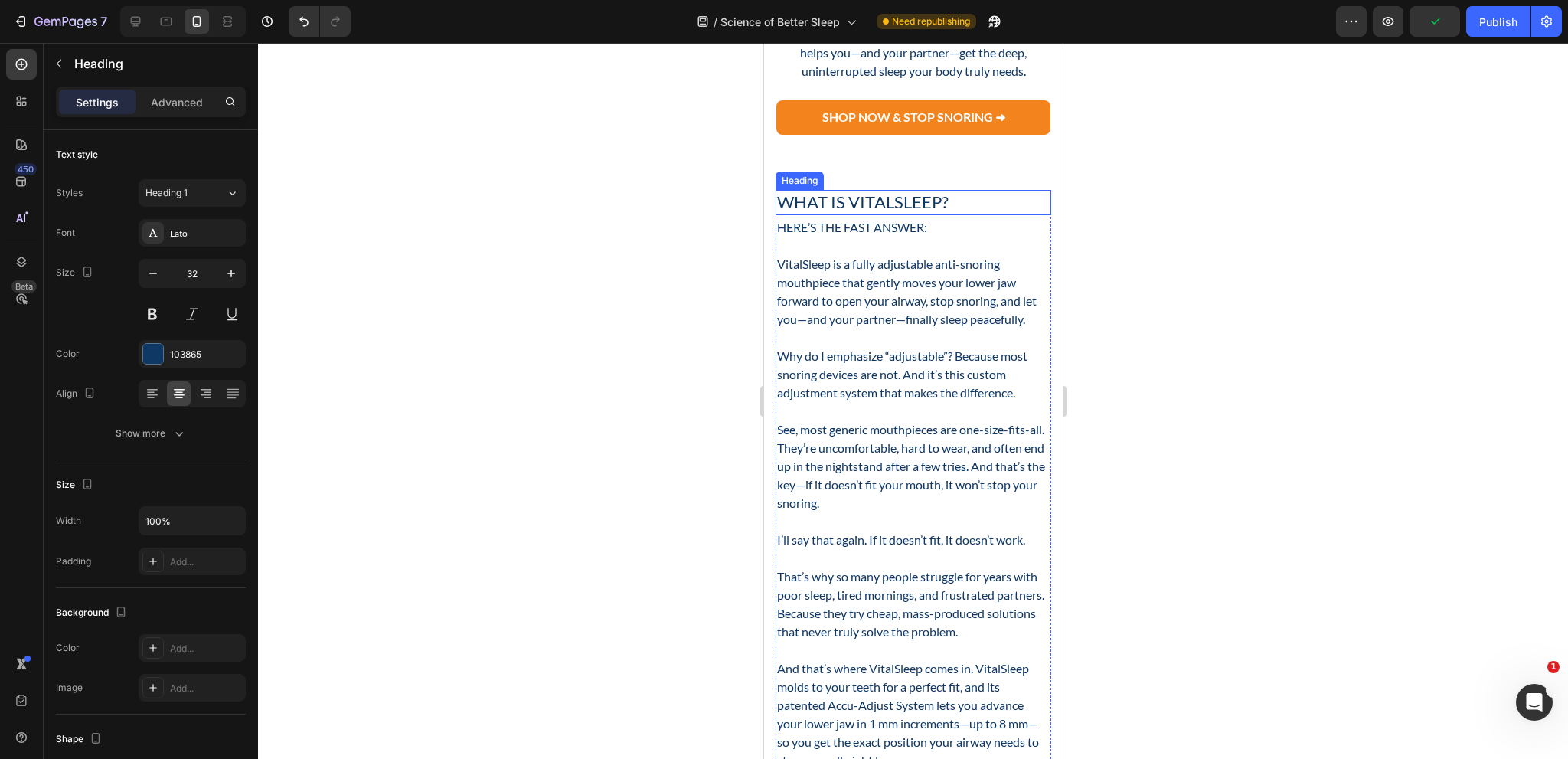
click at [864, 215] on h2 "What Is VitalSleep?" at bounding box center [913, 203] width 276 height 26
click at [161, 265] on button "button" at bounding box center [153, 273] width 28 height 28
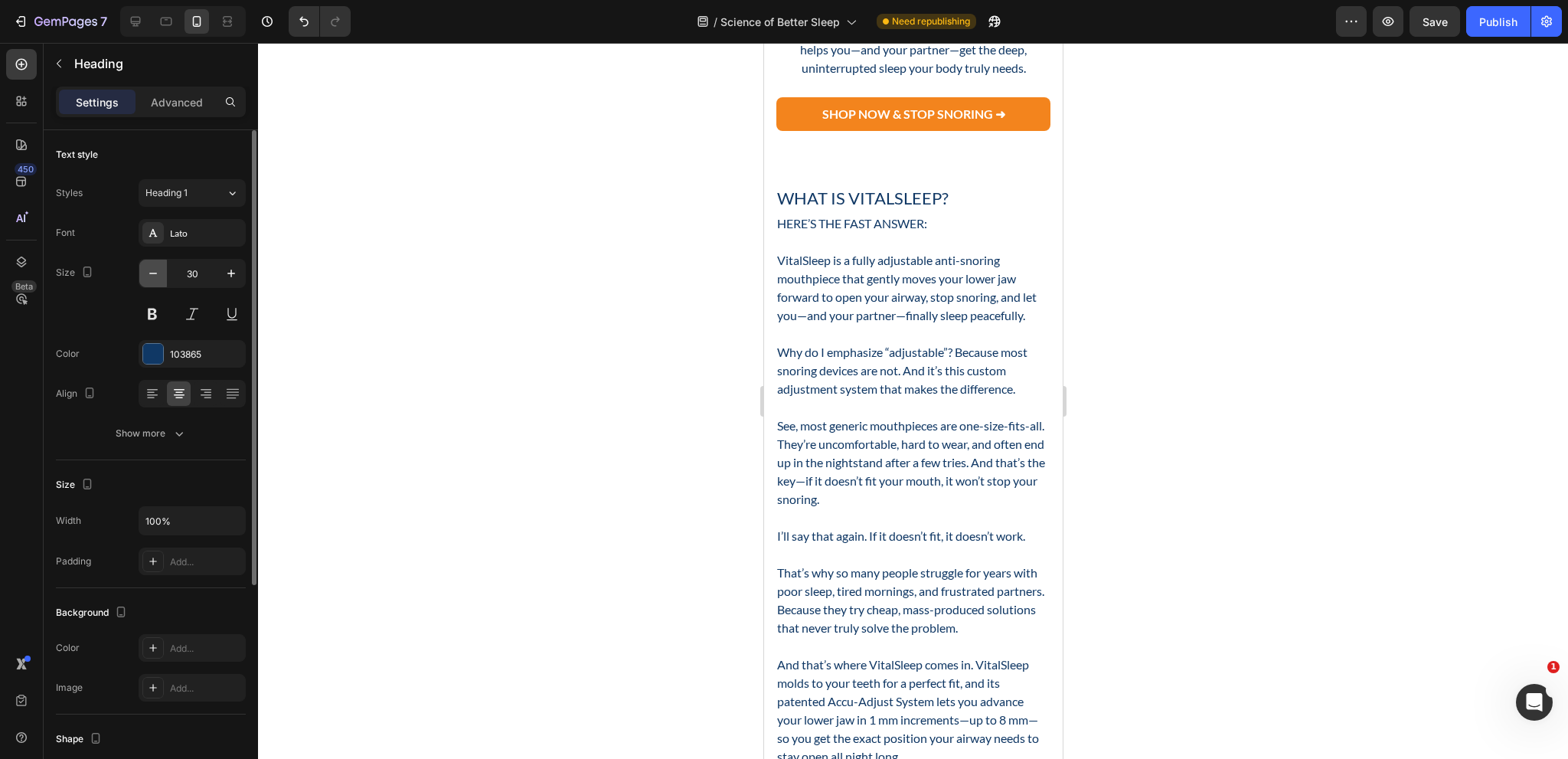
click at [161, 265] on button "button" at bounding box center [153, 273] width 28 height 28
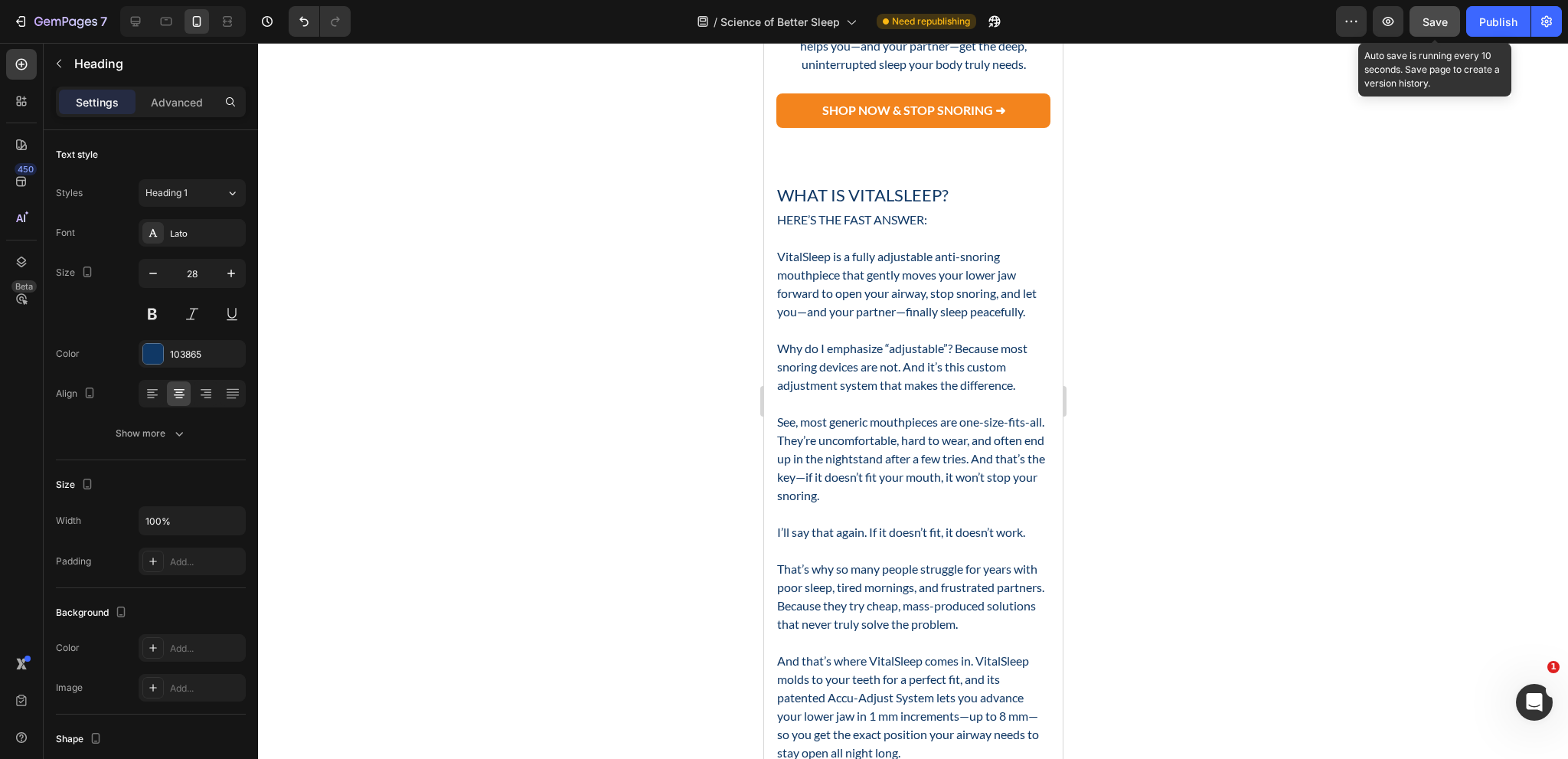
click at [1432, 34] on button "Save" at bounding box center [1434, 22] width 50 height 30
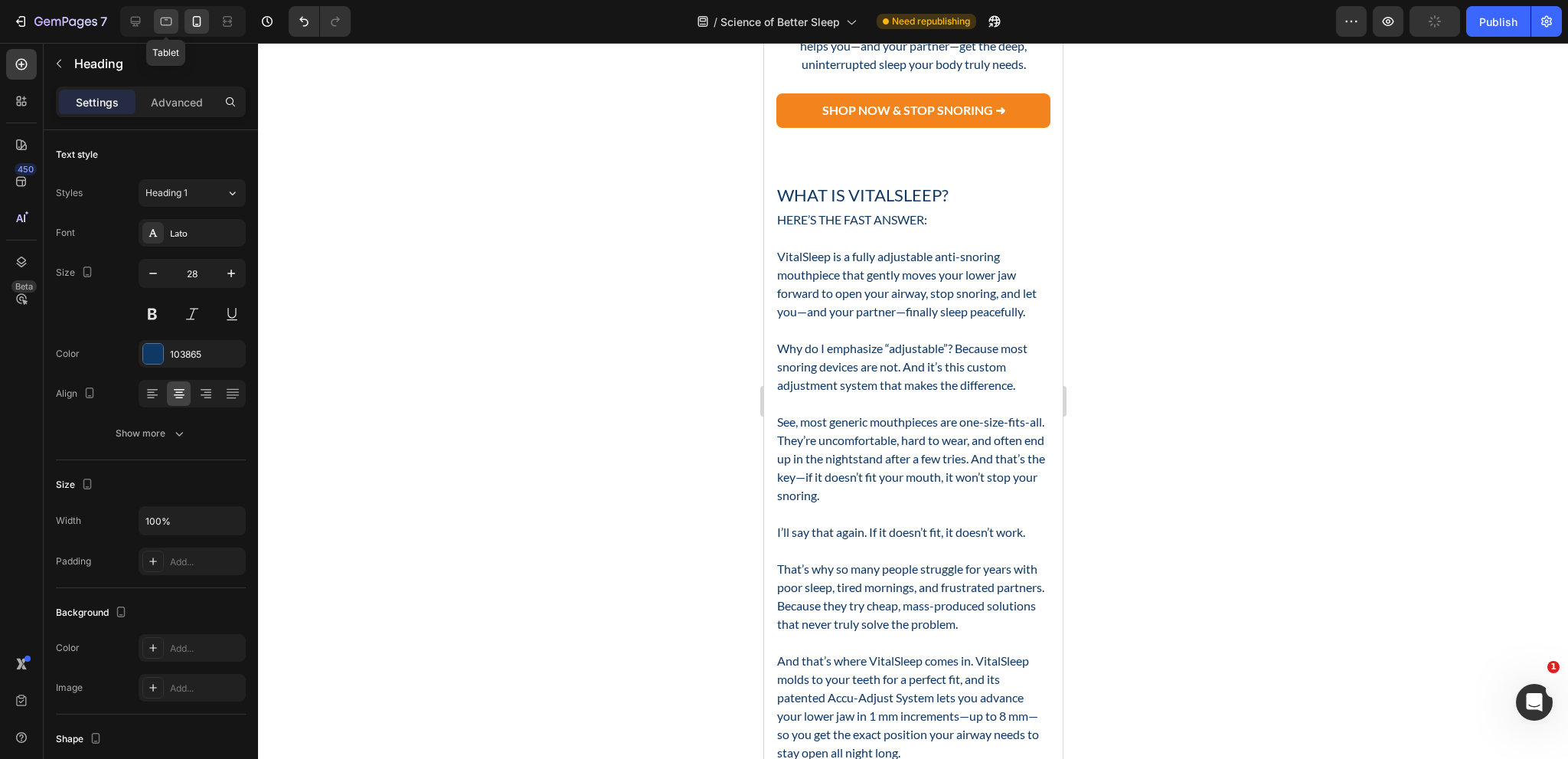
click at [162, 18] on icon at bounding box center [167, 22] width 11 height 9
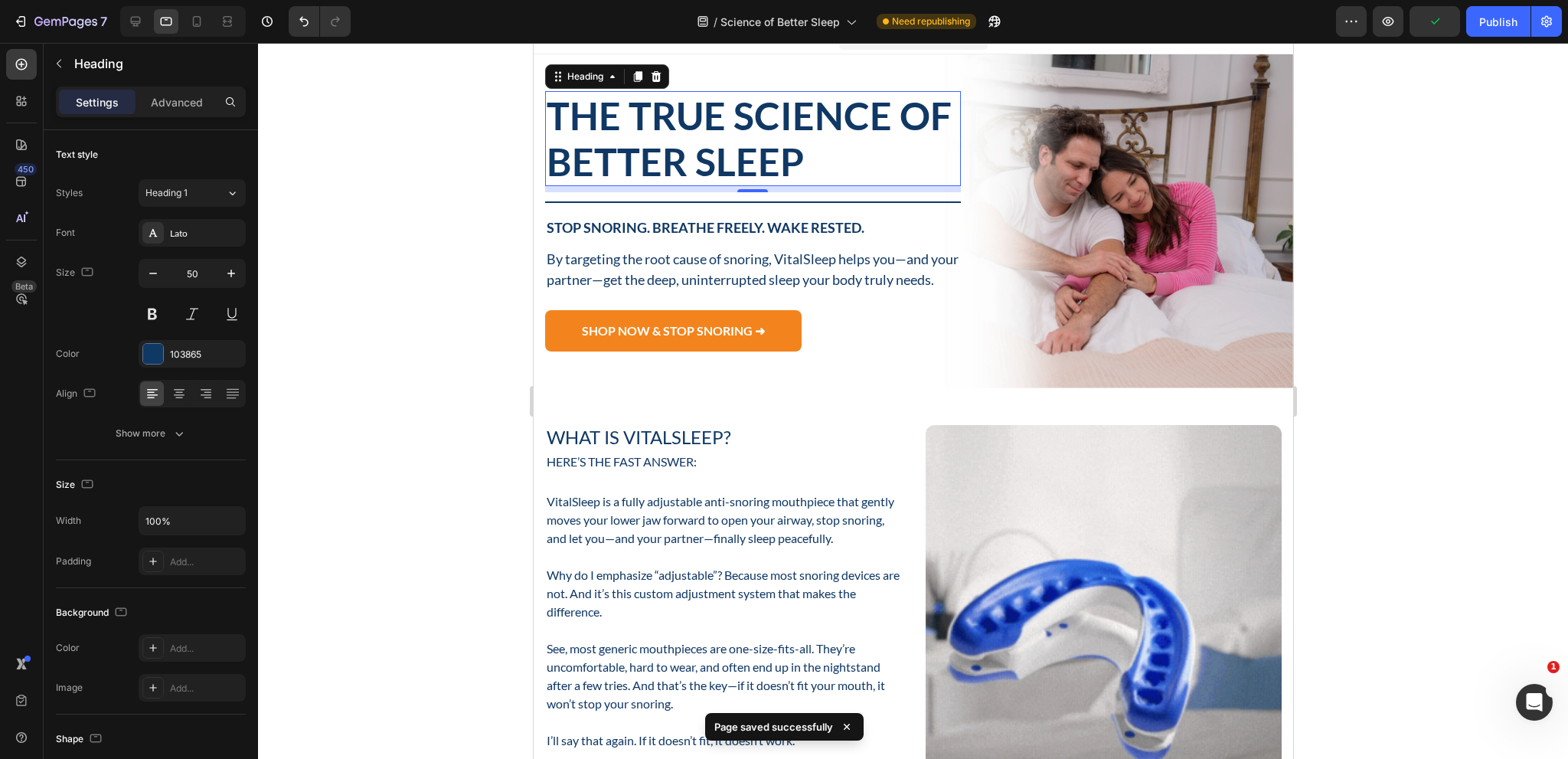
scroll to position [14, 0]
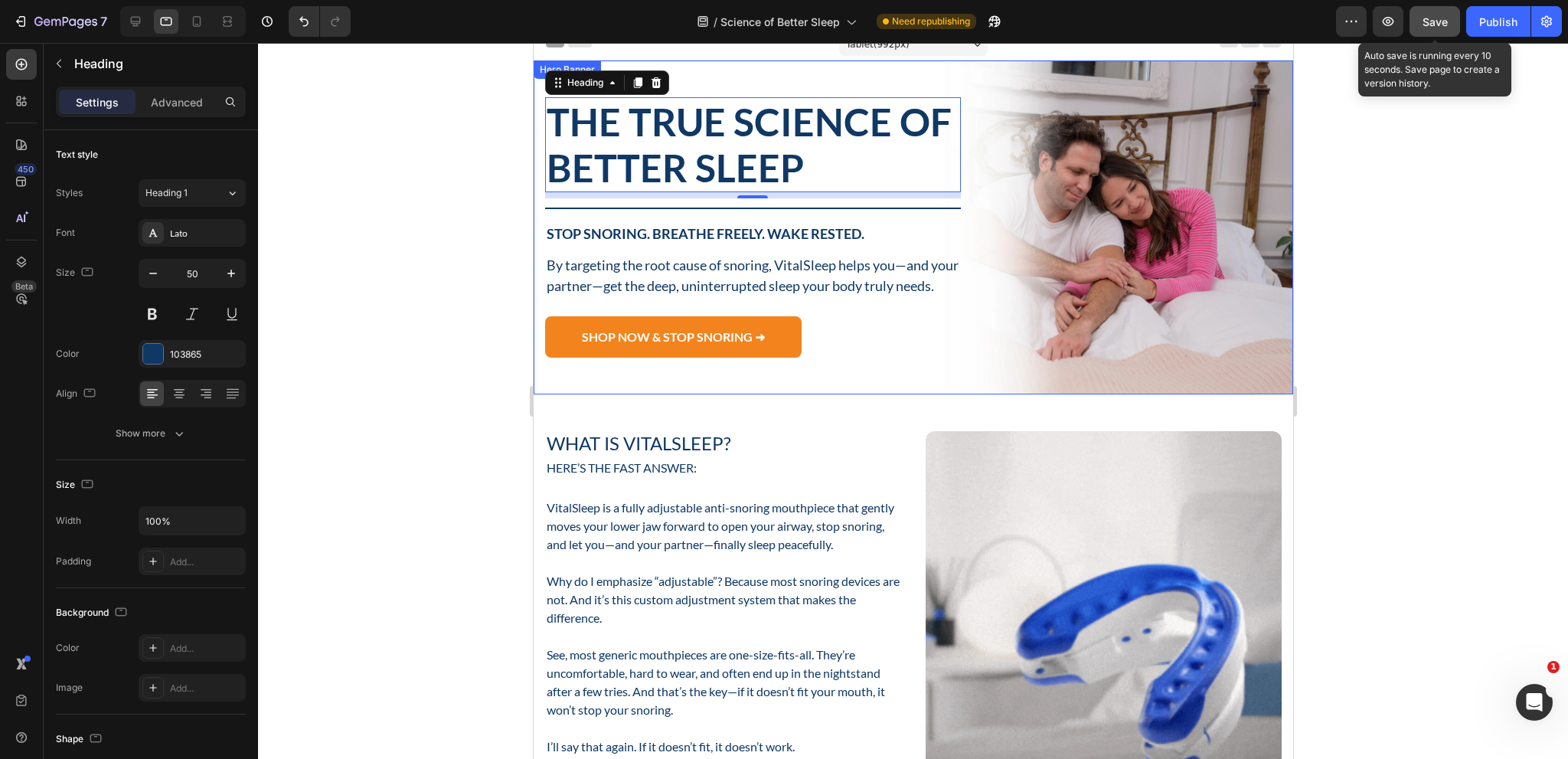
click at [1446, 34] on button "Save" at bounding box center [1434, 22] width 50 height 30
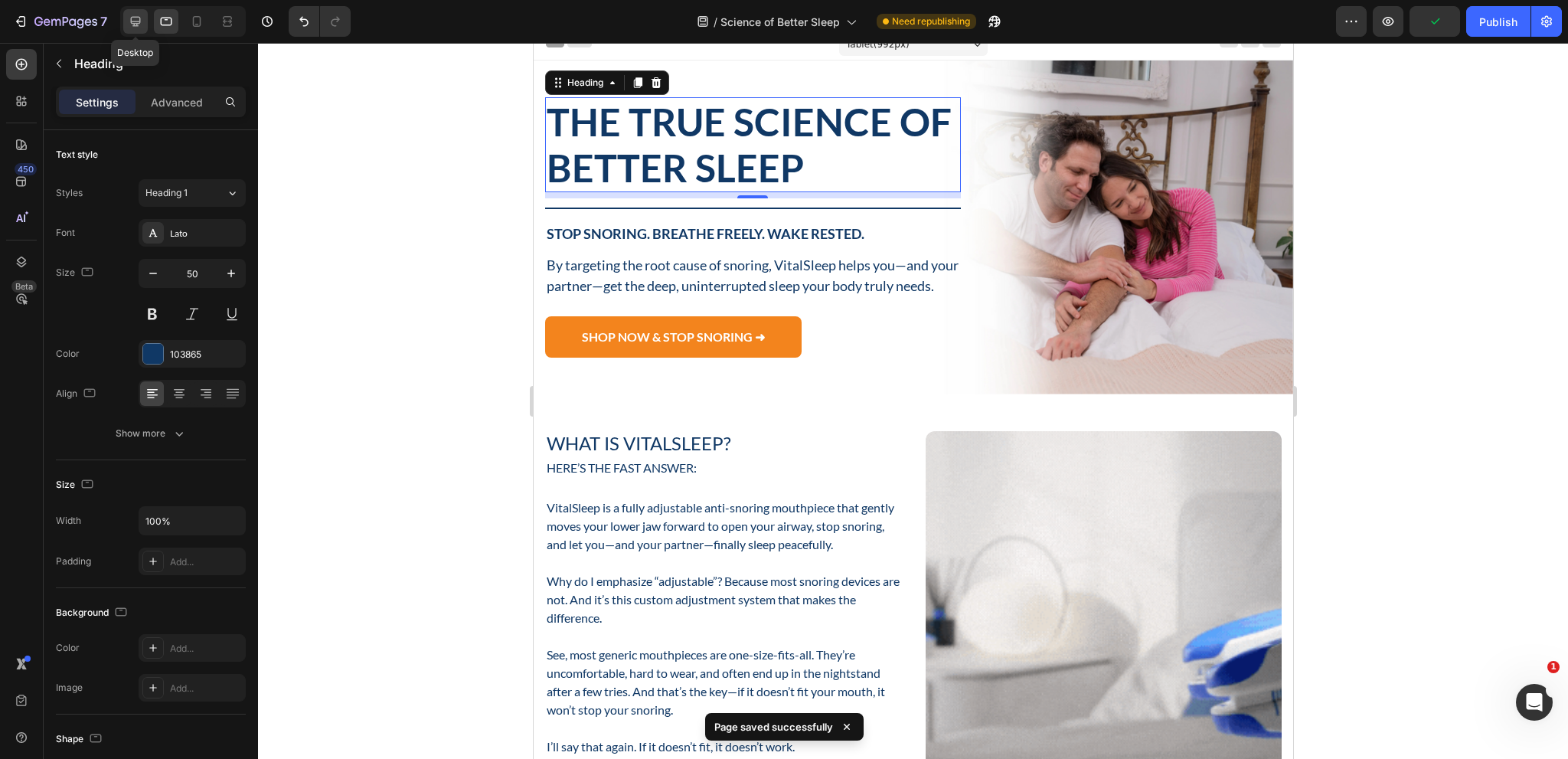
click at [138, 18] on icon at bounding box center [135, 21] width 15 height 15
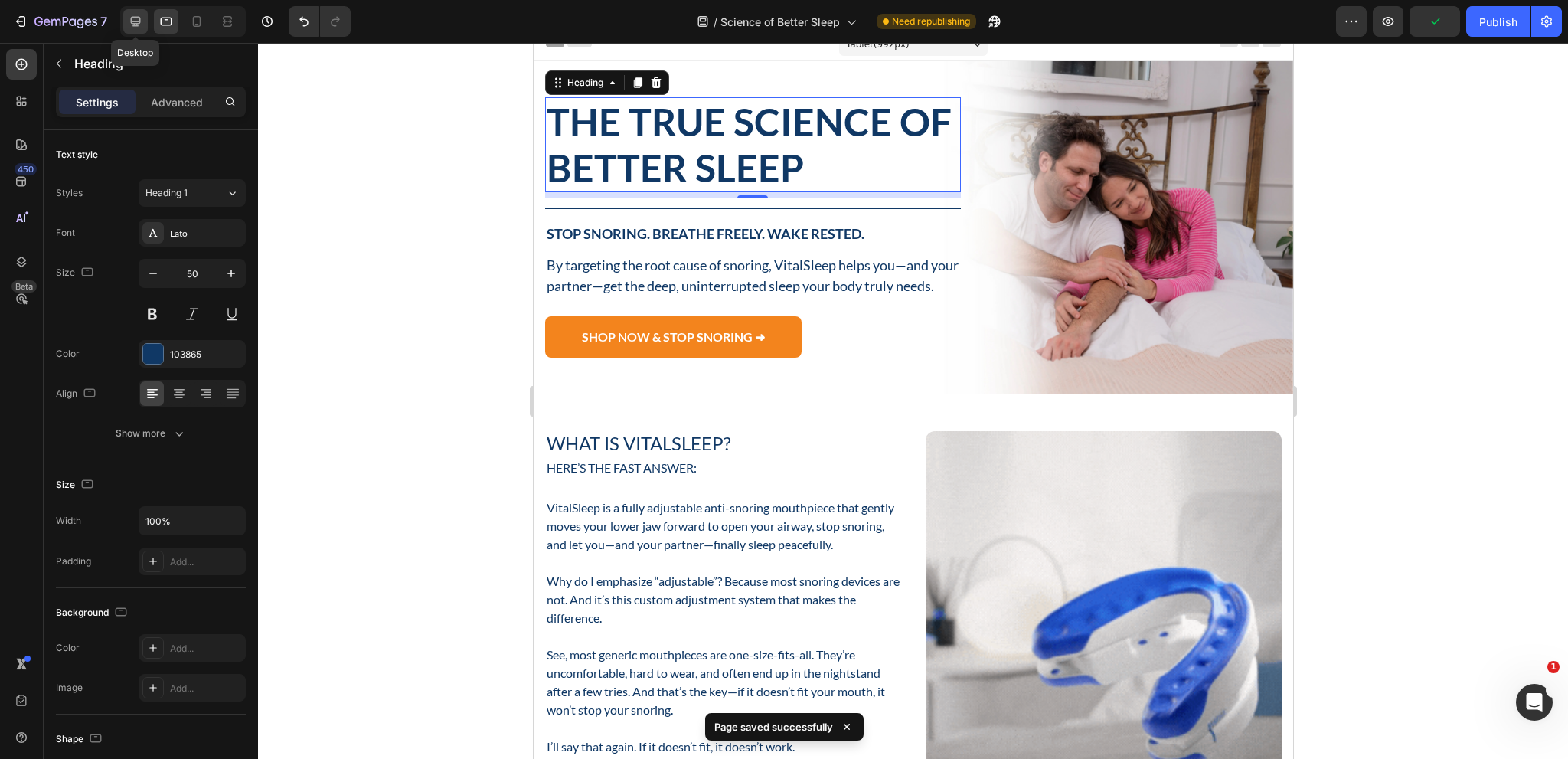
type input "57"
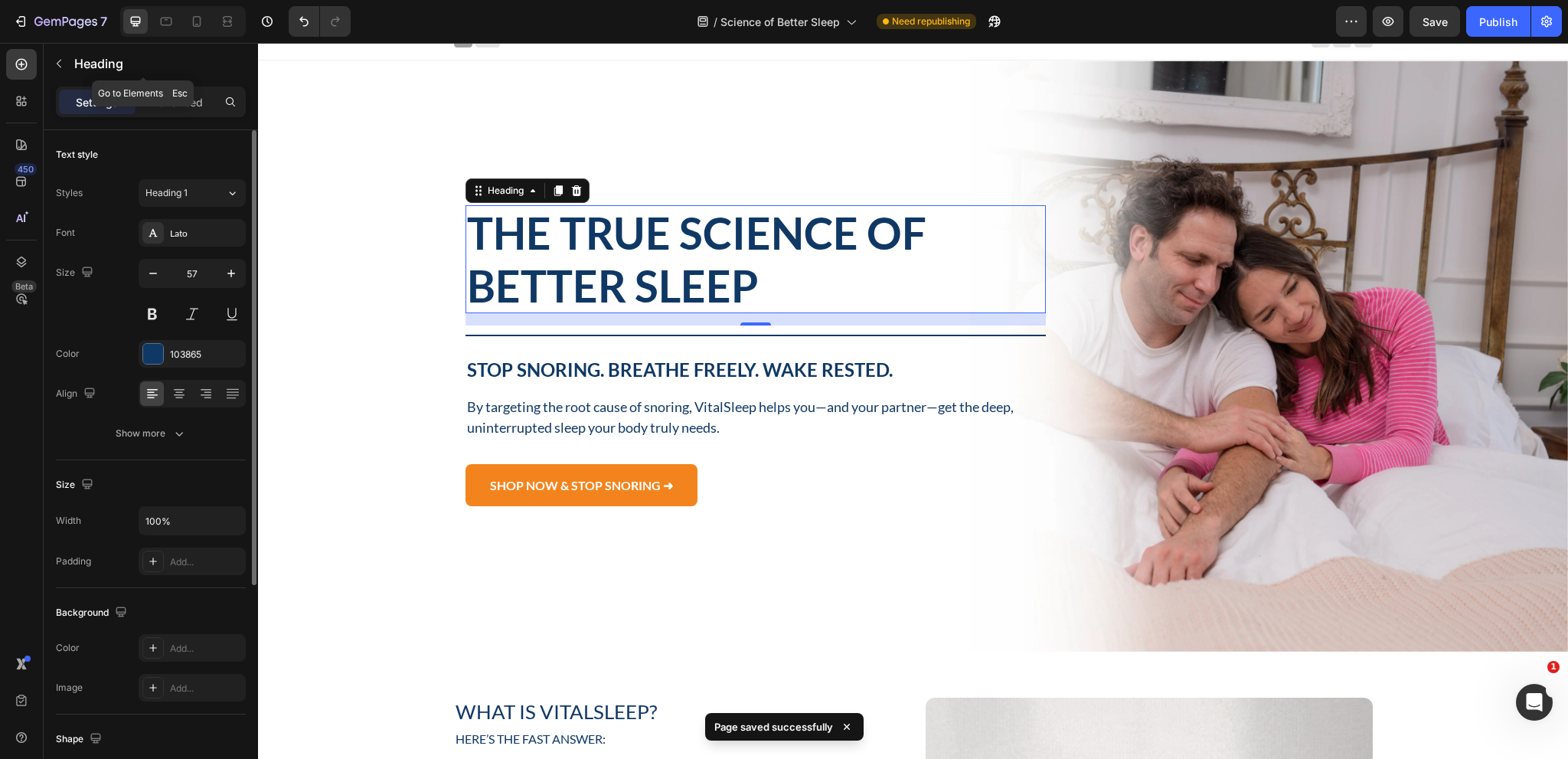
scroll to position [120, 0]
